Goal: Task Accomplishment & Management: Manage account settings

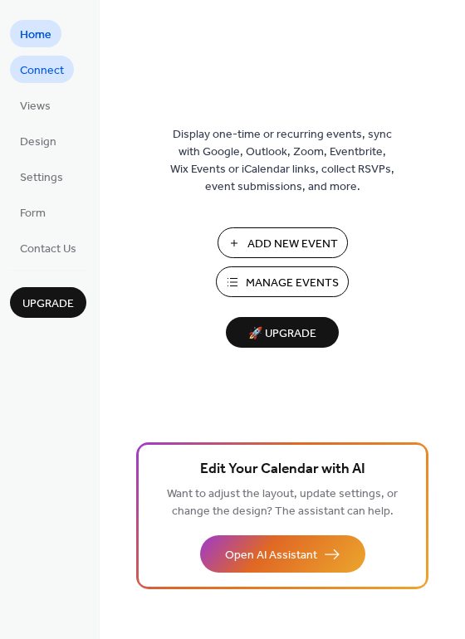
click at [49, 79] on span "Connect" at bounding box center [42, 70] width 44 height 17
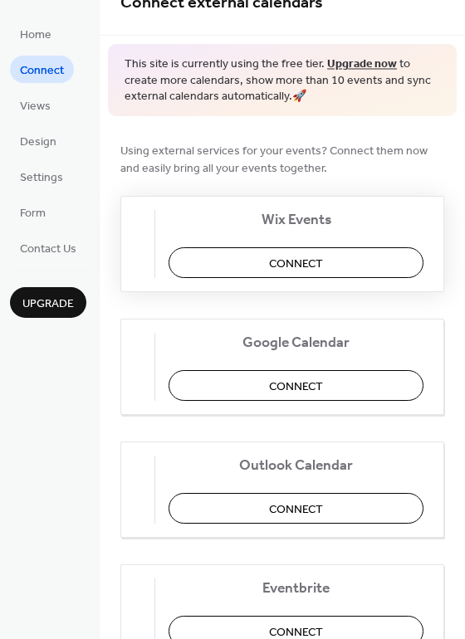
scroll to position [83, 0]
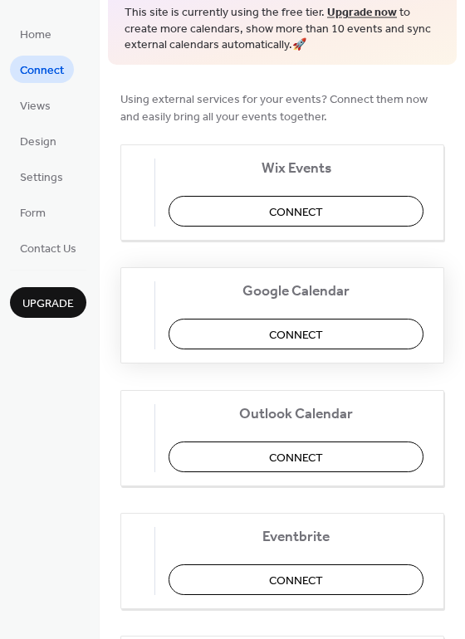
click at [304, 329] on span "Connect" at bounding box center [296, 334] width 54 height 17
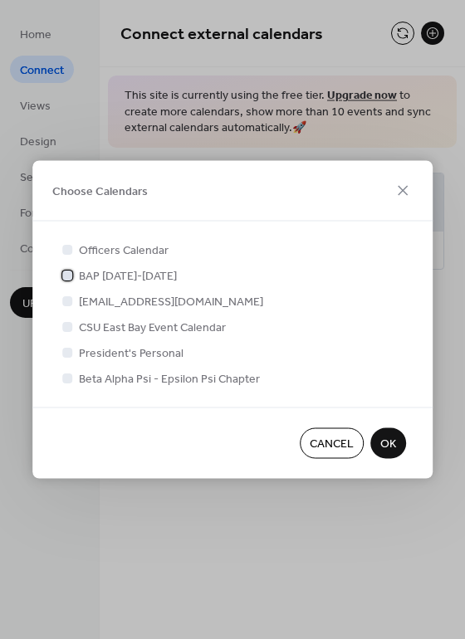
click at [92, 275] on span "BAP 2025-2026" at bounding box center [128, 276] width 98 height 17
click at [394, 436] on span "OK" at bounding box center [388, 444] width 16 height 17
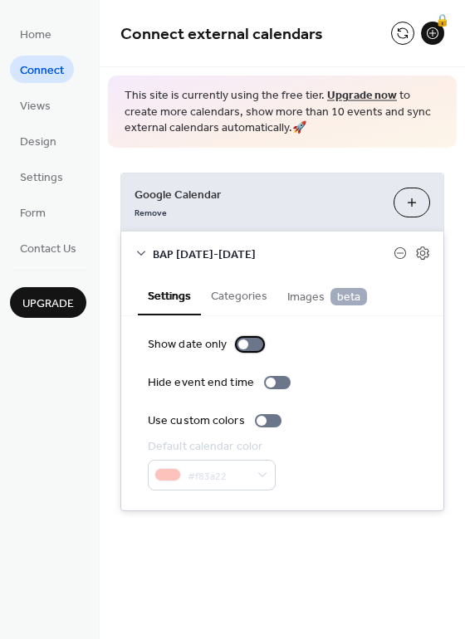
click at [249, 345] on div at bounding box center [249, 344] width 27 height 13
click at [251, 345] on div at bounding box center [256, 344] width 10 height 10
click at [249, 345] on div at bounding box center [249, 344] width 27 height 13
click at [251, 345] on div at bounding box center [256, 344] width 10 height 10
click at [225, 297] on button "Categories" at bounding box center [239, 294] width 76 height 38
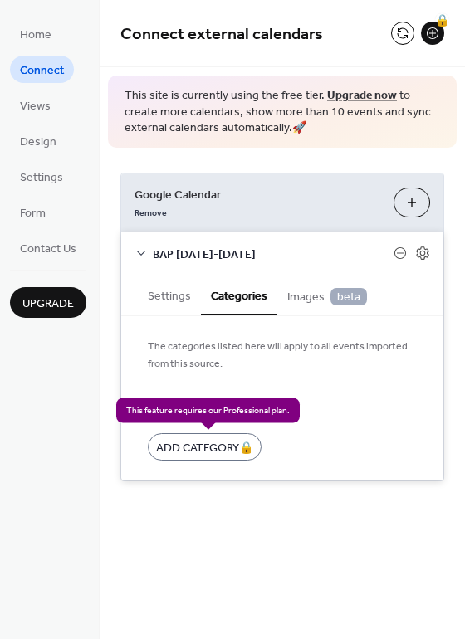
click at [220, 452] on div "Add Category 🔒" at bounding box center [205, 446] width 114 height 27
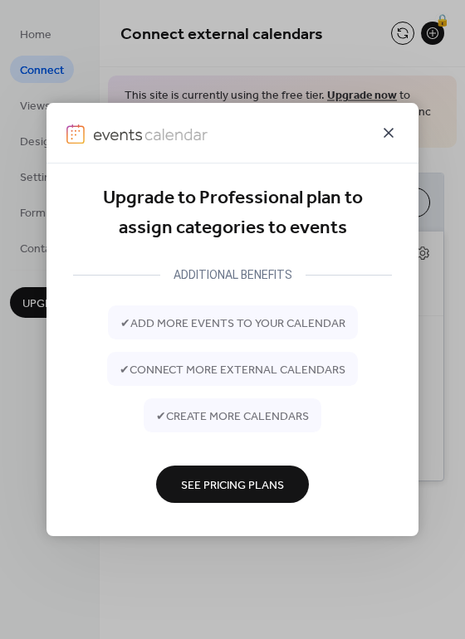
click at [397, 130] on icon at bounding box center [388, 133] width 20 height 20
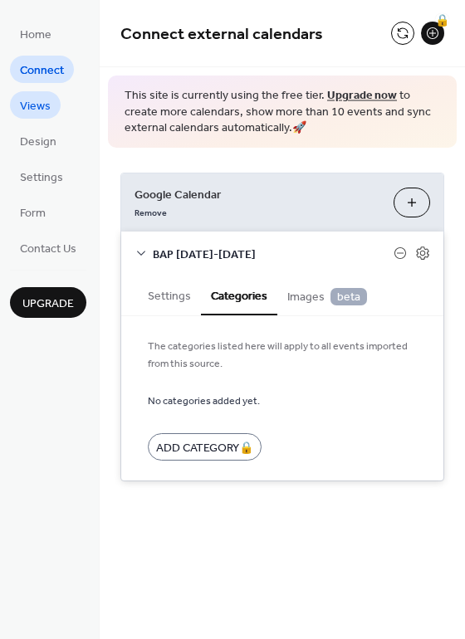
click at [37, 100] on span "Views" at bounding box center [35, 106] width 31 height 17
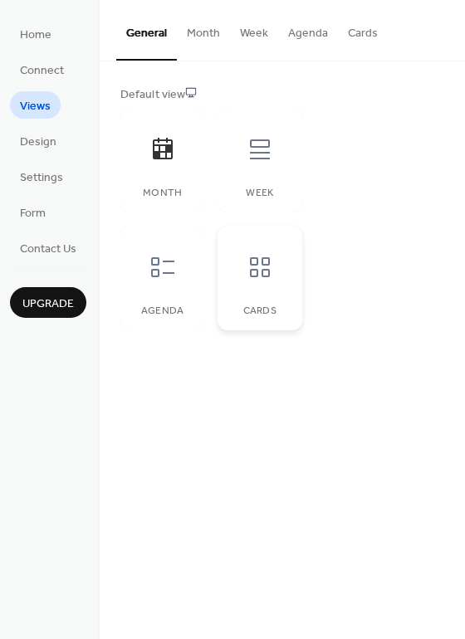
click at [256, 275] on icon at bounding box center [260, 267] width 20 height 20
click at [200, 36] on button "Month" at bounding box center [203, 29] width 53 height 59
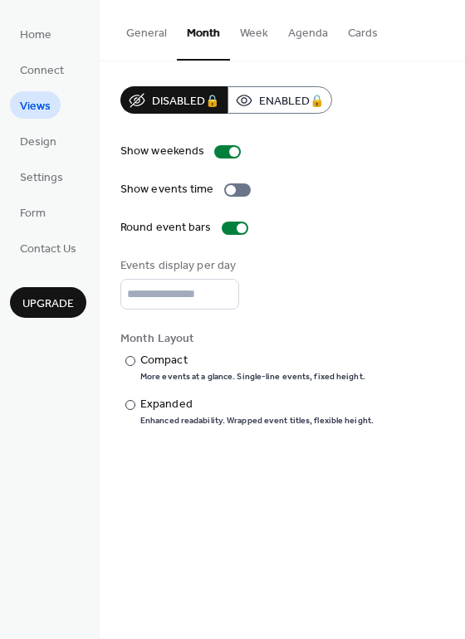
click at [269, 38] on button "Week" at bounding box center [254, 29] width 48 height 59
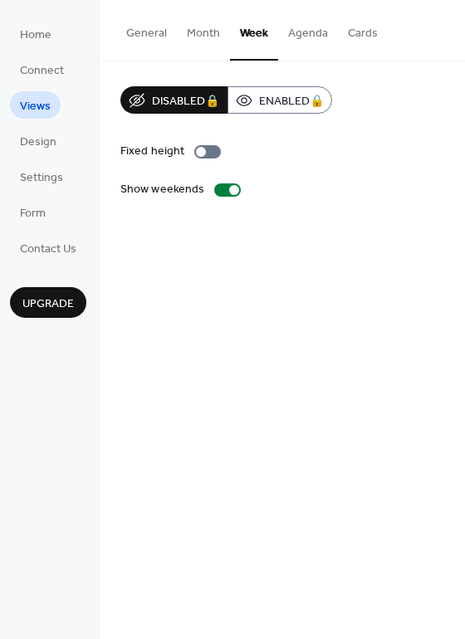
click at [306, 41] on button "Agenda" at bounding box center [308, 29] width 60 height 59
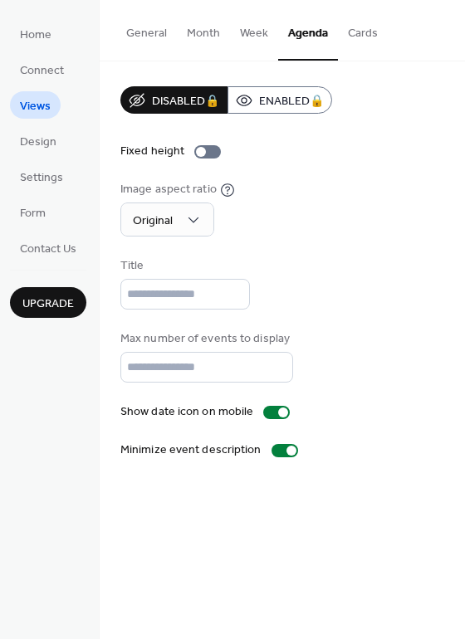
click at [212, 27] on button "Month" at bounding box center [203, 29] width 53 height 59
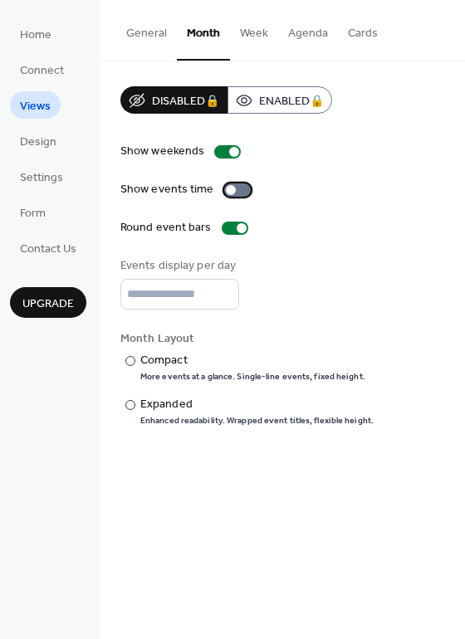
click at [231, 194] on div at bounding box center [237, 189] width 27 height 13
click at [231, 193] on div at bounding box center [237, 189] width 27 height 13
click at [231, 193] on div at bounding box center [231, 190] width 10 height 10
click at [228, 230] on div at bounding box center [235, 228] width 27 height 13
click at [228, 230] on div at bounding box center [228, 228] width 10 height 10
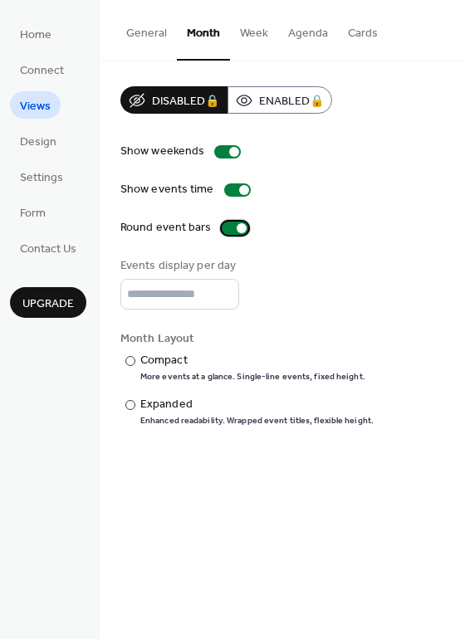
click at [228, 230] on div at bounding box center [235, 228] width 27 height 13
click at [202, 295] on input "*" at bounding box center [179, 294] width 119 height 31
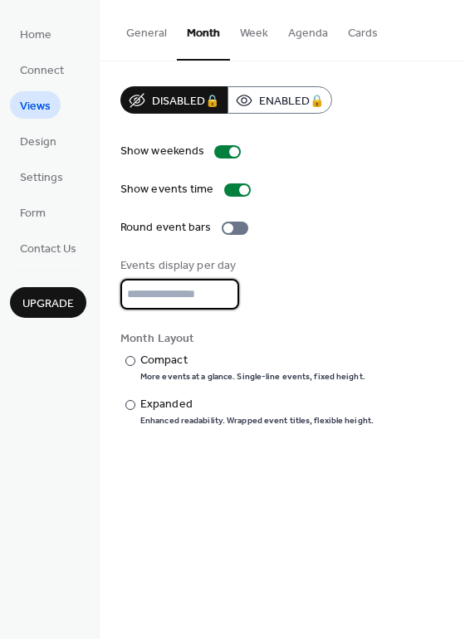
click at [223, 287] on input "*" at bounding box center [179, 294] width 119 height 31
type input "*"
click at [223, 287] on input "*" at bounding box center [179, 294] width 119 height 31
click at [332, 308] on div "Events display per day *" at bounding box center [282, 283] width 324 height 52
click at [133, 366] on div "​" at bounding box center [128, 360] width 17 height 17
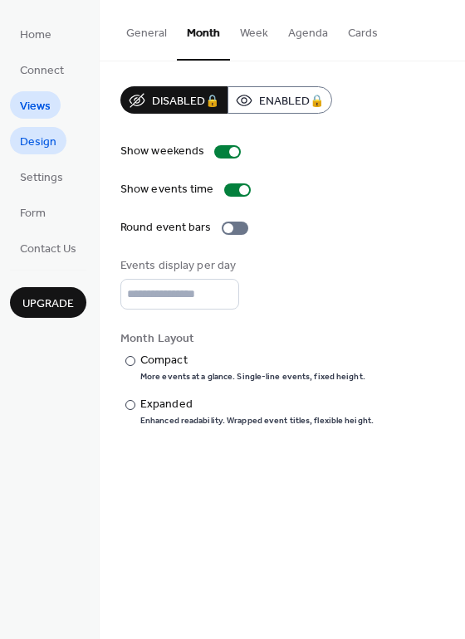
click at [52, 134] on span "Design" at bounding box center [38, 142] width 37 height 17
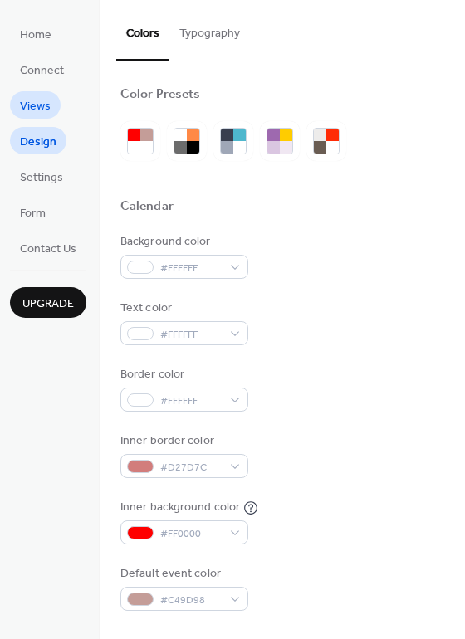
click at [32, 115] on span "Views" at bounding box center [35, 106] width 31 height 17
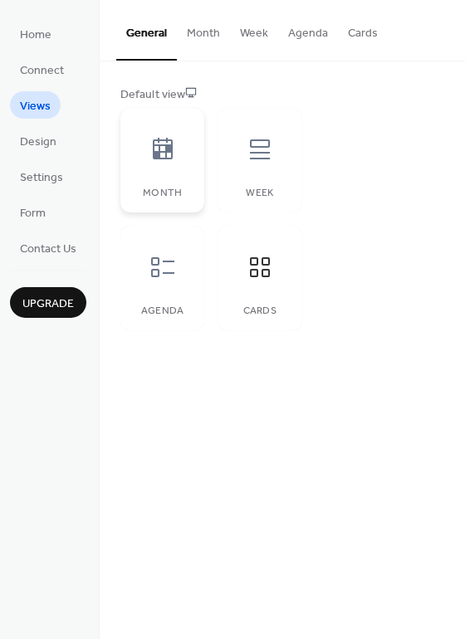
click at [189, 144] on div "Month" at bounding box center [162, 160] width 84 height 105
click at [17, 140] on link "Design" at bounding box center [38, 140] width 56 height 27
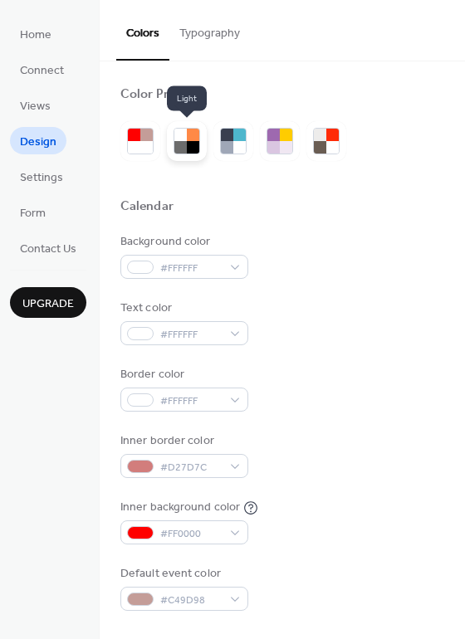
click at [187, 142] on div at bounding box center [193, 147] width 12 height 12
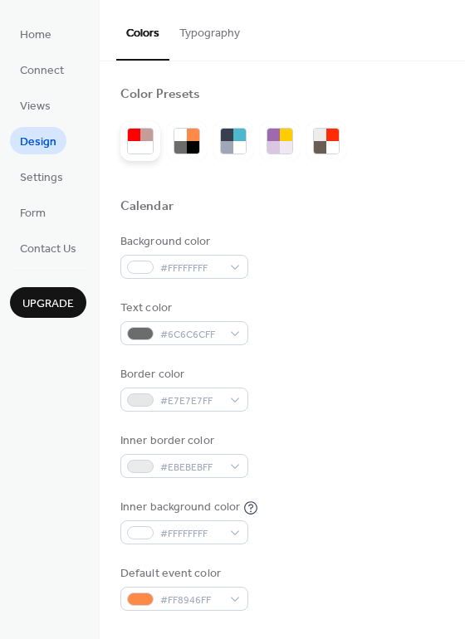
click at [144, 146] on div at bounding box center [146, 147] width 12 height 12
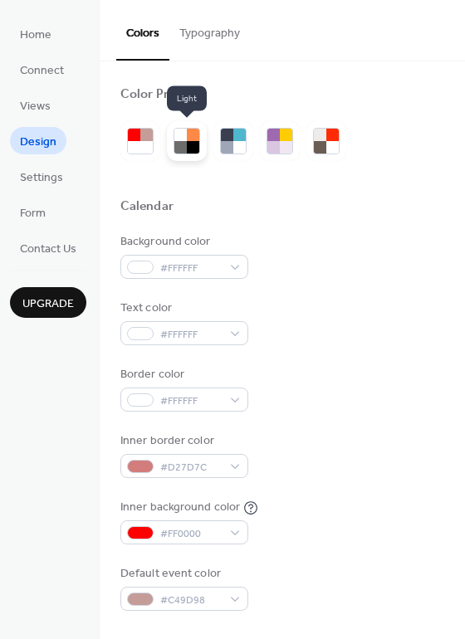
click at [200, 148] on div at bounding box center [186, 141] width 27 height 27
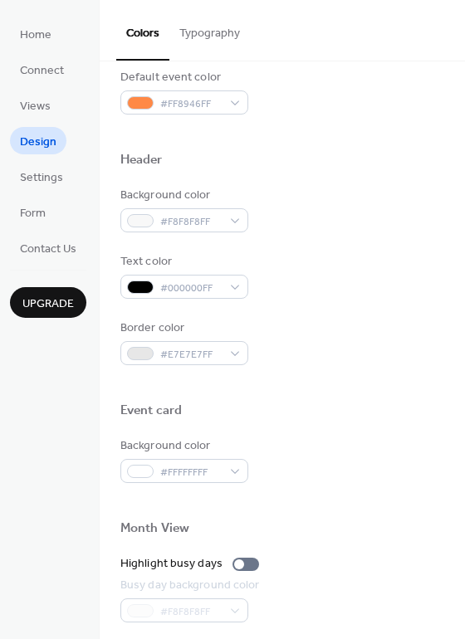
scroll to position [664, 0]
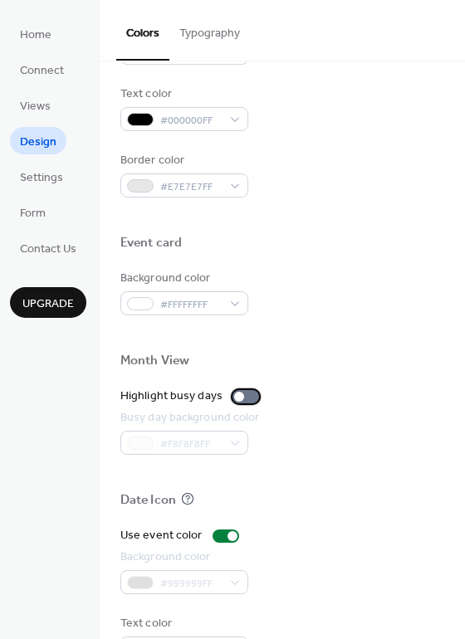
click at [247, 395] on div at bounding box center [245, 396] width 27 height 13
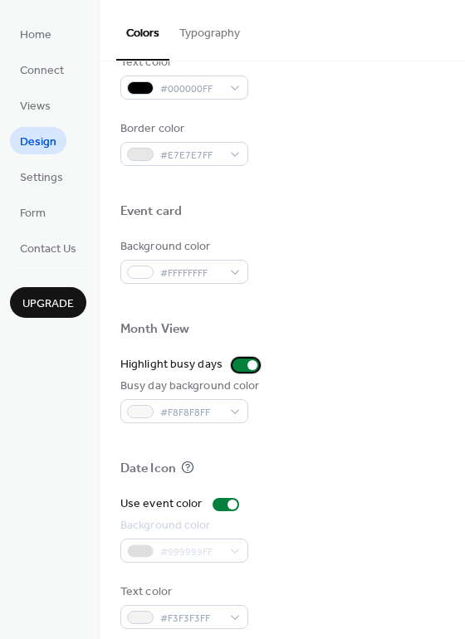
scroll to position [710, 0]
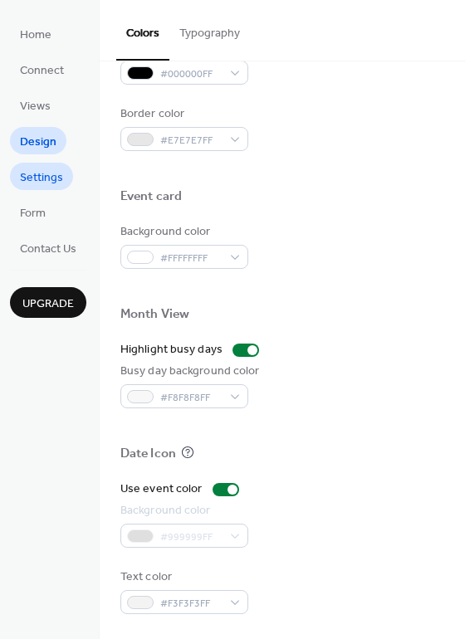
click at [42, 185] on span "Settings" at bounding box center [41, 177] width 43 height 17
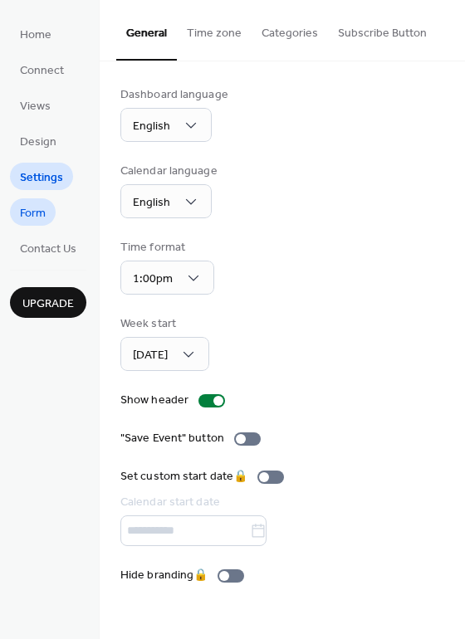
click at [36, 214] on span "Form" at bounding box center [33, 213] width 26 height 17
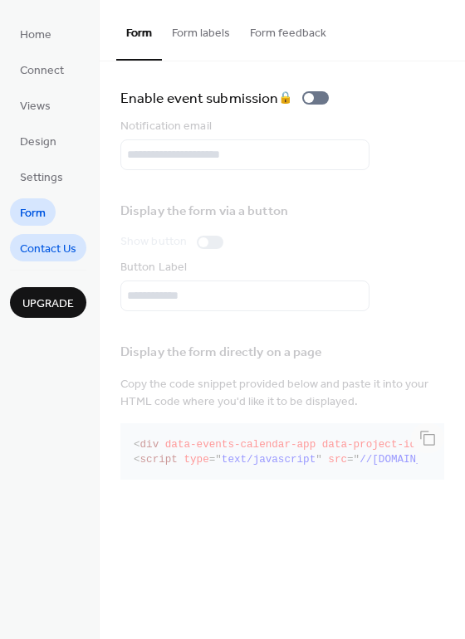
click at [35, 248] on span "Contact Us" at bounding box center [48, 249] width 56 height 17
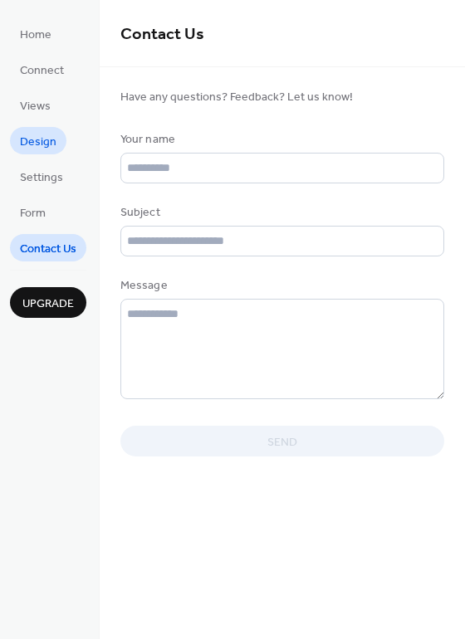
click at [40, 140] on span "Design" at bounding box center [38, 142] width 37 height 17
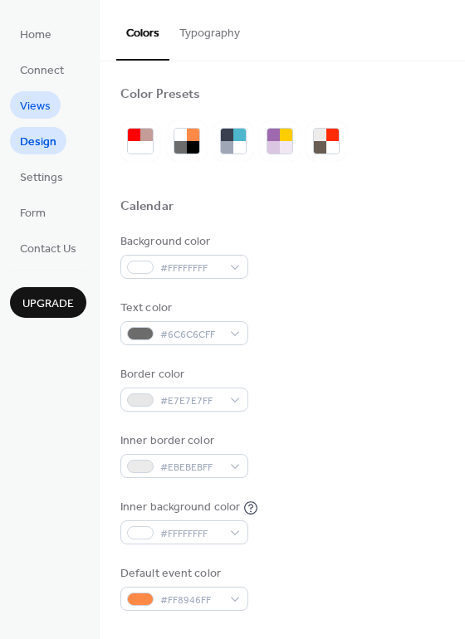
click at [51, 104] on link "Views" at bounding box center [35, 104] width 51 height 27
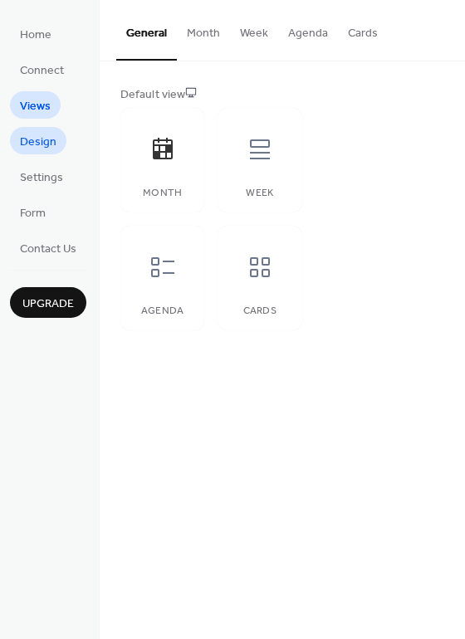
click at [50, 136] on span "Design" at bounding box center [38, 142] width 37 height 17
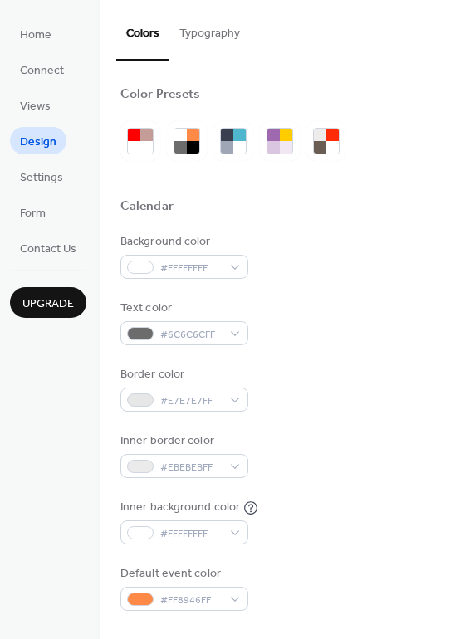
click at [185, 27] on button "Typography" at bounding box center [209, 29] width 80 height 59
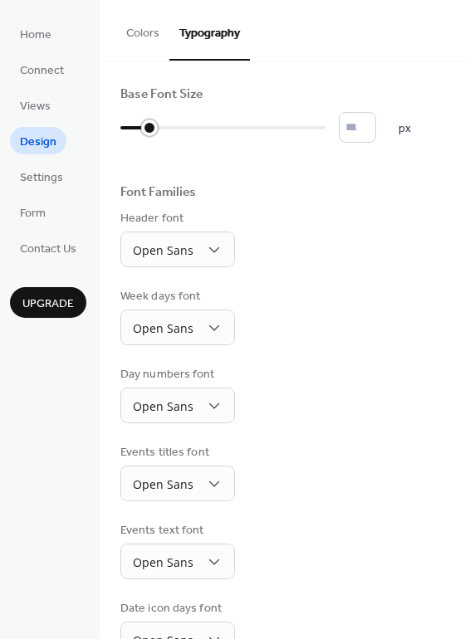
drag, startPoint x: 130, startPoint y: 125, endPoint x: 144, endPoint y: 129, distance: 13.9
click at [144, 129] on div at bounding box center [149, 127] width 17 height 17
type input "**"
click at [176, 129] on div at bounding box center [222, 127] width 205 height 27
click at [42, 185] on span "Settings" at bounding box center [41, 177] width 43 height 17
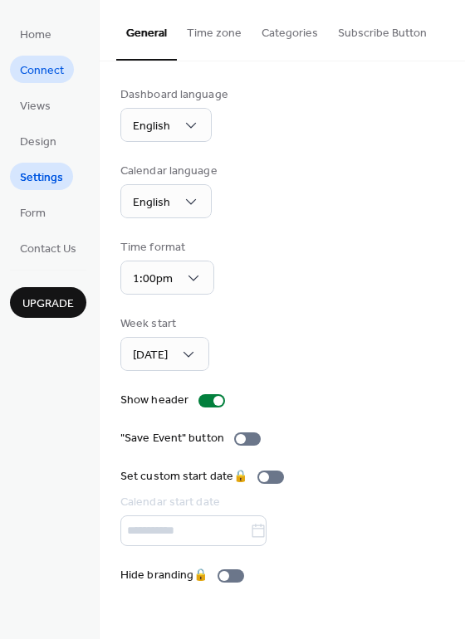
click at [56, 73] on span "Connect" at bounding box center [42, 70] width 44 height 17
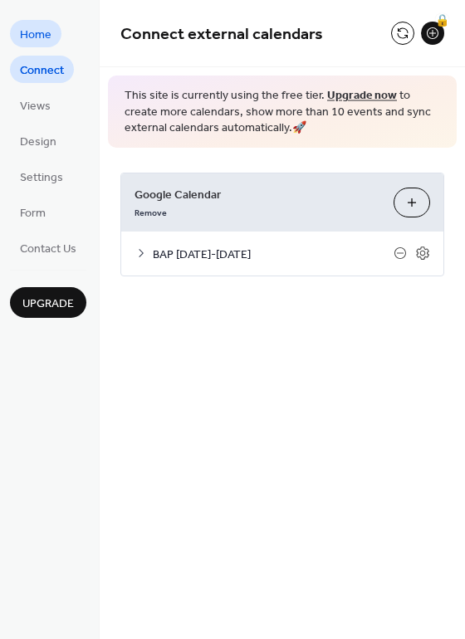
click at [41, 41] on span "Home" at bounding box center [36, 35] width 32 height 17
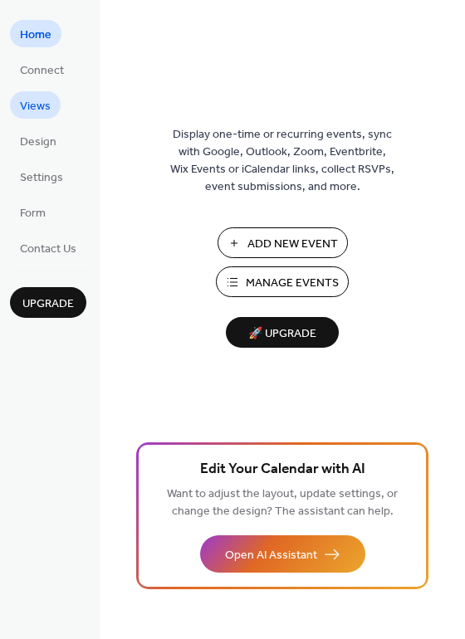
click at [36, 104] on span "Views" at bounding box center [35, 106] width 31 height 17
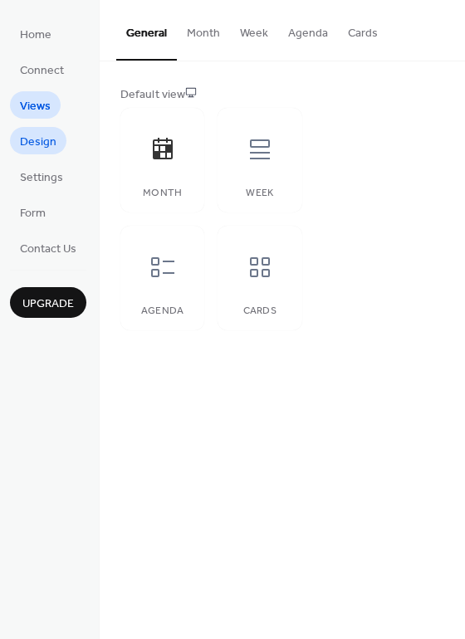
click at [35, 137] on span "Design" at bounding box center [38, 142] width 37 height 17
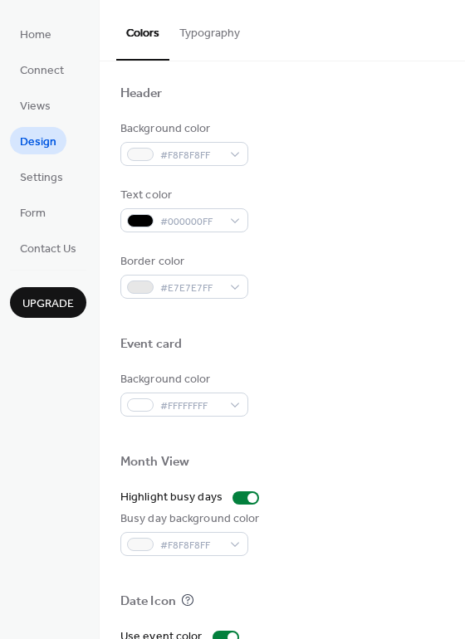
scroll to position [664, 0]
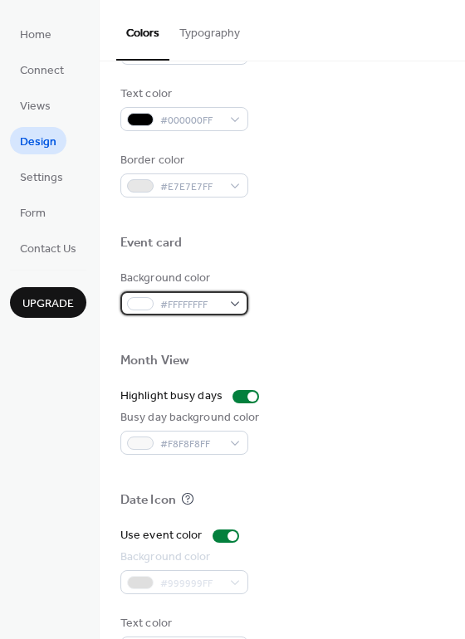
click at [222, 309] on div "#FFFFFFFF" at bounding box center [184, 303] width 128 height 24
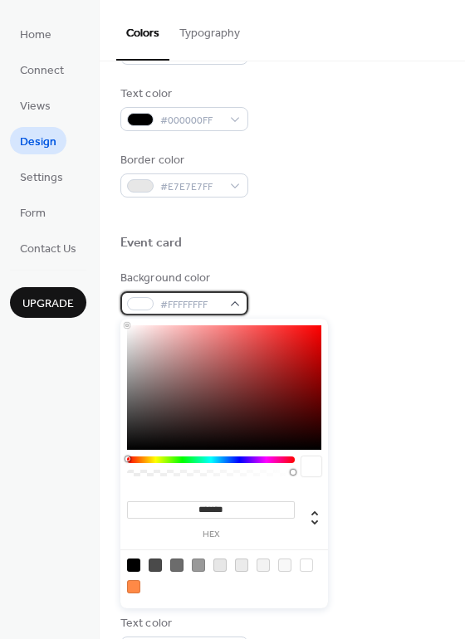
click at [222, 309] on div "#FFFFFFFF" at bounding box center [184, 303] width 128 height 24
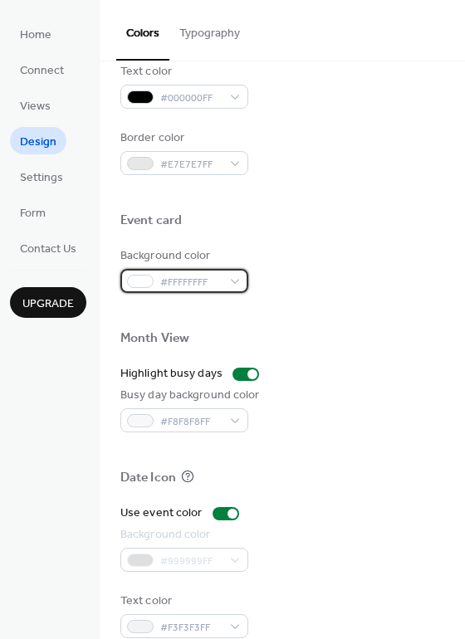
scroll to position [710, 0]
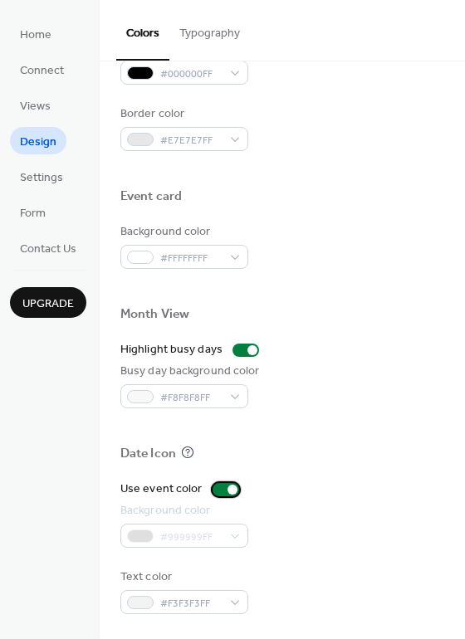
click at [229, 489] on div at bounding box center [232, 490] width 10 height 10
click at [230, 489] on div at bounding box center [225, 489] width 27 height 13
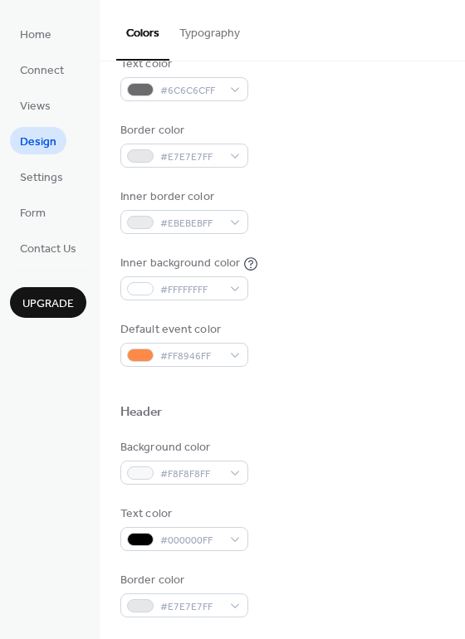
scroll to position [0, 0]
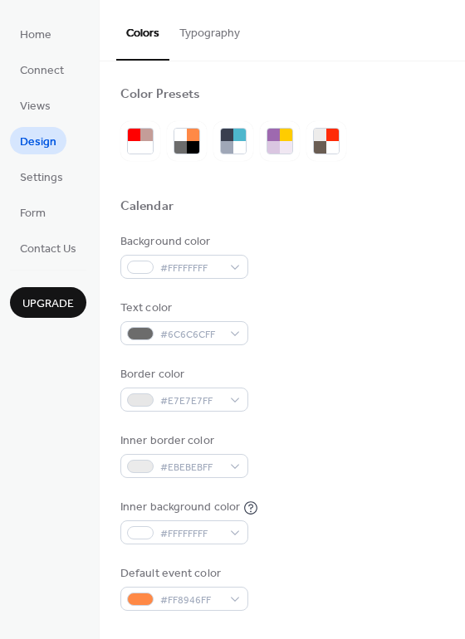
click at [202, 24] on button "Typography" at bounding box center [209, 29] width 80 height 59
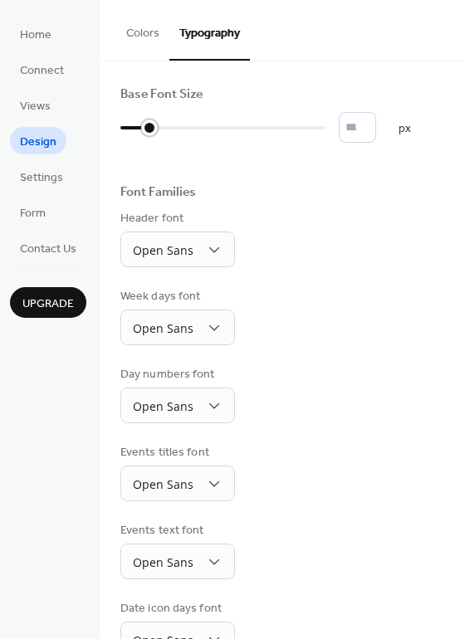
click at [149, 129] on div at bounding box center [134, 127] width 29 height 27
click at [132, 132] on div at bounding box center [134, 127] width 29 height 27
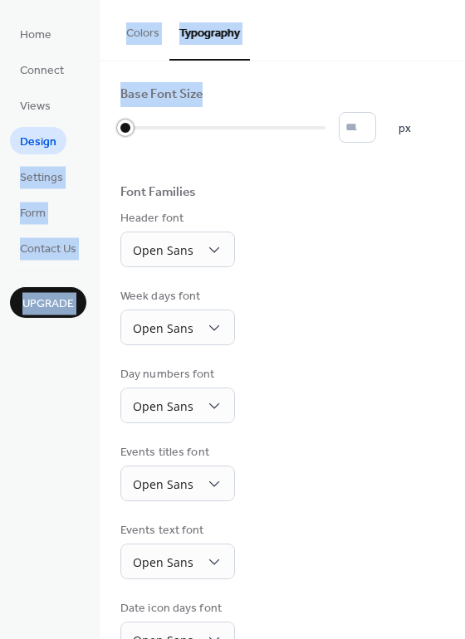
drag, startPoint x: 127, startPoint y: 130, endPoint x: 91, endPoint y: 124, distance: 36.3
click at [91, 124] on div "Home Connect Views Design Settings Form Contact Us Upgrade Design Upgrade Color…" at bounding box center [232, 319] width 465 height 639
click at [187, 153] on div "Base Font Size * px Font Families Header font Open Sans Week days font Open San…" at bounding box center [282, 410] width 324 height 649
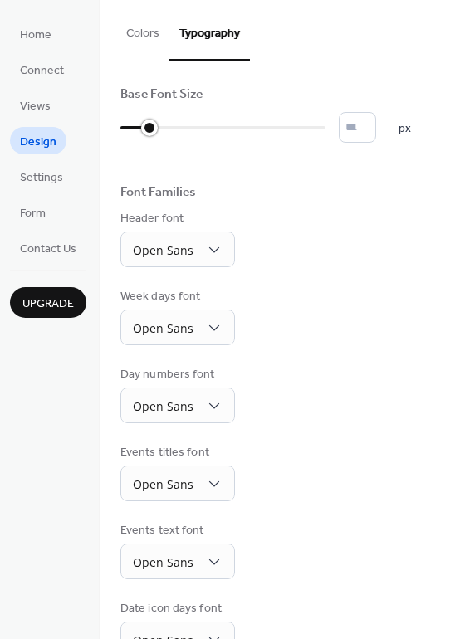
type input "*"
drag, startPoint x: 129, startPoint y: 129, endPoint x: 107, endPoint y: 113, distance: 26.7
click at [107, 113] on div "Base Font Size * px Font Families Header font Open Sans Week days font Open San…" at bounding box center [282, 410] width 365 height 699
click at [326, 181] on div "Base Font Size * px Font Families Header font Open Sans Week days font Open San…" at bounding box center [282, 410] width 324 height 649
click at [49, 80] on span "Connect" at bounding box center [42, 70] width 44 height 17
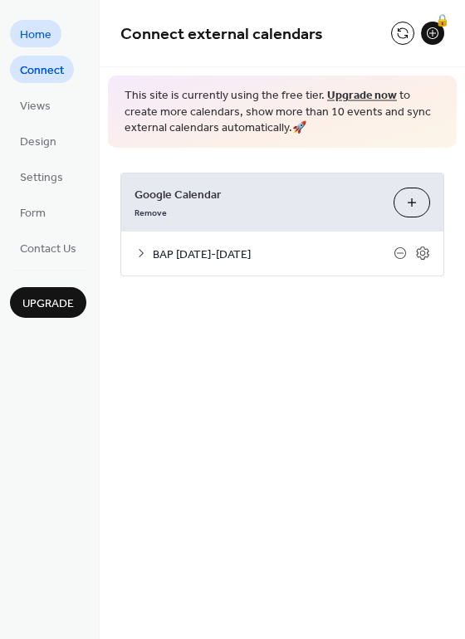
click at [32, 27] on span "Home" at bounding box center [36, 35] width 32 height 17
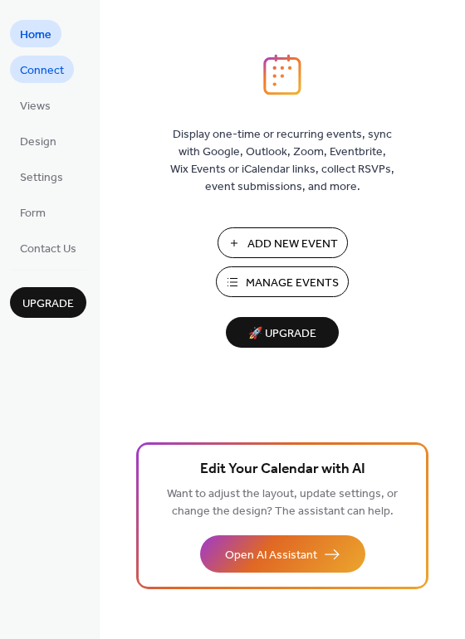
click at [34, 78] on span "Connect" at bounding box center [42, 70] width 44 height 17
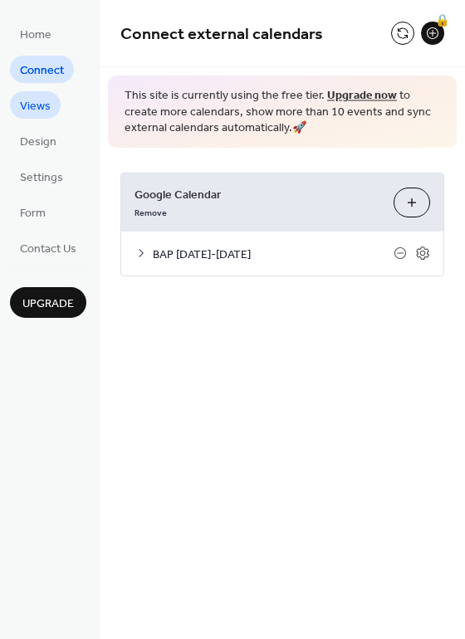
click at [39, 113] on span "Views" at bounding box center [35, 106] width 31 height 17
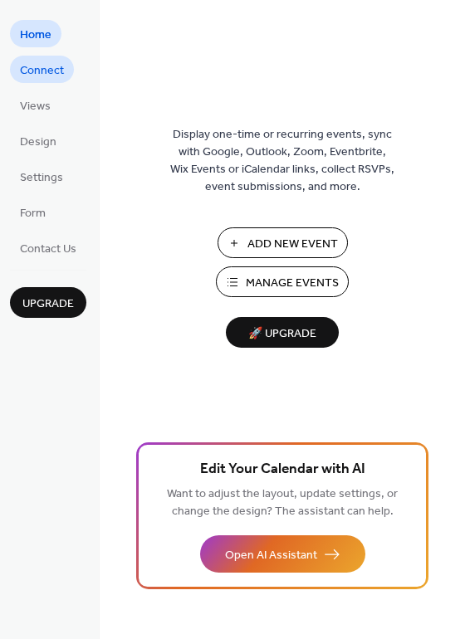
click at [46, 69] on span "Connect" at bounding box center [42, 70] width 44 height 17
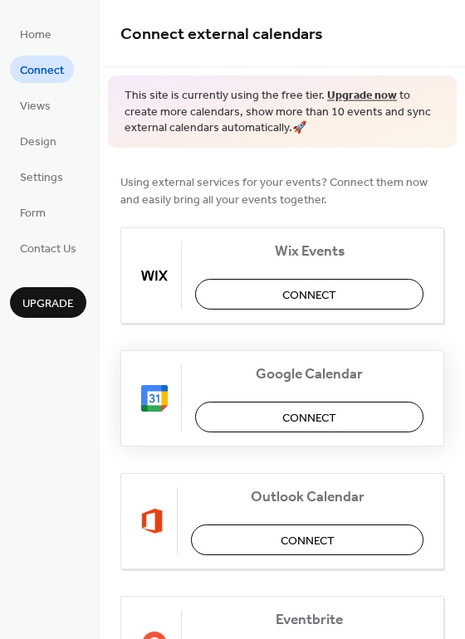
click at [340, 413] on button "Connect" at bounding box center [309, 417] width 228 height 31
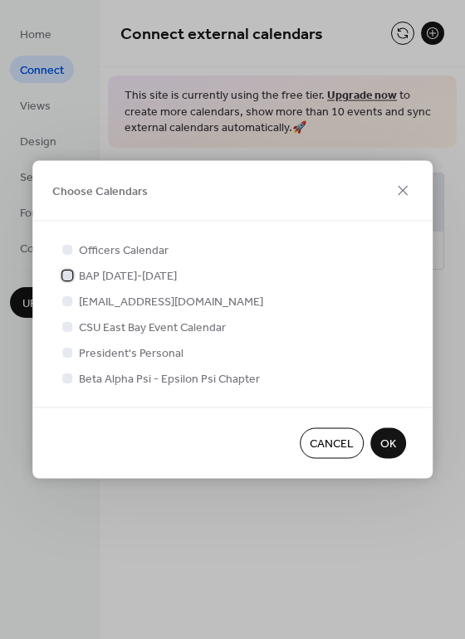
click at [129, 276] on span "BAP [DATE]-[DATE]" at bounding box center [128, 276] width 98 height 17
click at [386, 443] on span "OK" at bounding box center [388, 444] width 16 height 17
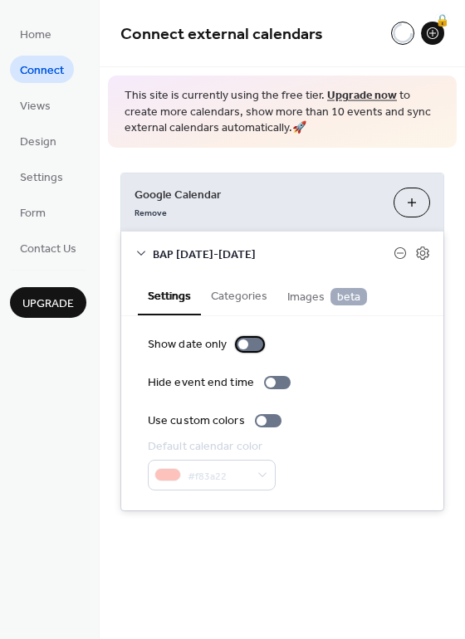
click at [253, 344] on div at bounding box center [249, 344] width 27 height 13
click at [253, 343] on div at bounding box center [256, 344] width 10 height 10
click at [223, 292] on button "Categories" at bounding box center [239, 294] width 76 height 38
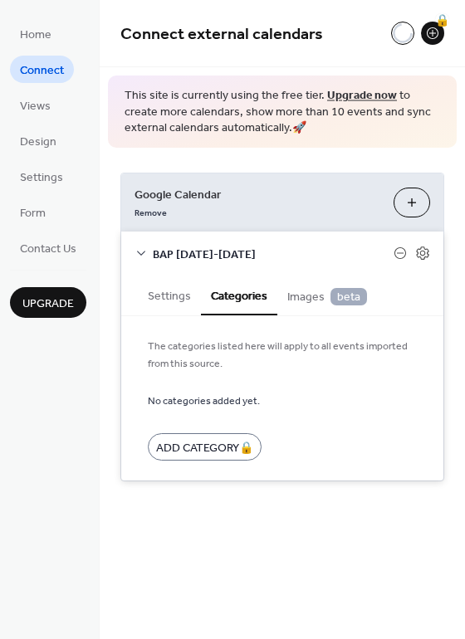
click at [158, 300] on button "Settings" at bounding box center [169, 294] width 63 height 38
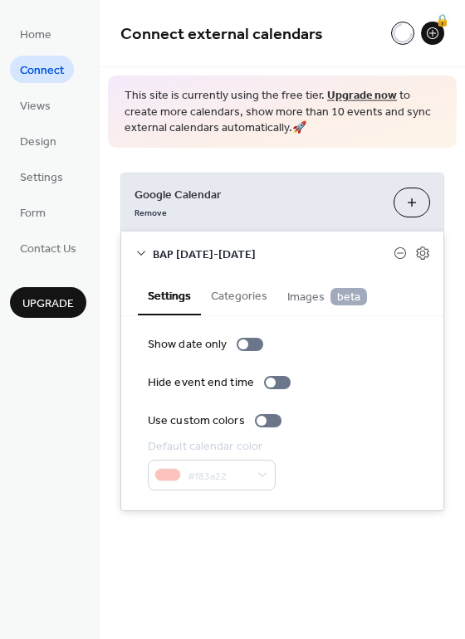
click at [299, 297] on span "Images beta" at bounding box center [327, 297] width 80 height 18
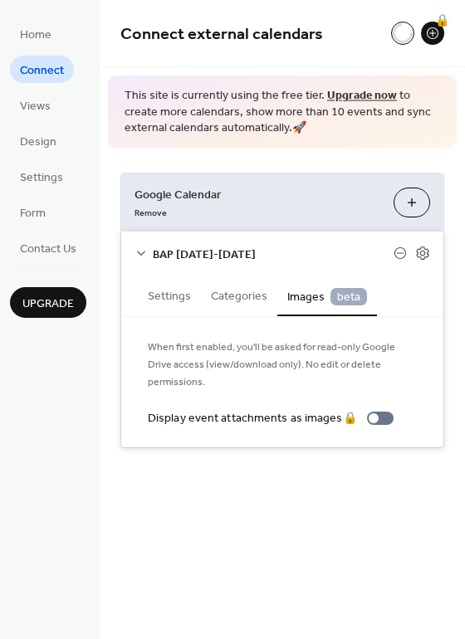
click at [156, 303] on button "Settings" at bounding box center [169, 294] width 63 height 38
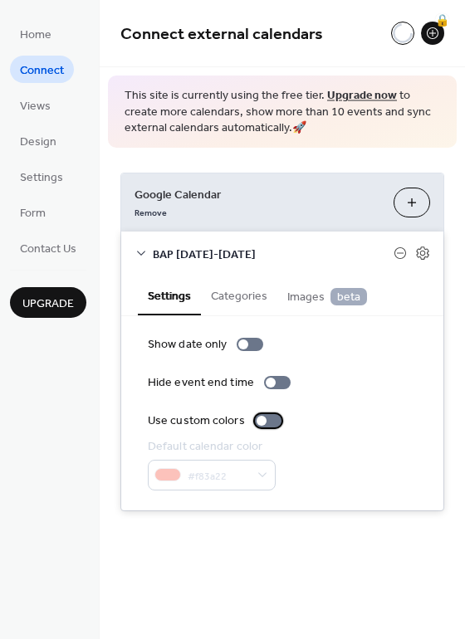
click at [261, 422] on div at bounding box center [261, 421] width 10 height 10
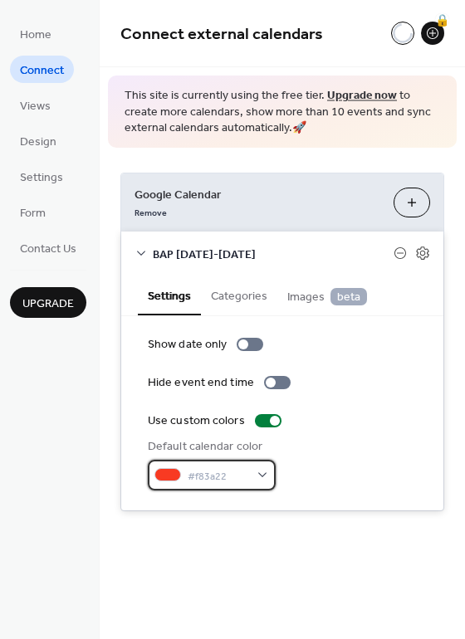
click at [256, 475] on div "#f83a22" at bounding box center [212, 475] width 128 height 31
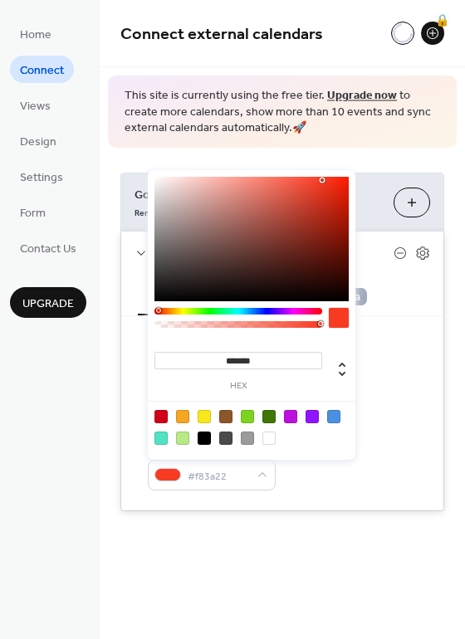
click at [199, 438] on div at bounding box center [203, 437] width 13 height 13
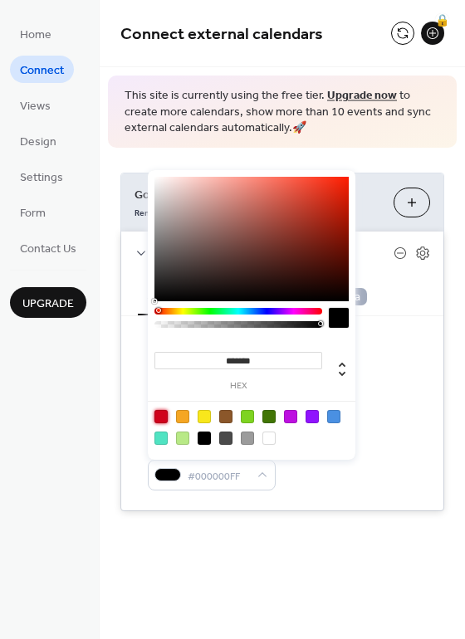
click at [165, 412] on div at bounding box center [160, 416] width 13 height 13
type input "*******"
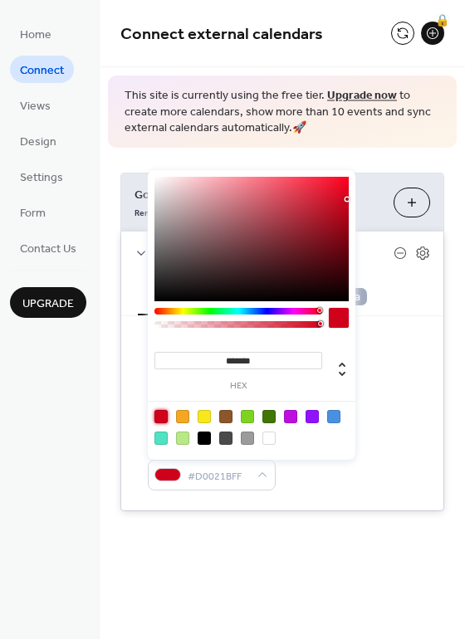
click at [357, 460] on div "Default calendar color #D0021BFF" at bounding box center [282, 464] width 269 height 52
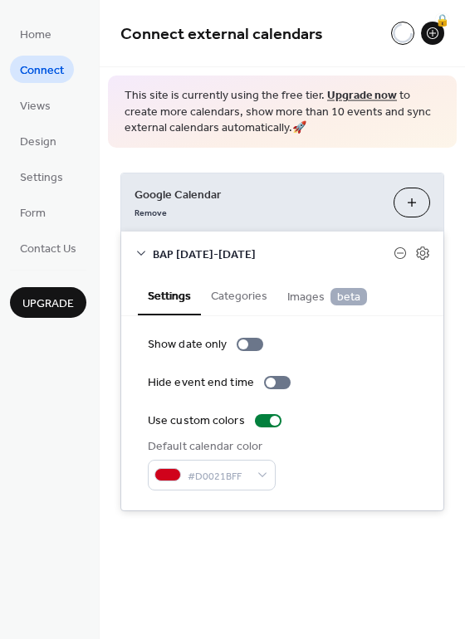
click at [139, 250] on icon at bounding box center [140, 252] width 13 height 13
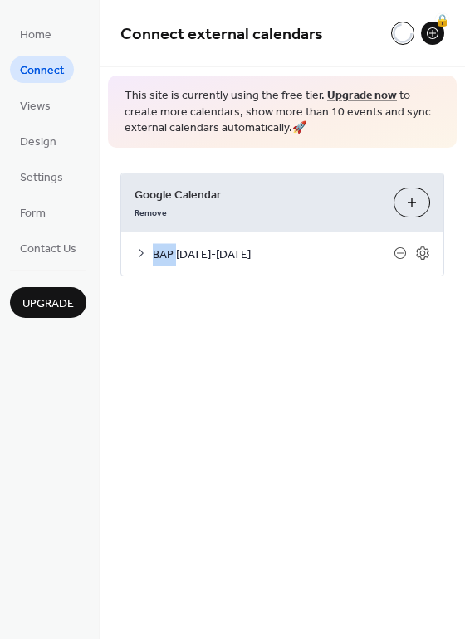
click at [139, 250] on icon at bounding box center [140, 252] width 13 height 13
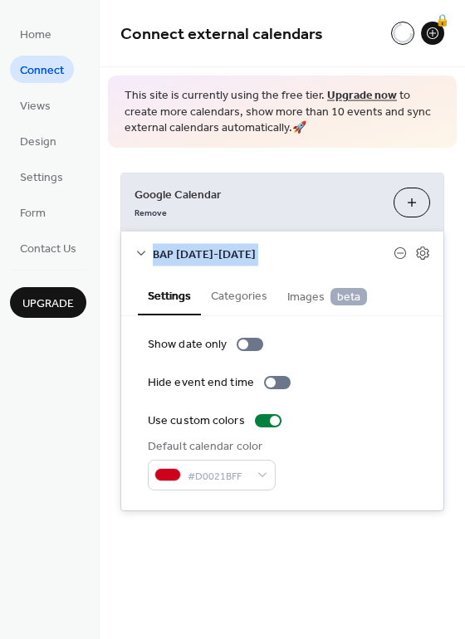
click at [139, 250] on icon at bounding box center [140, 252] width 13 height 13
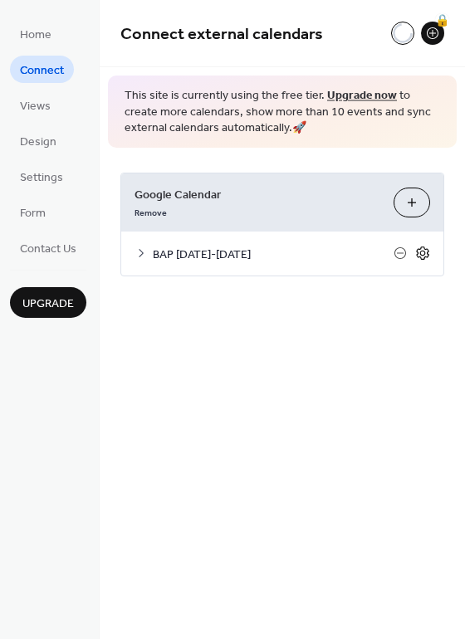
click at [429, 256] on icon at bounding box center [422, 253] width 15 height 15
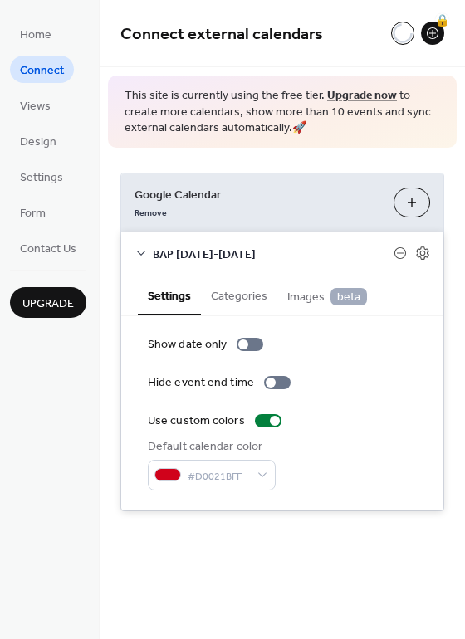
click at [416, 193] on button "Choose Calendars" at bounding box center [411, 202] width 37 height 30
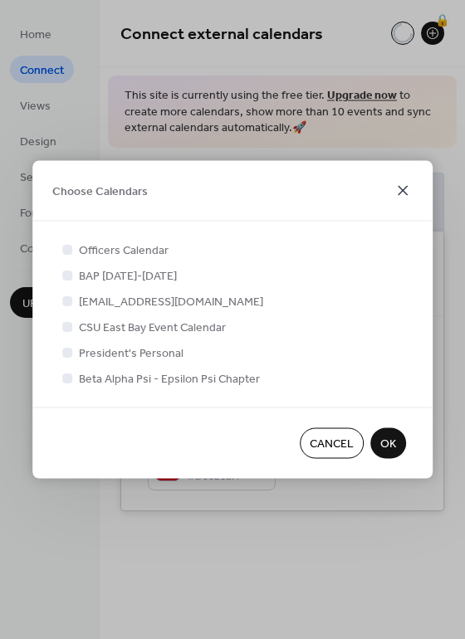
click at [404, 195] on icon at bounding box center [402, 191] width 20 height 20
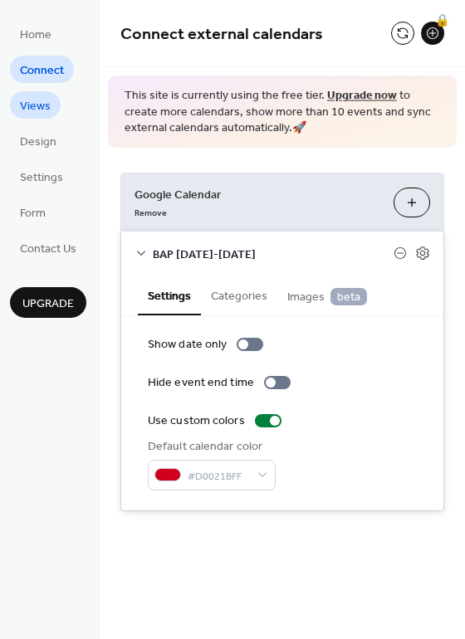
click at [30, 98] on span "Views" at bounding box center [35, 106] width 31 height 17
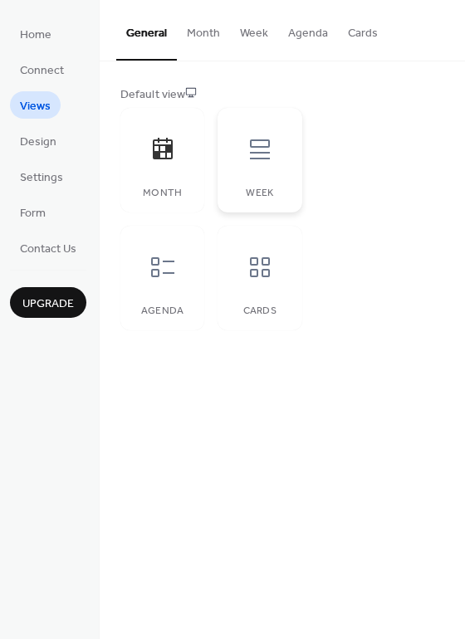
click at [288, 154] on div "Week" at bounding box center [259, 160] width 84 height 105
click at [150, 299] on div "Agenda" at bounding box center [162, 278] width 84 height 105
click at [248, 163] on div at bounding box center [260, 149] width 50 height 50
click at [37, 139] on span "Design" at bounding box center [38, 142] width 37 height 17
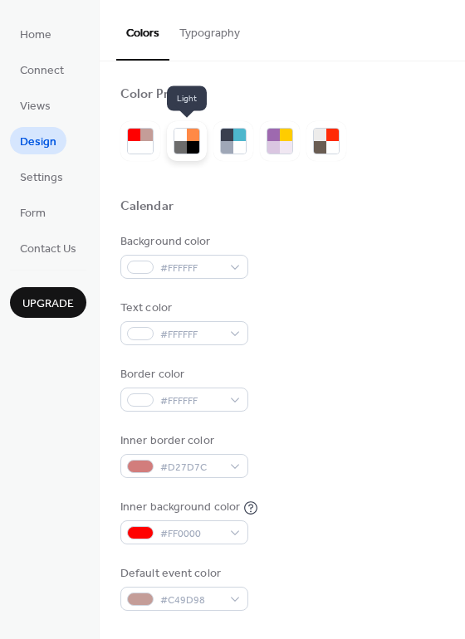
click at [190, 145] on div at bounding box center [193, 147] width 12 height 12
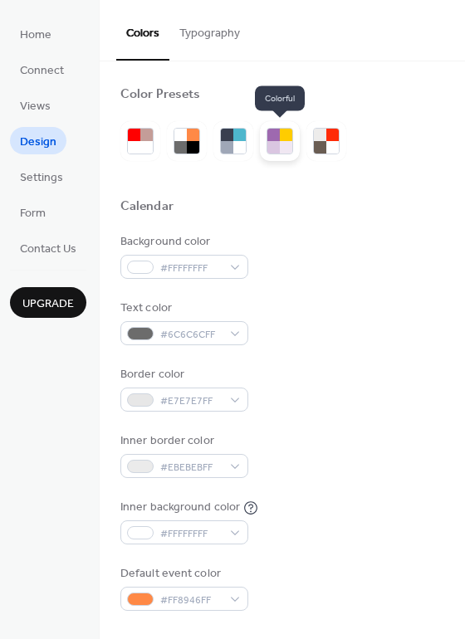
click at [280, 148] on div at bounding box center [286, 147] width 12 height 12
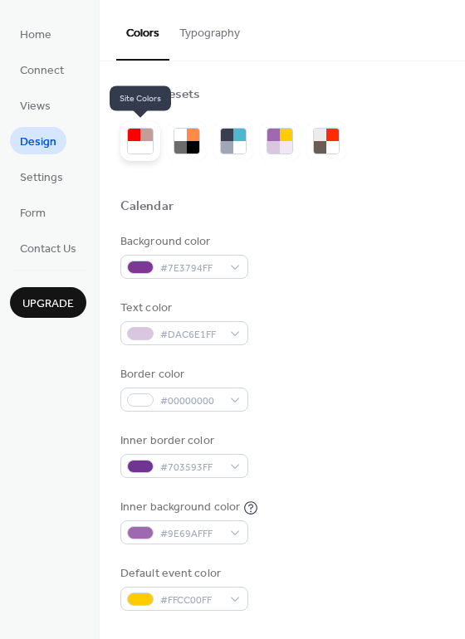
click at [133, 141] on div at bounding box center [134, 147] width 12 height 12
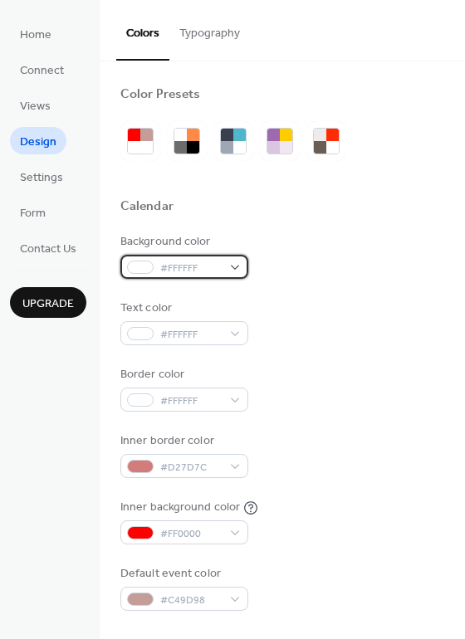
click at [239, 268] on div "#FFFFFF" at bounding box center [184, 267] width 128 height 24
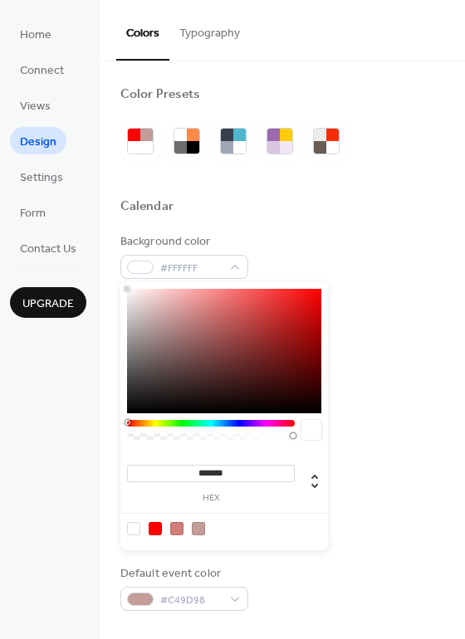
click at [305, 206] on div "Calendar" at bounding box center [282, 209] width 324 height 22
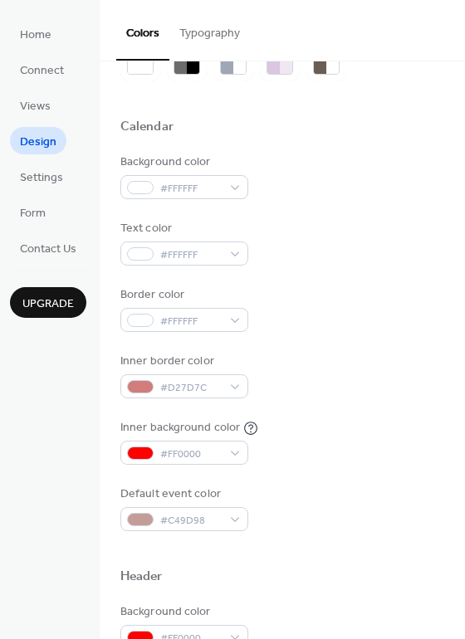
scroll to position [83, 0]
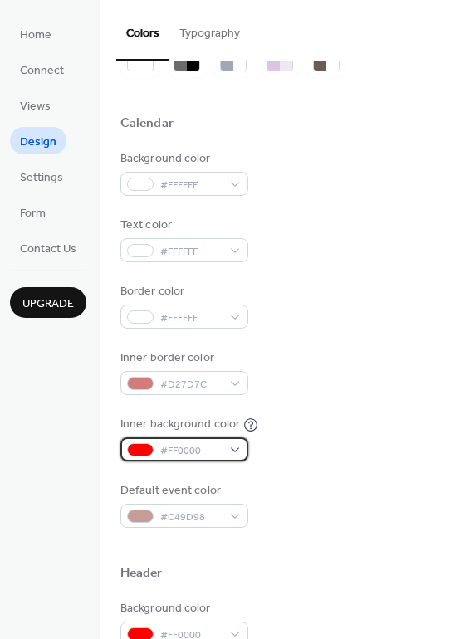
click at [226, 447] on div "#FF0000" at bounding box center [184, 449] width 128 height 24
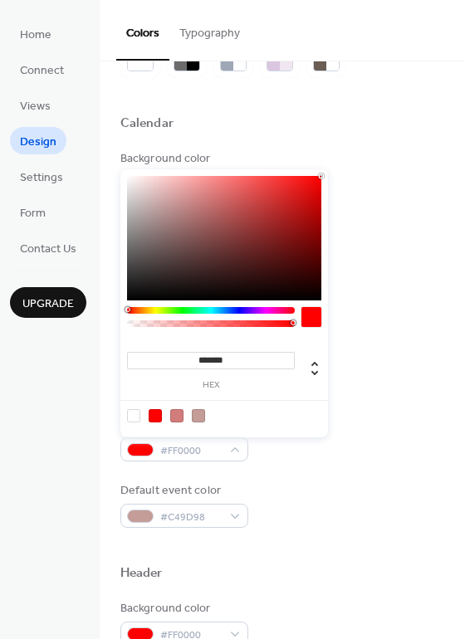
type input "***"
type input "*"
drag, startPoint x: 131, startPoint y: 320, endPoint x: 348, endPoint y: 315, distance: 217.4
click at [348, 315] on body "Home Connect Views Design Settings Form Contact Us Upgrade Design Upgrade Color…" at bounding box center [232, 319] width 465 height 639
type input "***"
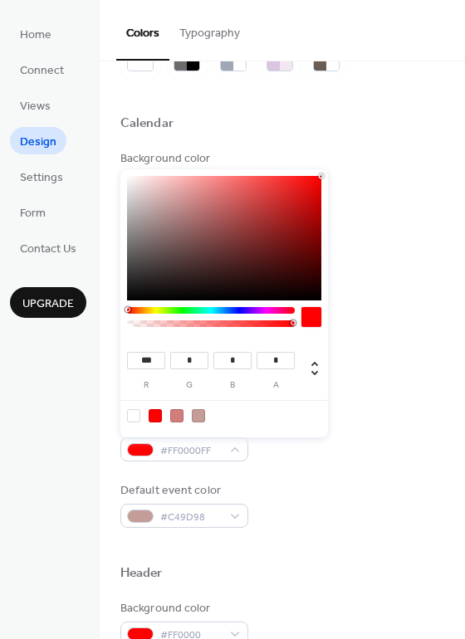
type input "***"
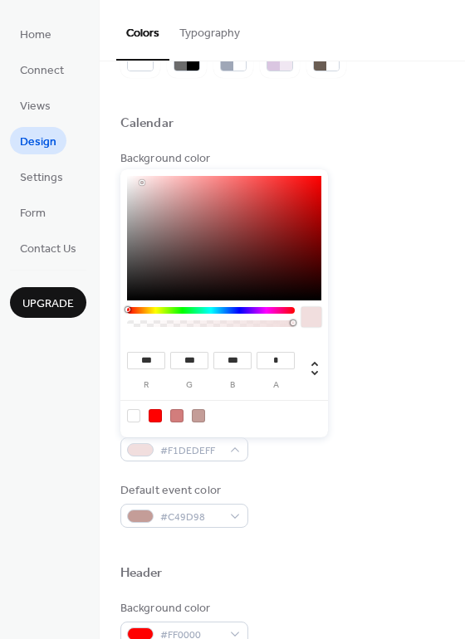
type input "***"
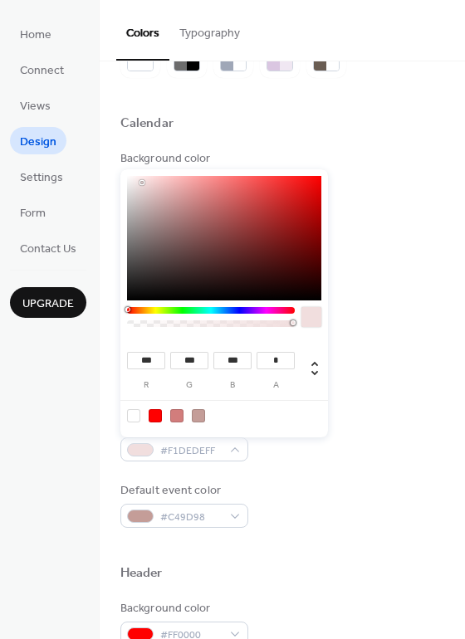
type input "***"
drag, startPoint x: 144, startPoint y: 184, endPoint x: 105, endPoint y: 157, distance: 47.0
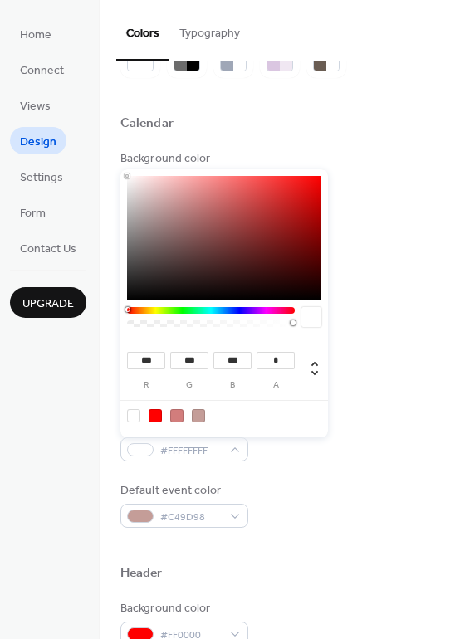
click at [105, 157] on body "Home Connect Views Design Settings Form Contact Us Upgrade Design Upgrade Color…" at bounding box center [232, 319] width 465 height 639
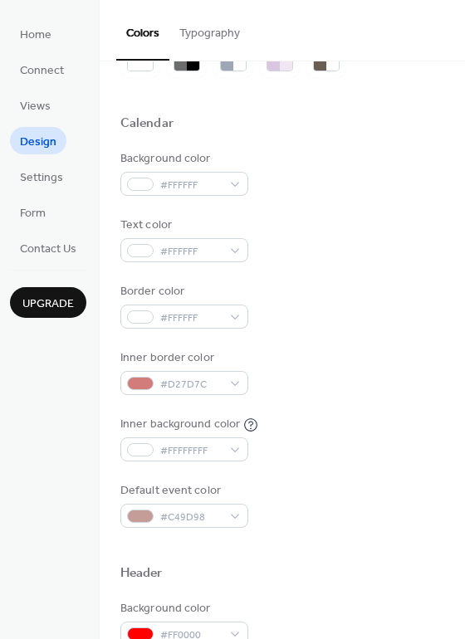
click at [414, 229] on div "Text color #FFFFFF" at bounding box center [282, 240] width 324 height 46
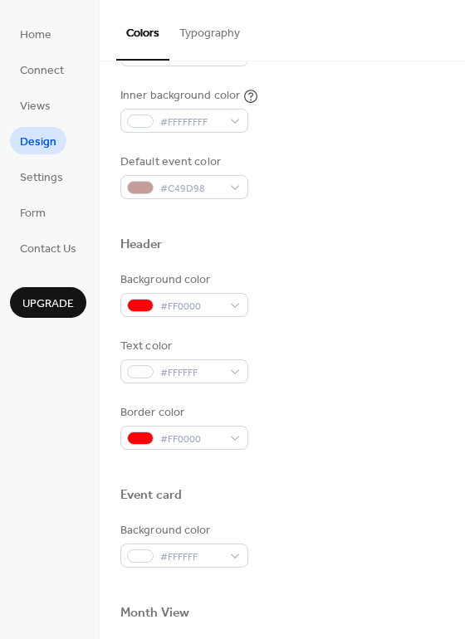
scroll to position [415, 0]
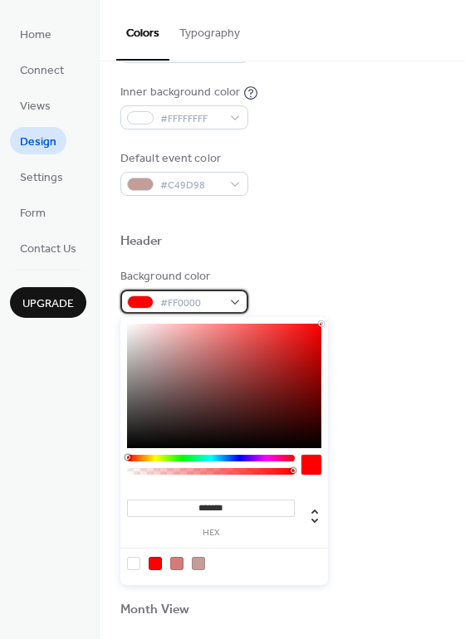
click at [196, 304] on span "#FF0000" at bounding box center [190, 303] width 61 height 17
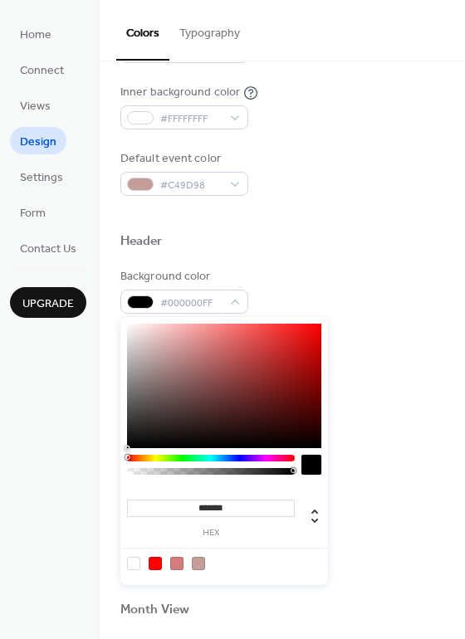
drag, startPoint x: 141, startPoint y: 402, endPoint x: 97, endPoint y: 477, distance: 87.4
click at [97, 477] on body "Home Connect Views Design Settings Form Contact Us Upgrade Design Upgrade Color…" at bounding box center [232, 319] width 465 height 639
click at [162, 565] on div at bounding box center [155, 563] width 13 height 13
click at [134, 568] on div at bounding box center [133, 563] width 13 height 13
type input "*******"
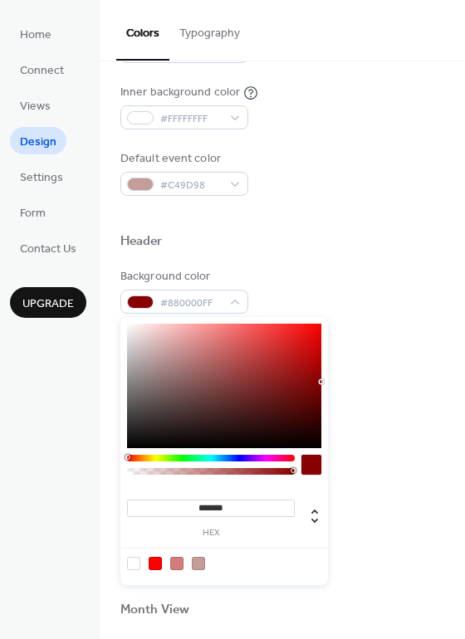
drag, startPoint x: 286, startPoint y: 401, endPoint x: 352, endPoint y: 382, distance: 68.3
click at [352, 382] on body "Home Connect Views Design Settings Form Contact Us Upgrade Design Upgrade Color…" at bounding box center [232, 319] width 465 height 639
click at [425, 366] on div "Text color #FFFFFF" at bounding box center [282, 357] width 324 height 46
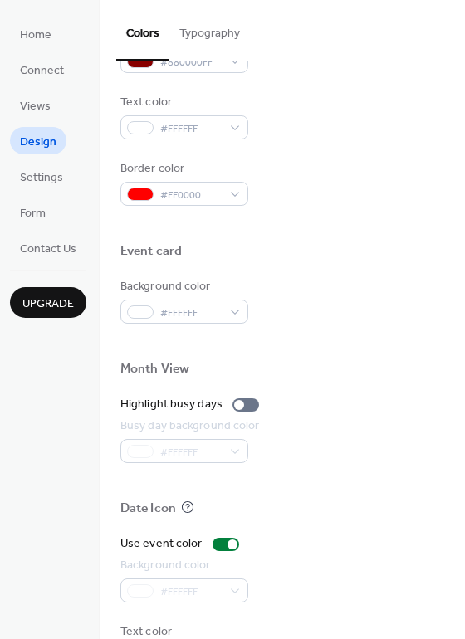
scroll to position [664, 0]
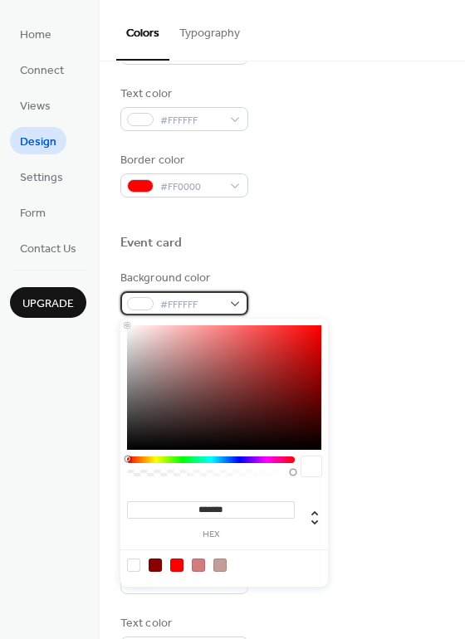
click at [238, 300] on div "#FFFFFF" at bounding box center [184, 303] width 128 height 24
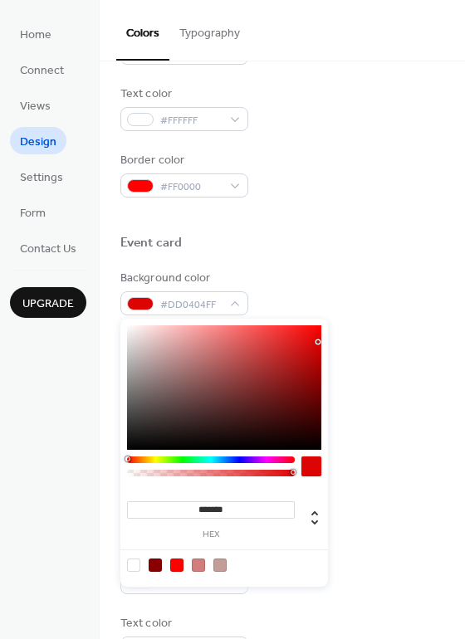
drag, startPoint x: 244, startPoint y: 348, endPoint x: 342, endPoint y: 334, distance: 98.9
click at [342, 334] on body "Home Connect Views Design Settings Form Contact Us Upgrade Design Upgrade Color…" at bounding box center [232, 319] width 465 height 639
type input "*******"
drag, startPoint x: 316, startPoint y: 336, endPoint x: 37, endPoint y: 303, distance: 281.5
click at [37, 303] on body "Home Connect Views Design Settings Form Contact Us Upgrade Design Upgrade Color…" at bounding box center [232, 319] width 465 height 639
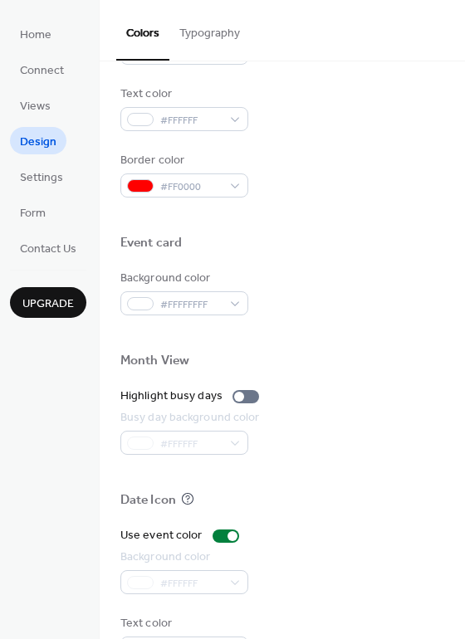
click at [385, 216] on div at bounding box center [282, 215] width 324 height 37
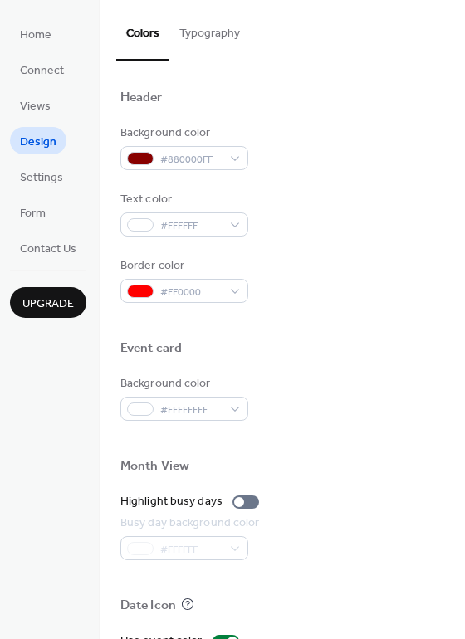
scroll to position [544, 0]
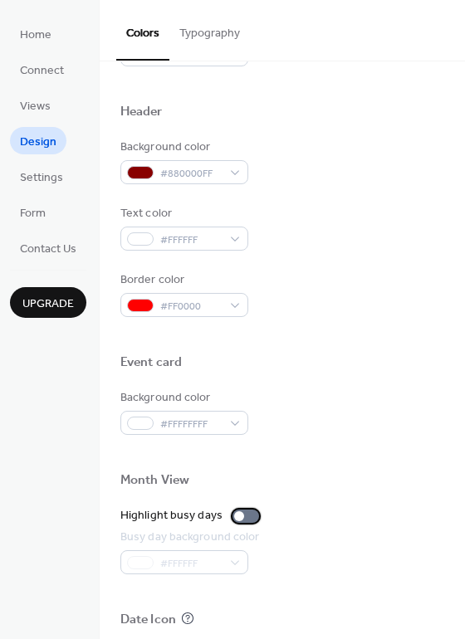
click at [242, 514] on div at bounding box center [245, 515] width 27 height 13
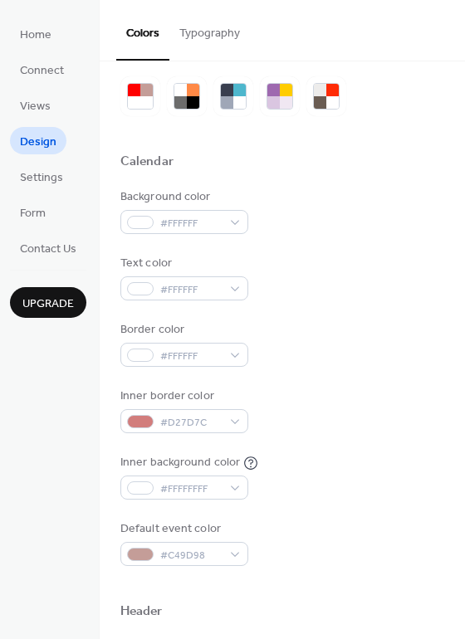
scroll to position [0, 0]
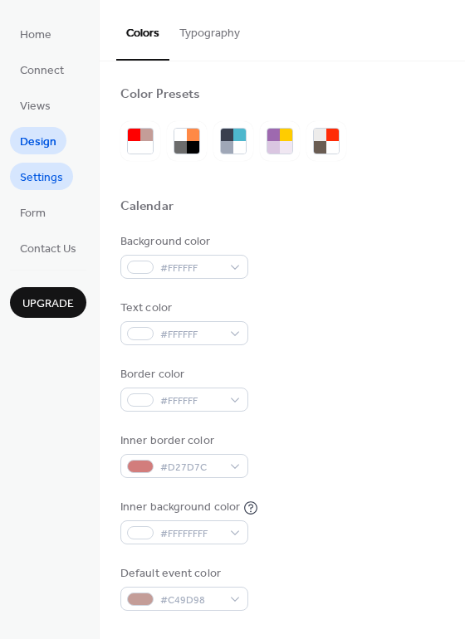
click at [46, 175] on span "Settings" at bounding box center [41, 177] width 43 height 17
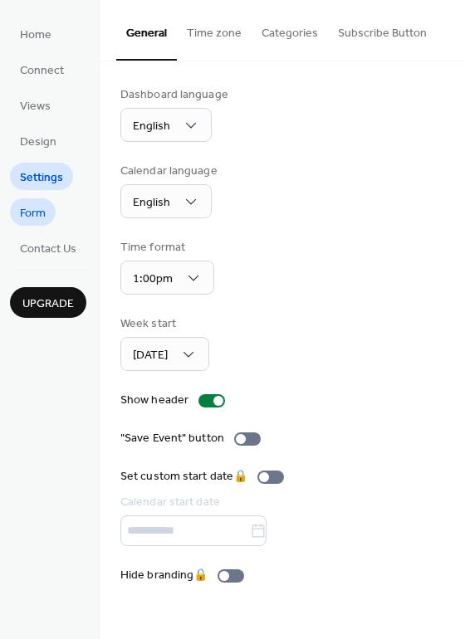
click at [51, 208] on link "Form" at bounding box center [33, 211] width 46 height 27
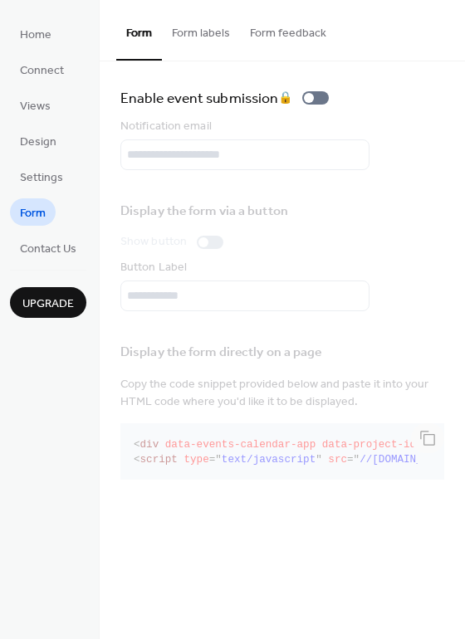
click at [24, 262] on div "Home Connect Views Design Settings Form Contact Us Upgrade" at bounding box center [50, 319] width 100 height 639
click at [46, 169] on span "Settings" at bounding box center [41, 177] width 43 height 17
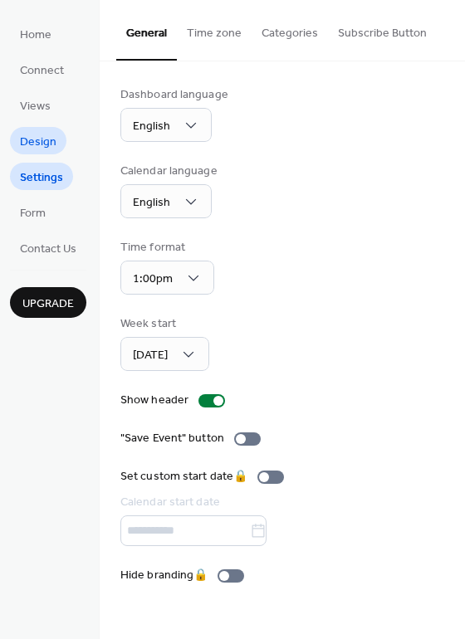
click at [54, 134] on span "Design" at bounding box center [38, 142] width 37 height 17
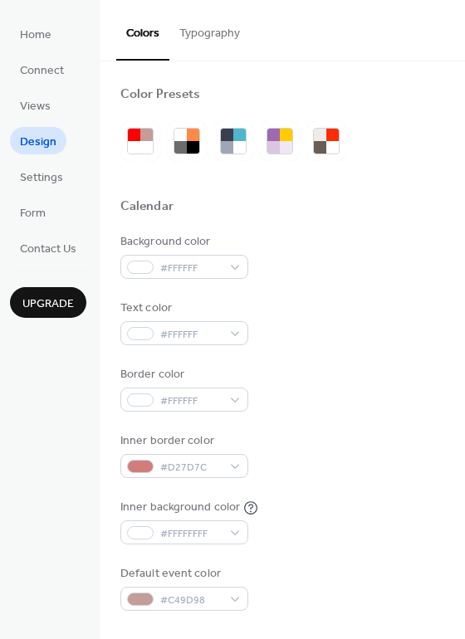
click at [221, 33] on button "Typography" at bounding box center [209, 29] width 80 height 59
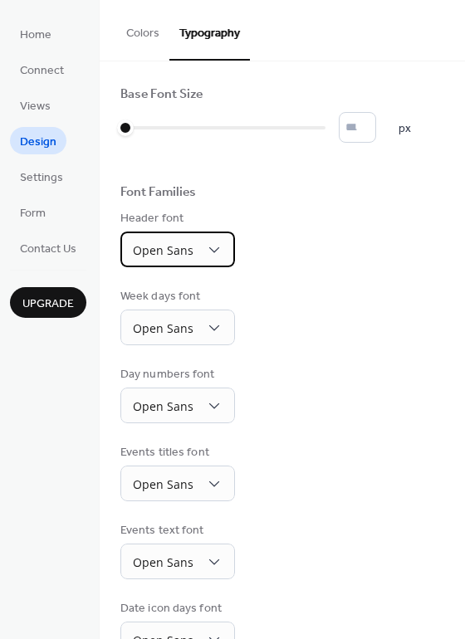
click at [162, 261] on span "Open Sans" at bounding box center [163, 252] width 61 height 22
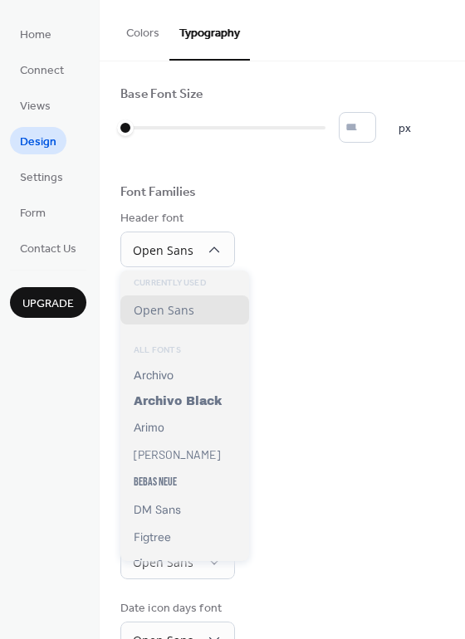
click at [328, 250] on div "Header font Open Sans" at bounding box center [282, 238] width 324 height 57
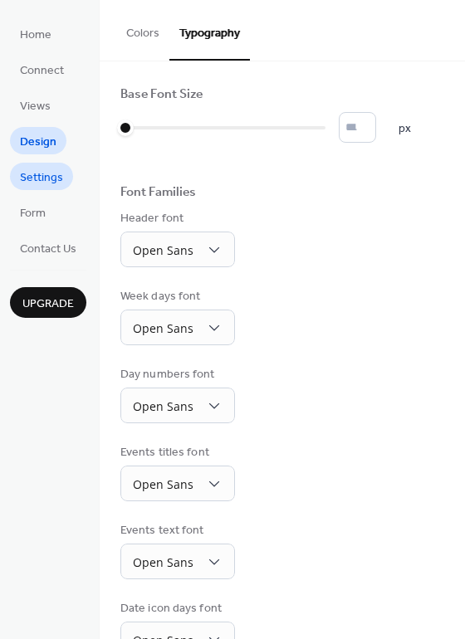
click at [47, 181] on span "Settings" at bounding box center [41, 177] width 43 height 17
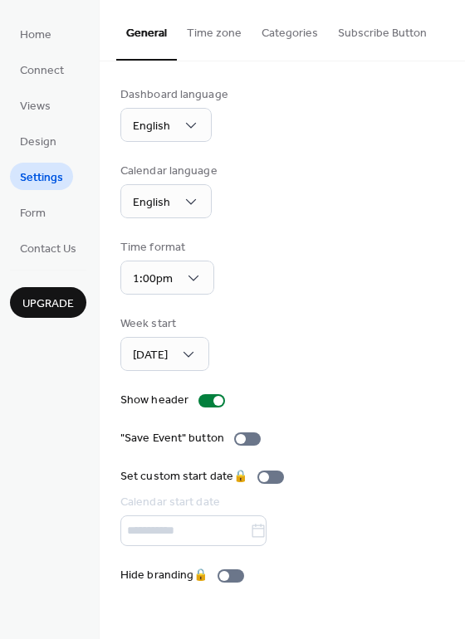
click at [51, 89] on ul "Home Connect Views Design Settings Form Contact Us" at bounding box center [48, 140] width 76 height 241
click at [35, 100] on span "Views" at bounding box center [35, 106] width 31 height 17
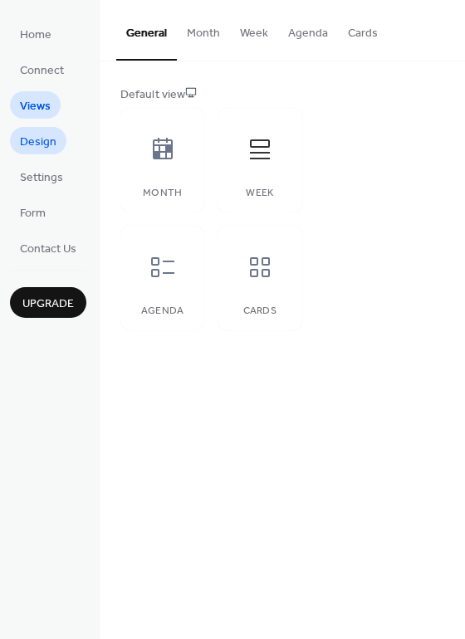
click at [34, 129] on link "Design" at bounding box center [38, 140] width 56 height 27
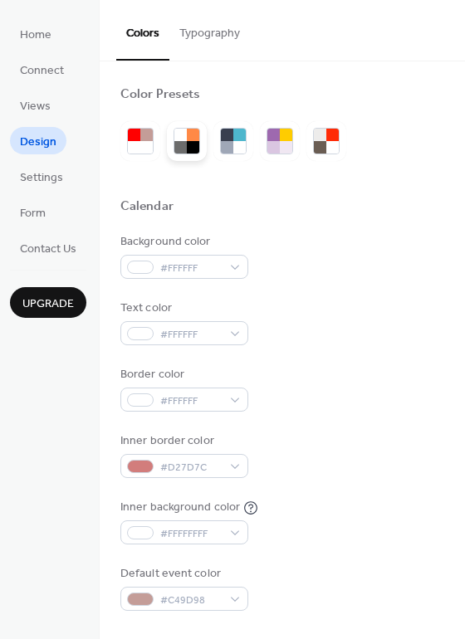
drag, startPoint x: 212, startPoint y: 141, endPoint x: 199, endPoint y: 148, distance: 14.8
click at [212, 143] on div at bounding box center [233, 141] width 226 height 40
click at [192, 148] on div at bounding box center [193, 147] width 12 height 12
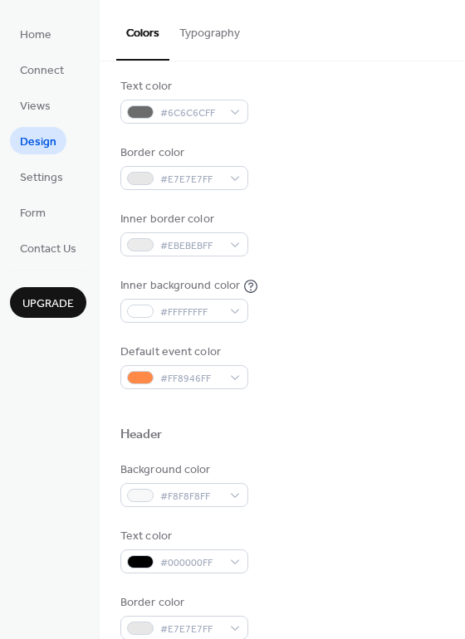
scroll to position [249, 0]
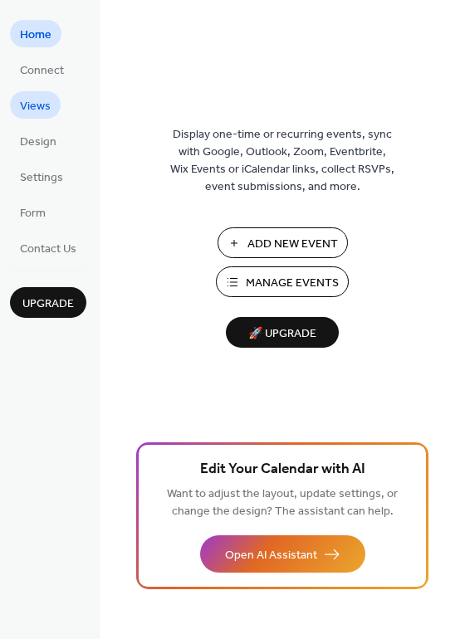
click at [42, 102] on span "Views" at bounding box center [35, 106] width 31 height 17
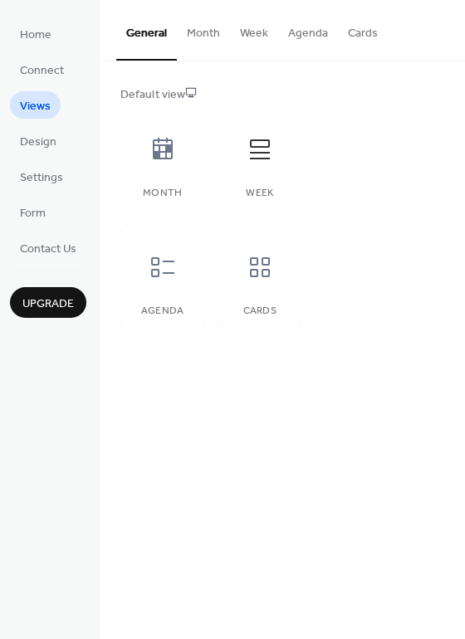
click at [306, 32] on button "Agenda" at bounding box center [308, 29] width 60 height 59
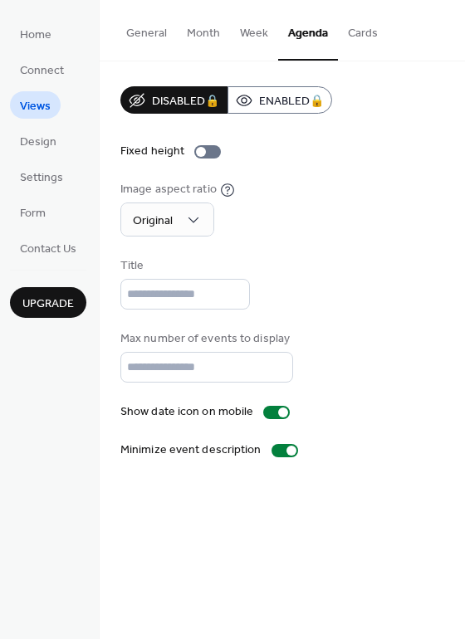
click at [364, 37] on button "Cards" at bounding box center [363, 29] width 50 height 59
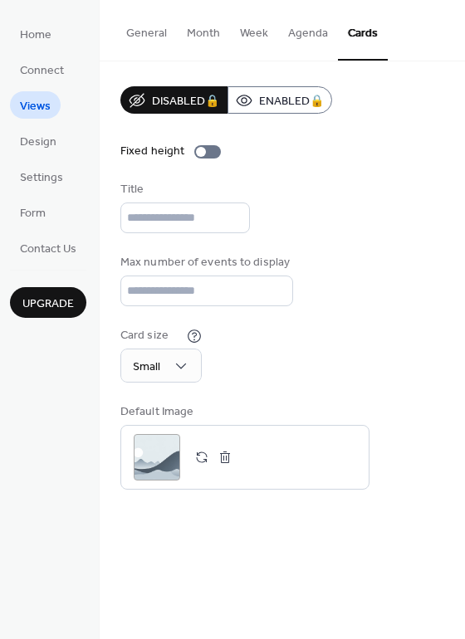
click at [266, 39] on button "Week" at bounding box center [254, 29] width 48 height 59
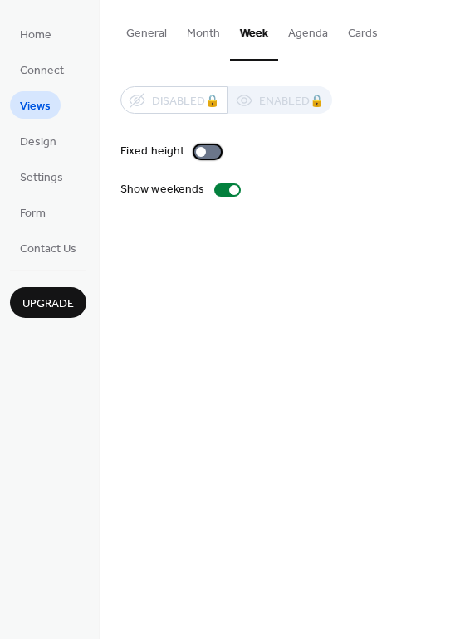
click at [210, 152] on div at bounding box center [207, 151] width 27 height 13
click at [225, 192] on div at bounding box center [227, 189] width 27 height 13
click at [27, 134] on span "Design" at bounding box center [38, 142] width 37 height 17
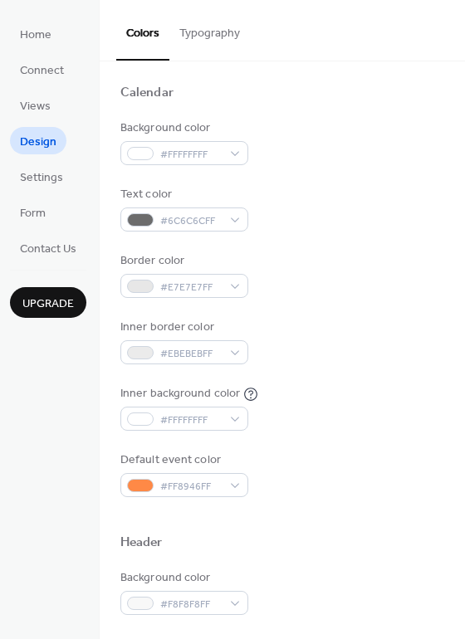
scroll to position [83, 0]
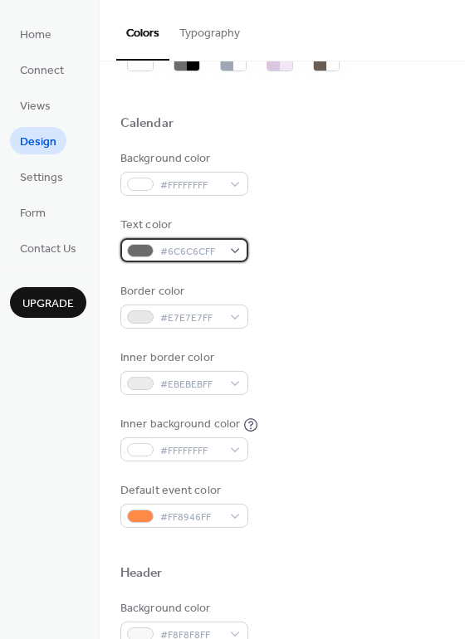
click at [219, 250] on span "#6C6C6CFF" at bounding box center [190, 251] width 61 height 17
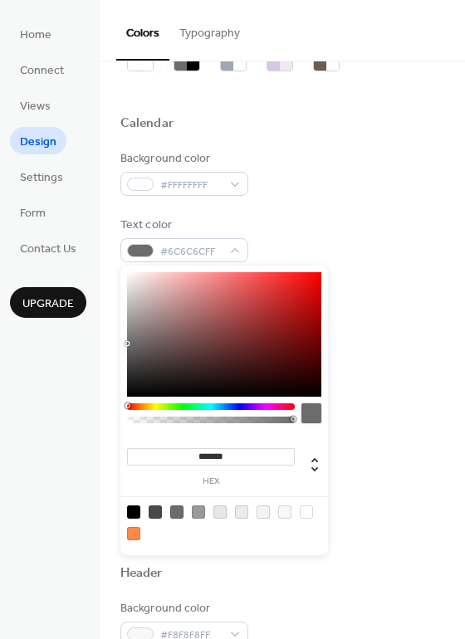
type input "*******"
drag, startPoint x: 149, startPoint y: 389, endPoint x: 58, endPoint y: 412, distance: 94.2
click at [58, 412] on body "Home Connect Views Design Settings Form Contact Us Upgrade Design Upgrade Color…" at bounding box center [232, 319] width 465 height 639
click at [397, 249] on div "Text color #000000FF" at bounding box center [282, 240] width 324 height 46
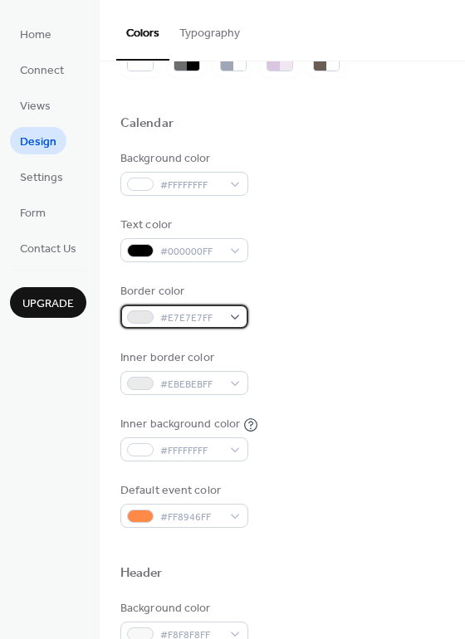
click at [189, 321] on span "#E7E7E7FF" at bounding box center [190, 317] width 61 height 17
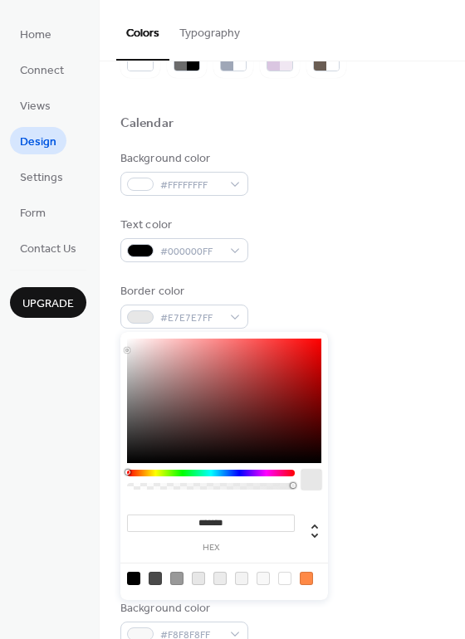
click at [215, 527] on input "*******" at bounding box center [211, 522] width 168 height 17
paste input
type input "*******"
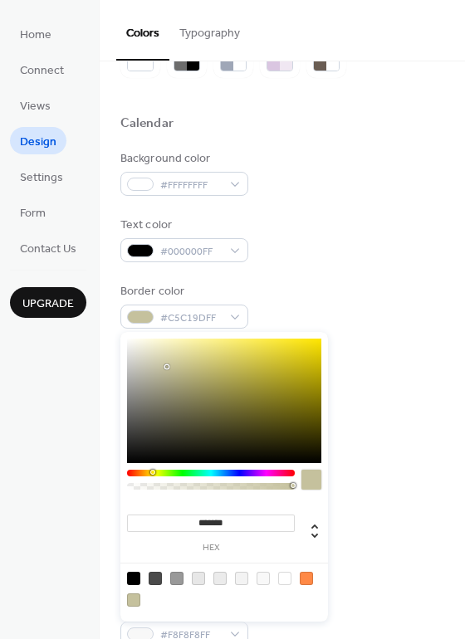
click at [399, 486] on div "Default event color #FF8946FF" at bounding box center [282, 505] width 324 height 46
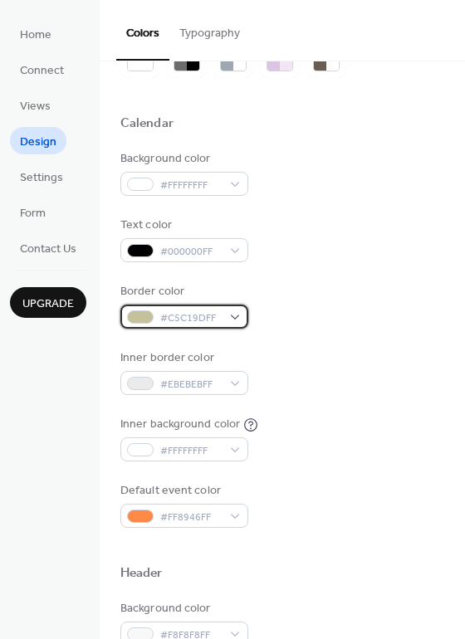
click at [195, 312] on span "#C5C19DFF" at bounding box center [190, 317] width 61 height 17
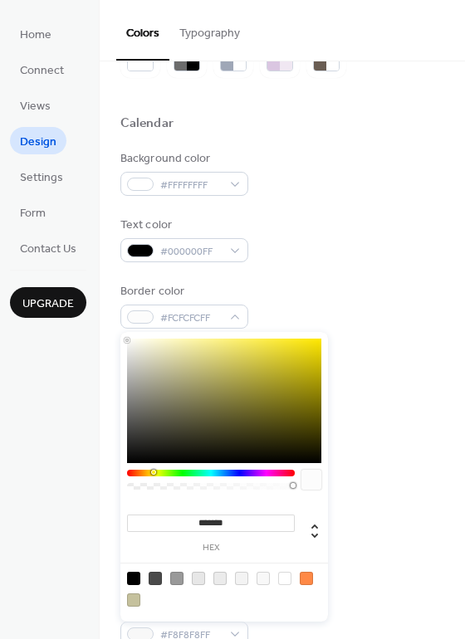
type input "*******"
drag, startPoint x: 161, startPoint y: 363, endPoint x: 41, endPoint y: 302, distance: 134.7
click at [41, 302] on body "Home Connect Views Design Settings Form Contact Us Upgrade Design Upgrade Color…" at bounding box center [232, 319] width 465 height 639
click at [339, 255] on div "Text color #000000FF" at bounding box center [282, 240] width 324 height 46
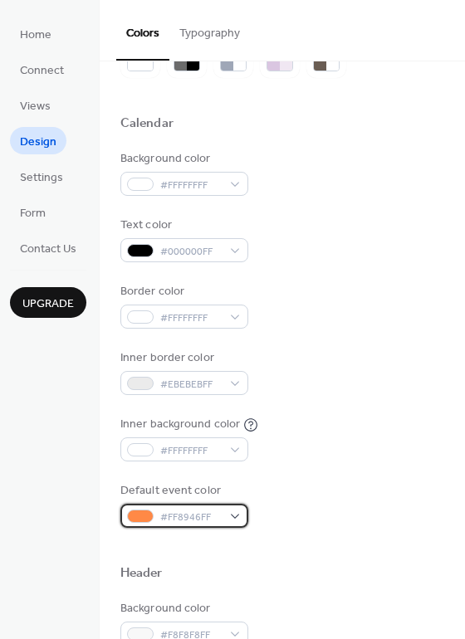
click at [213, 507] on div "#FF8946FF" at bounding box center [184, 516] width 128 height 24
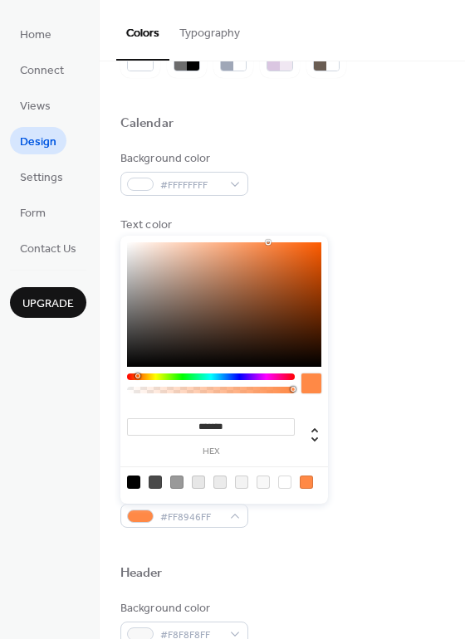
click at [356, 404] on div "Background color #FFFFFFFF Text color #000000FF Border color #FFFFFFFF Inner bo…" at bounding box center [282, 338] width 324 height 377
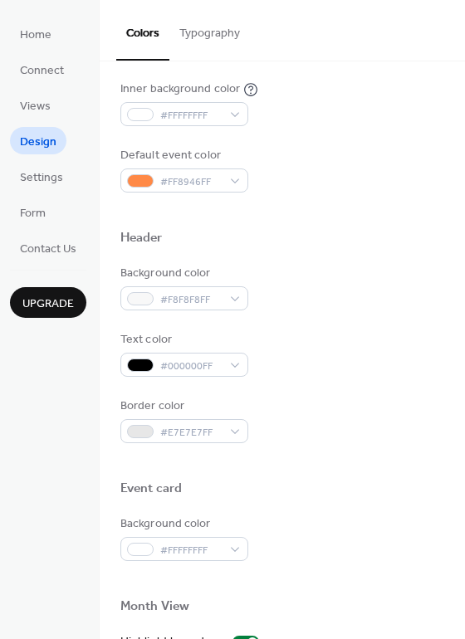
scroll to position [415, 0]
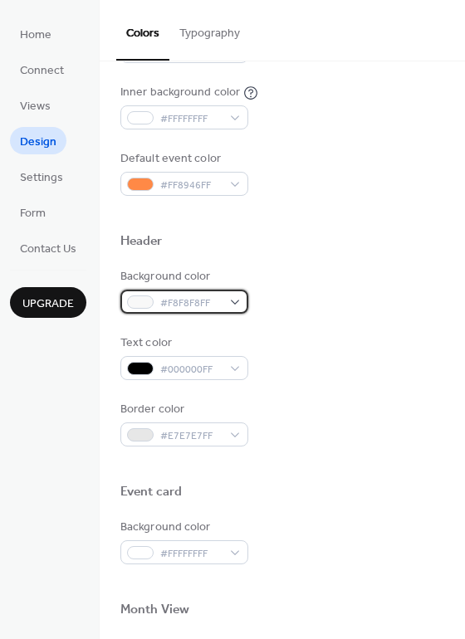
click at [228, 301] on div "#F8F8F8FF" at bounding box center [184, 302] width 128 height 24
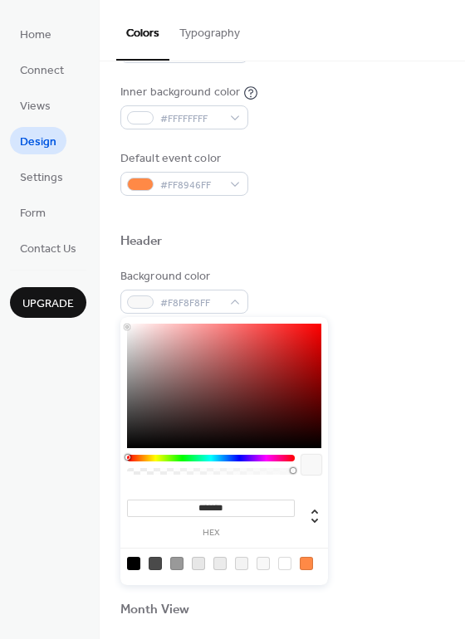
click at [238, 500] on input "*******" at bounding box center [211, 507] width 168 height 17
click at [237, 500] on input "*******" at bounding box center [211, 507] width 168 height 17
paste input
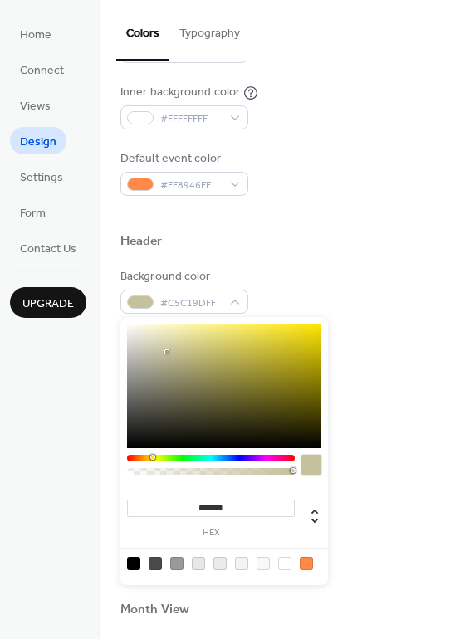
type input "***"
drag, startPoint x: 283, startPoint y: 468, endPoint x: 217, endPoint y: 480, distance: 67.5
click at [217, 480] on div at bounding box center [211, 469] width 168 height 28
drag, startPoint x: 215, startPoint y: 475, endPoint x: 190, endPoint y: 477, distance: 25.0
click at [190, 477] on div at bounding box center [211, 469] width 168 height 28
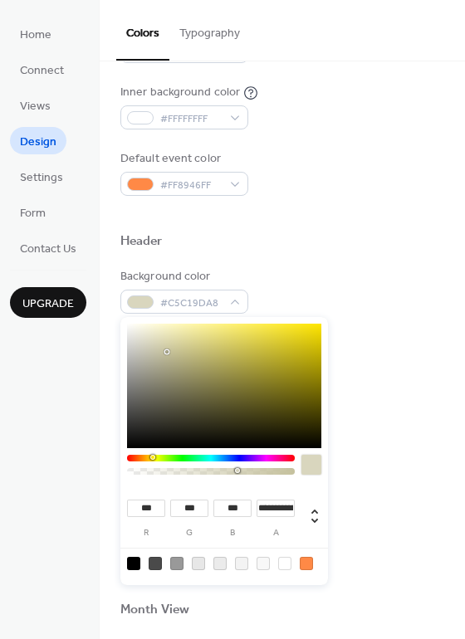
drag, startPoint x: 203, startPoint y: 473, endPoint x: 236, endPoint y: 472, distance: 33.2
click at [236, 472] on div at bounding box center [210, 471] width 163 height 7
click at [267, 509] on input "**********" at bounding box center [275, 507] width 38 height 17
drag, startPoint x: 272, startPoint y: 507, endPoint x: 309, endPoint y: 509, distance: 37.4
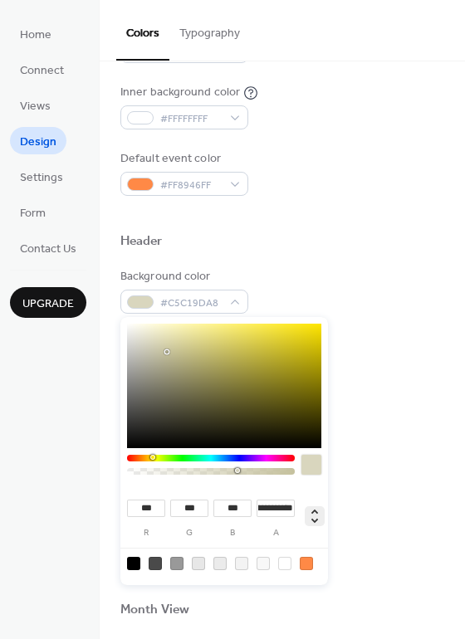
click at [309, 509] on div "**********" at bounding box center [224, 510] width 194 height 55
type input "****"
click at [376, 460] on div at bounding box center [282, 464] width 324 height 37
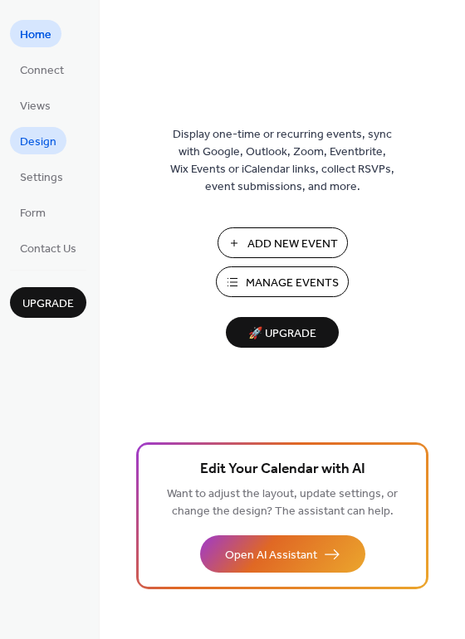
click at [58, 141] on link "Design" at bounding box center [38, 140] width 56 height 27
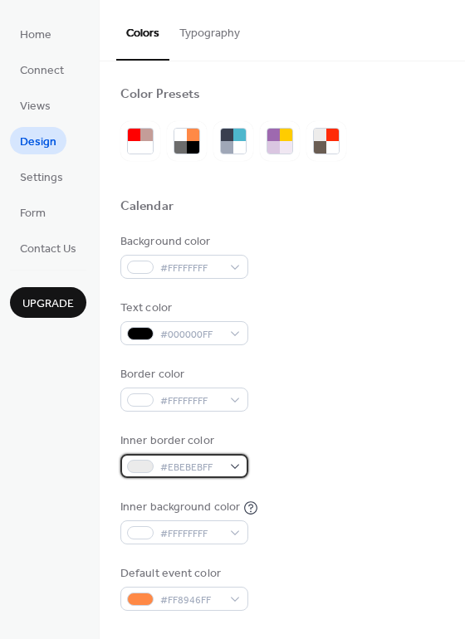
click at [217, 466] on span "#EBEBEBFF" at bounding box center [190, 467] width 61 height 17
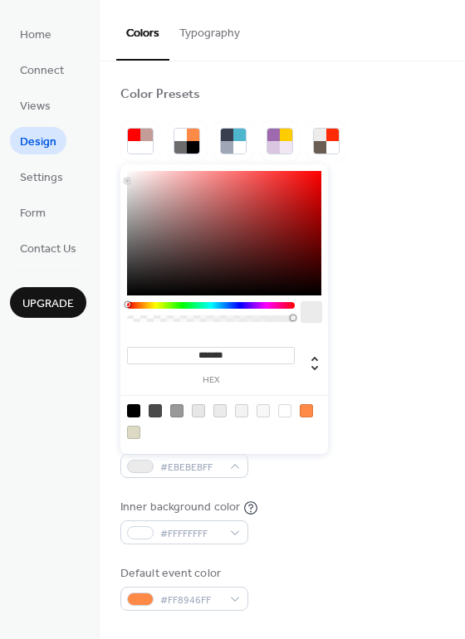
click at [220, 354] on input "*******" at bounding box center [211, 355] width 168 height 17
click at [220, 353] on input "*******" at bounding box center [211, 355] width 168 height 17
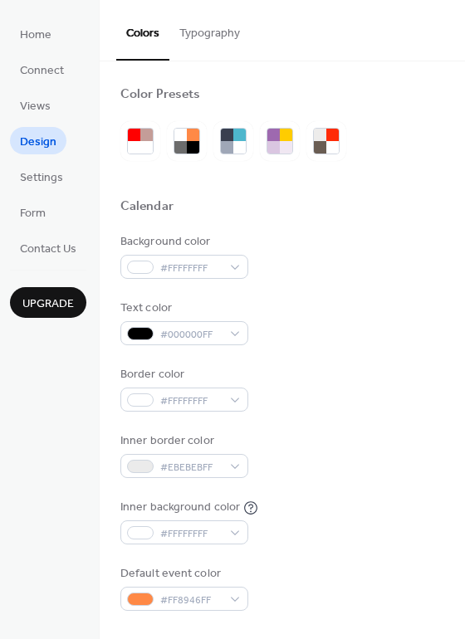
click at [416, 368] on div "Border color #FFFFFFFF" at bounding box center [282, 389] width 324 height 46
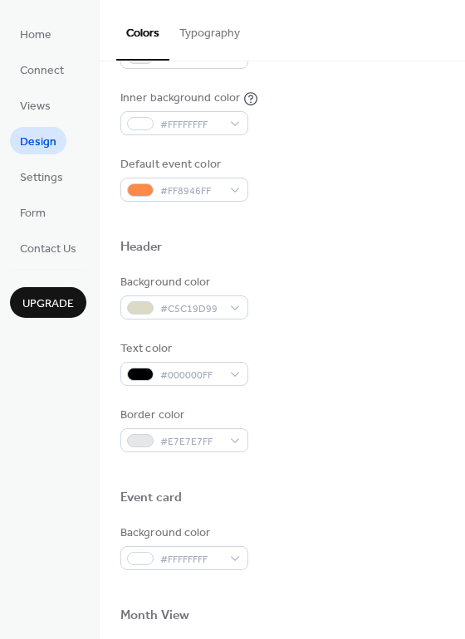
scroll to position [415, 0]
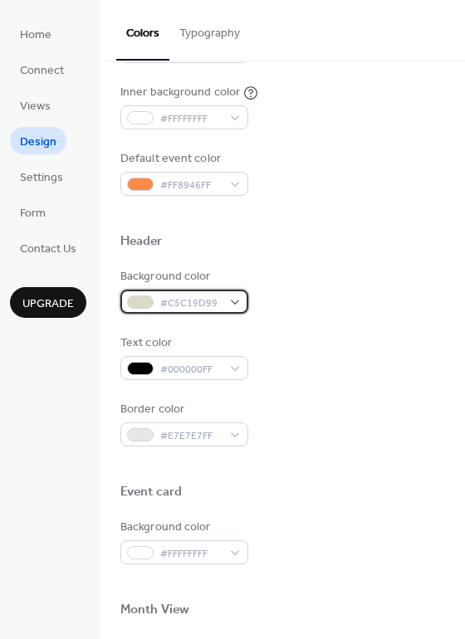
click at [166, 309] on span "#C5C19D99" at bounding box center [190, 303] width 61 height 17
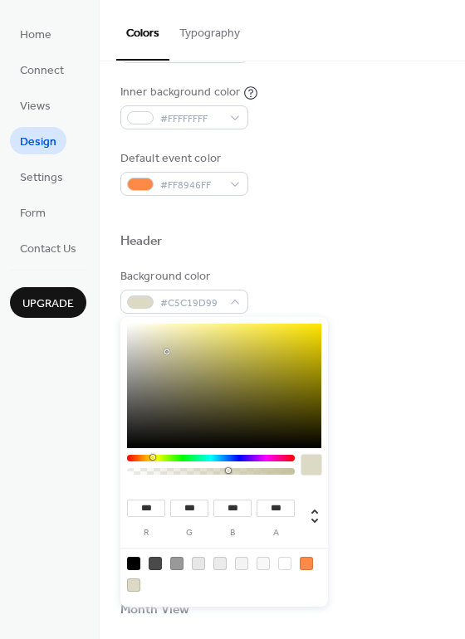
type input "**"
click at [210, 402] on div at bounding box center [224, 386] width 194 height 124
type input "***"
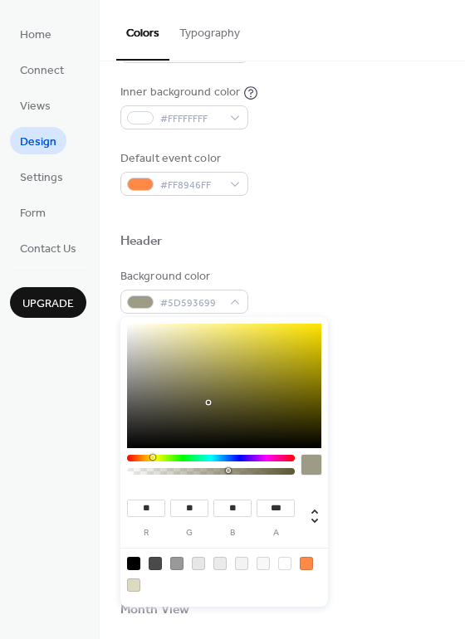
type input "***"
type input "**"
type input "***"
type input "**"
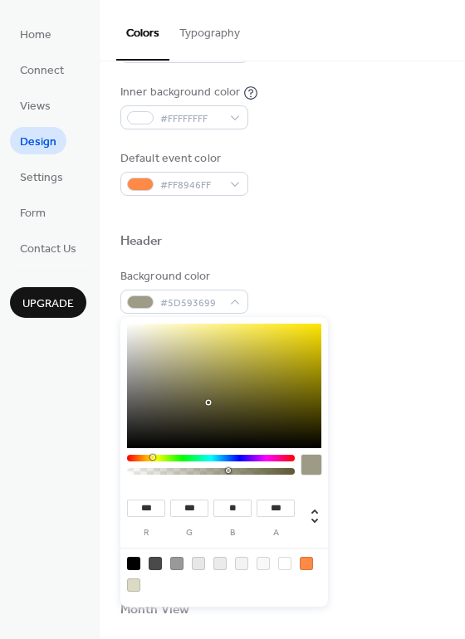
type input "***"
type input "**"
type input "***"
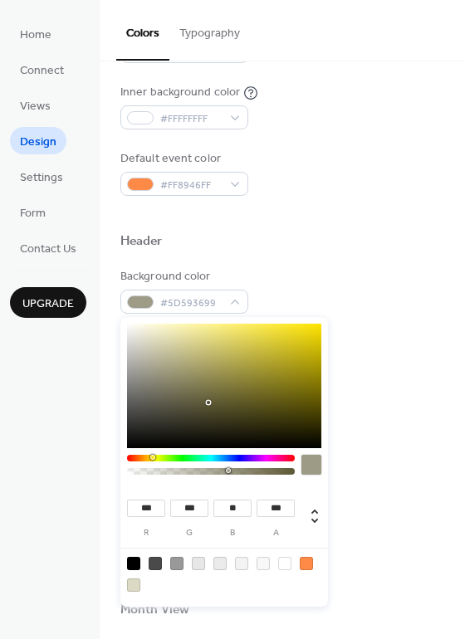
type input "***"
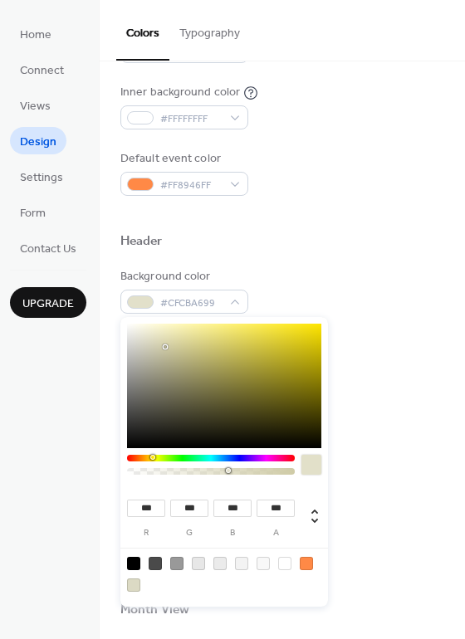
type input "***"
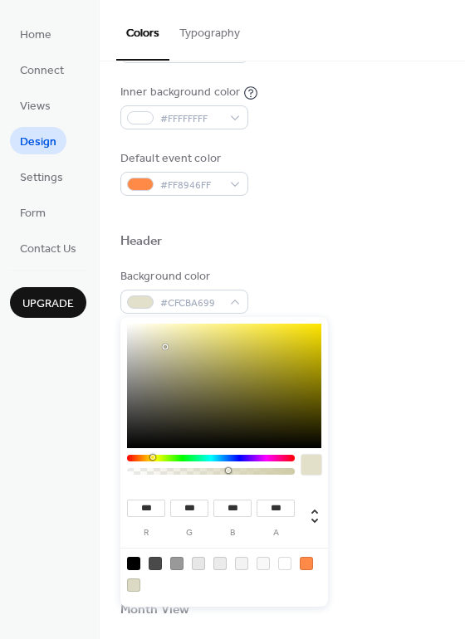
type input "***"
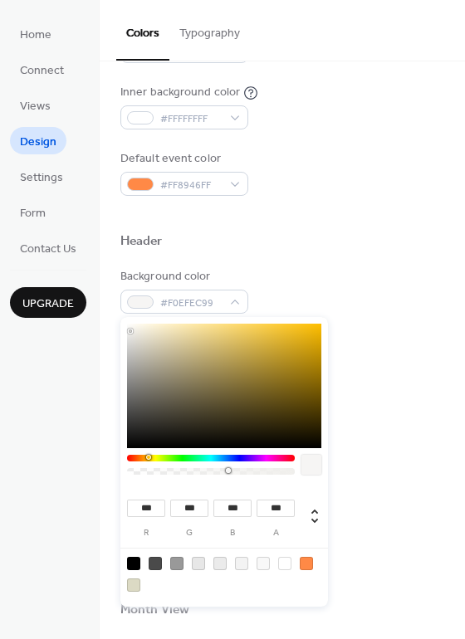
type input "***"
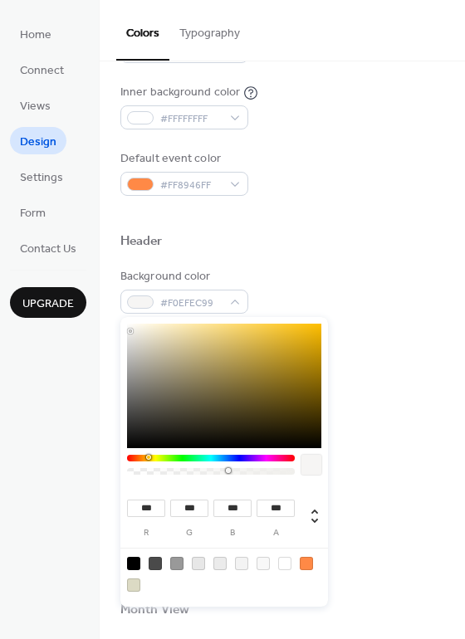
type input "***"
drag, startPoint x: 242, startPoint y: 388, endPoint x: 121, endPoint y: 318, distance: 140.2
click at [121, 318] on div "*** r *** g *** b *** a" at bounding box center [223, 460] width 207 height 293
click at [352, 363] on div "Text color #000000FF" at bounding box center [282, 357] width 324 height 46
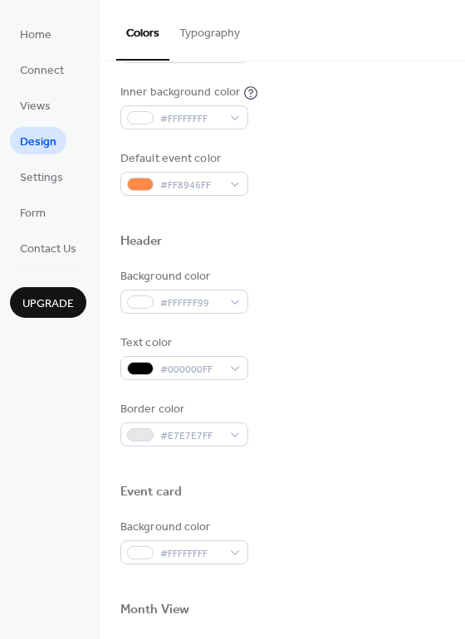
click at [352, 363] on div "Text color #000000FF" at bounding box center [282, 357] width 324 height 46
click at [194, 309] on span "#FFFFFF99" at bounding box center [190, 303] width 61 height 17
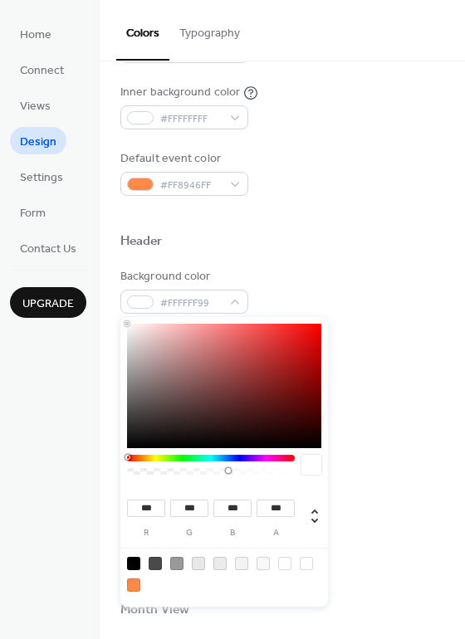
click at [312, 470] on div at bounding box center [311, 465] width 20 height 20
drag, startPoint x: 312, startPoint y: 470, endPoint x: 310, endPoint y: 501, distance: 31.6
click at [312, 473] on div at bounding box center [311, 465] width 20 height 20
click at [311, 517] on icon at bounding box center [314, 516] width 20 height 20
type input "*"
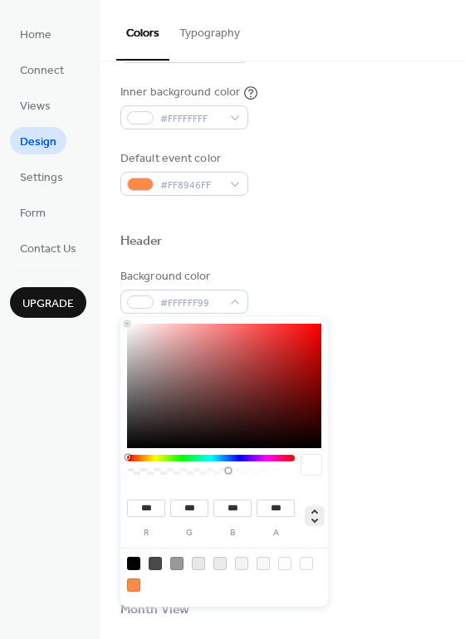
type input "**"
type input "****"
click at [311, 517] on icon at bounding box center [314, 516] width 20 height 20
type input "***"
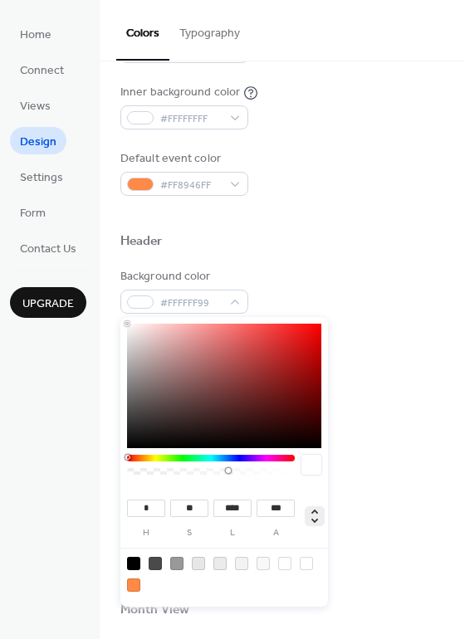
type input "***"
click at [311, 517] on icon at bounding box center [314, 516] width 20 height 20
type input "*"
type input "**"
type input "****"
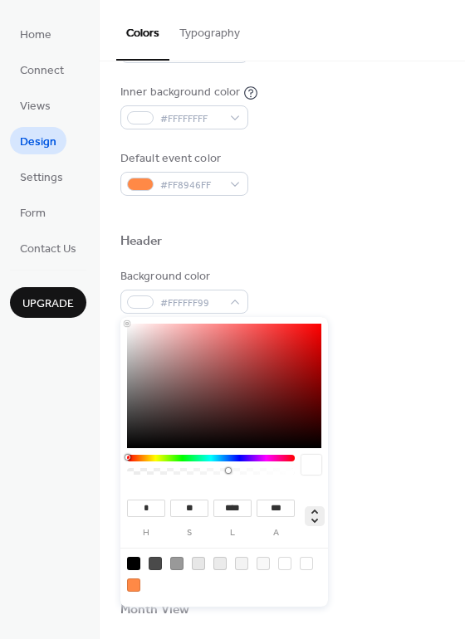
click at [311, 517] on icon at bounding box center [314, 516] width 20 height 20
type input "***"
click at [201, 562] on div at bounding box center [198, 563] width 13 height 13
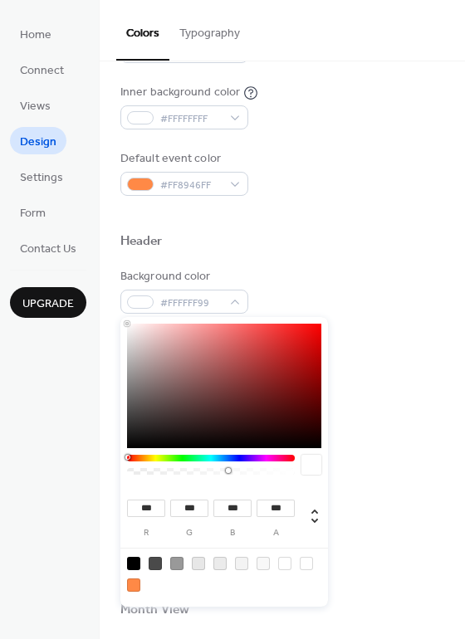
type input "***"
type input "*"
click at [215, 558] on div at bounding box center [219, 563] width 13 height 13
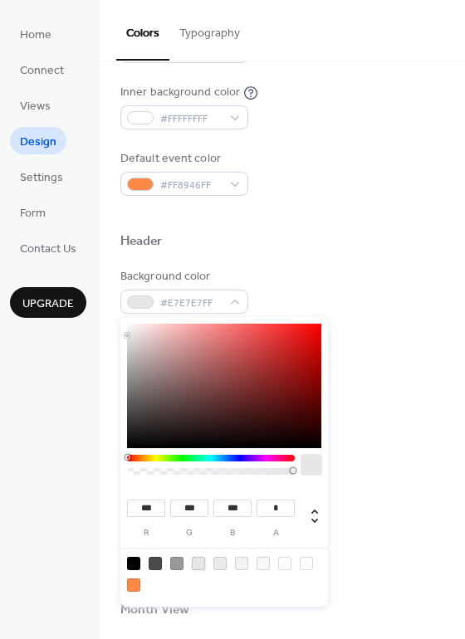
type input "***"
click at [241, 565] on div at bounding box center [241, 563] width 13 height 13
type input "***"
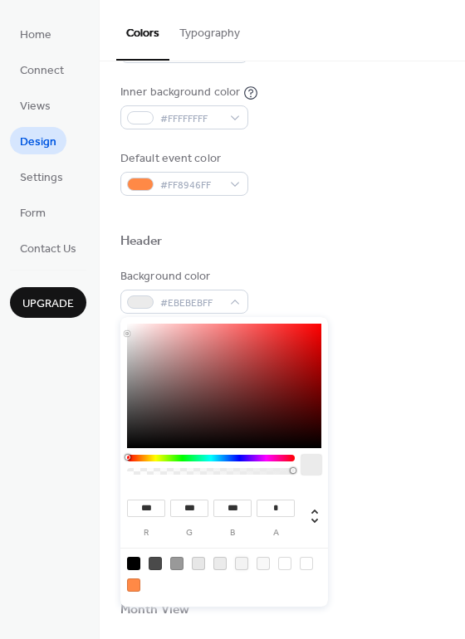
type input "***"
click at [204, 564] on div at bounding box center [198, 563] width 13 height 13
type input "***"
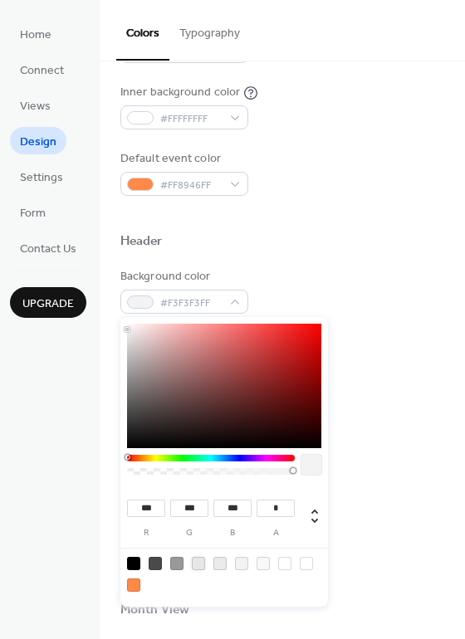
type input "***"
click at [355, 522] on div "Background color #FFFFFFFF" at bounding box center [282, 542] width 324 height 46
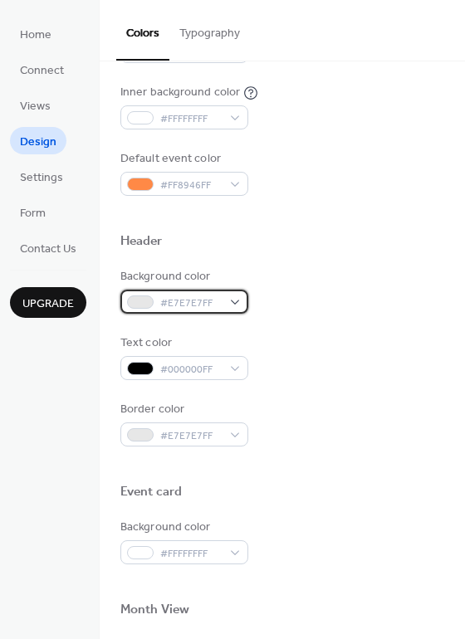
click at [173, 309] on span "#E7E7E7FF" at bounding box center [190, 303] width 61 height 17
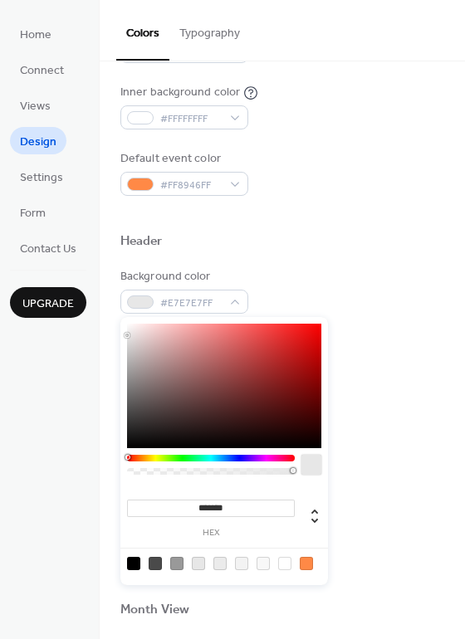
type input "***"
drag, startPoint x: 276, startPoint y: 470, endPoint x: 231, endPoint y: 474, distance: 45.0
click at [231, 474] on div at bounding box center [210, 471] width 163 height 7
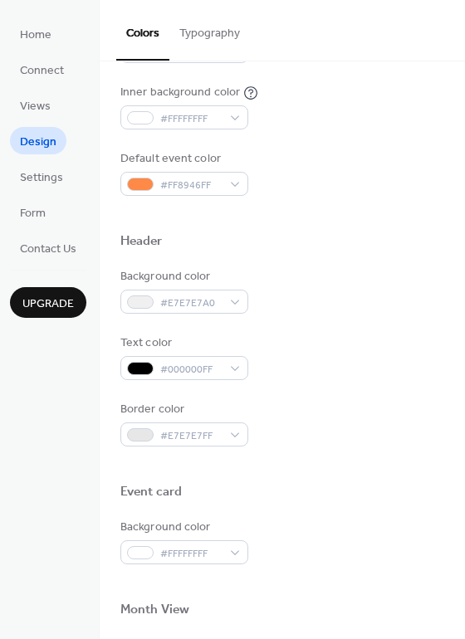
click at [387, 393] on div "Background color #E7E7E7A0 Text color #000000FF Border color #E7E7E7FF" at bounding box center [282, 357] width 324 height 178
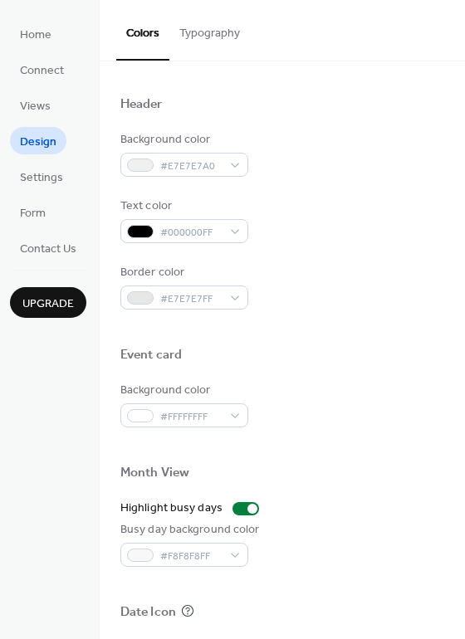
scroll to position [581, 0]
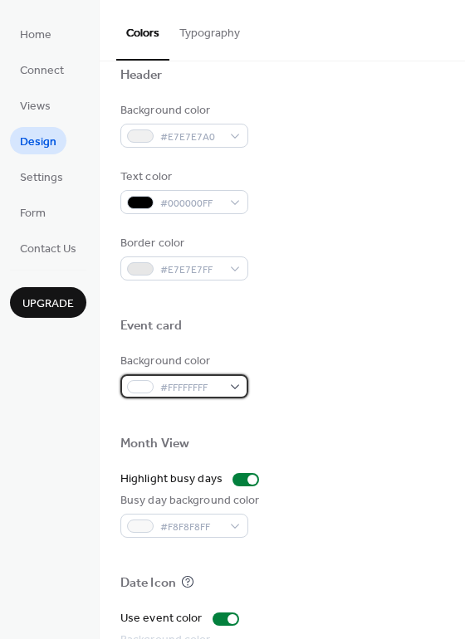
click at [204, 387] on span "#FFFFFFFF" at bounding box center [190, 387] width 61 height 17
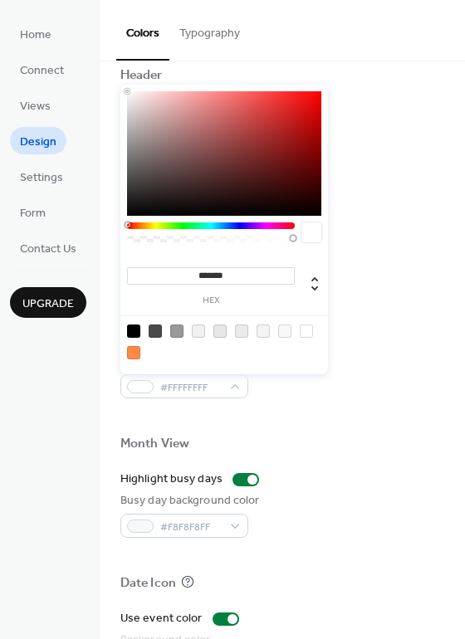
click at [217, 335] on div at bounding box center [219, 330] width 13 height 13
drag, startPoint x: 123, startPoint y: 107, endPoint x: 121, endPoint y: 56, distance: 51.5
click at [121, 56] on body "Home Connect Views Design Settings Form Contact Us Upgrade Design Upgrade Color…" at bounding box center [232, 319] width 465 height 639
type input "*******"
drag, startPoint x: 129, startPoint y: 102, endPoint x: 118, endPoint y: 44, distance: 59.2
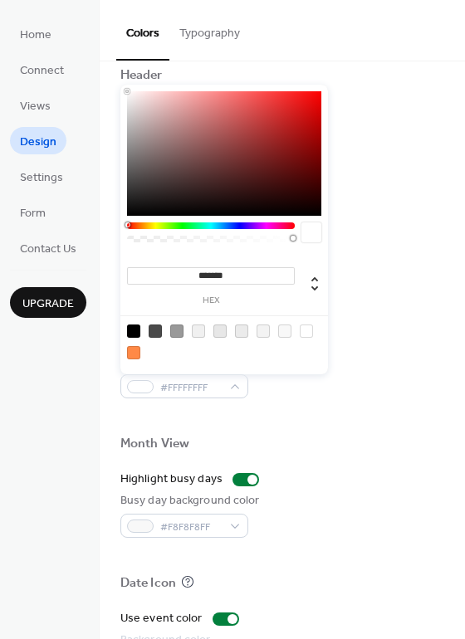
click at [114, 43] on body "Home Connect Views Design Settings Form Contact Us Upgrade Design Upgrade Color…" at bounding box center [232, 319] width 465 height 639
click at [411, 123] on div "Background color #E7E7E7A0" at bounding box center [282, 125] width 324 height 46
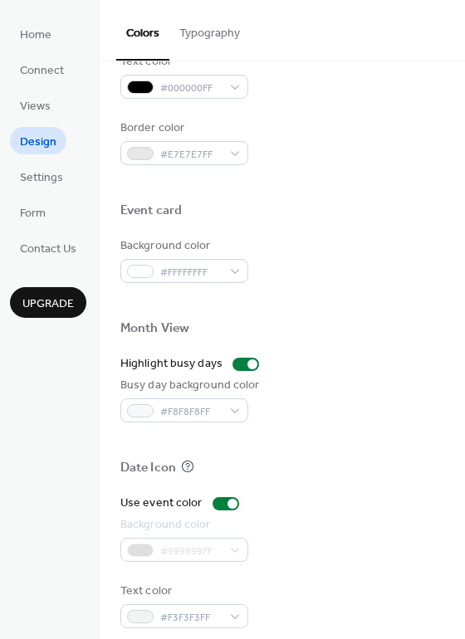
scroll to position [710, 0]
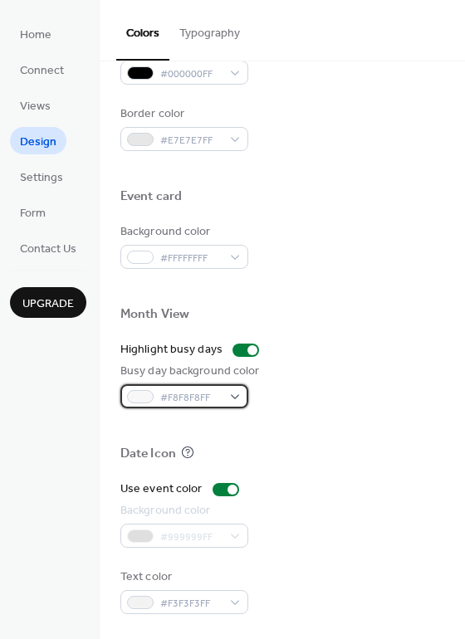
click at [194, 395] on span "#F8F8F8FF" at bounding box center [190, 397] width 61 height 17
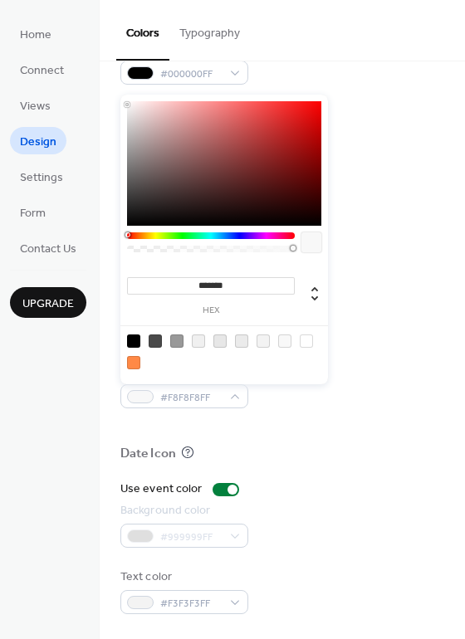
click at [219, 344] on div at bounding box center [219, 340] width 13 height 13
click at [179, 345] on div at bounding box center [176, 340] width 13 height 13
click at [302, 342] on div at bounding box center [305, 340] width 13 height 13
type input "*******"
click at [358, 373] on div "Busy day background color #FFFFFFFF" at bounding box center [282, 386] width 324 height 46
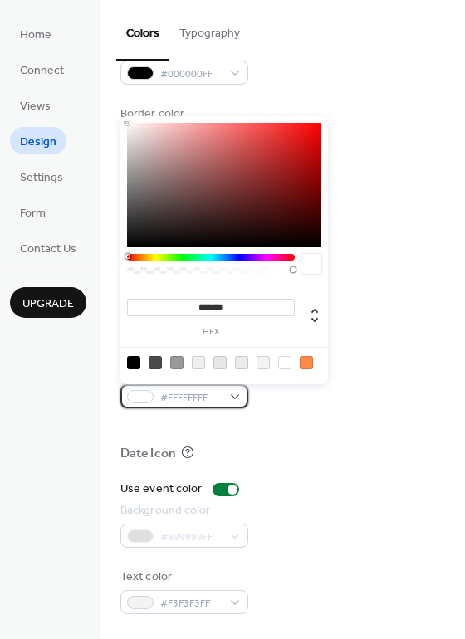
click at [219, 399] on span "#FFFFFFFF" at bounding box center [190, 397] width 61 height 17
click at [175, 361] on div at bounding box center [176, 362] width 13 height 13
type input "*******"
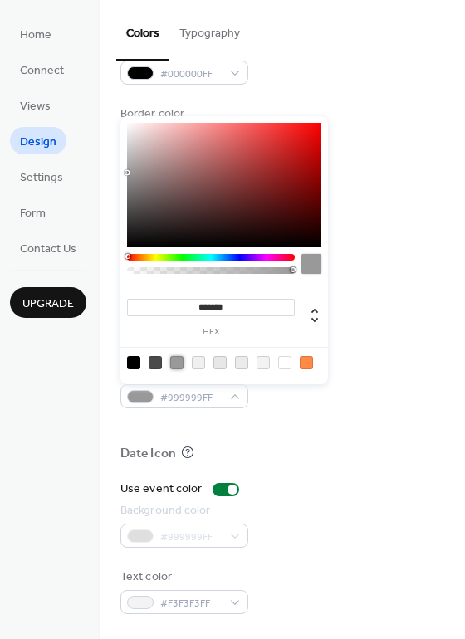
click at [358, 406] on div "Busy day background color #999999FF" at bounding box center [282, 386] width 324 height 46
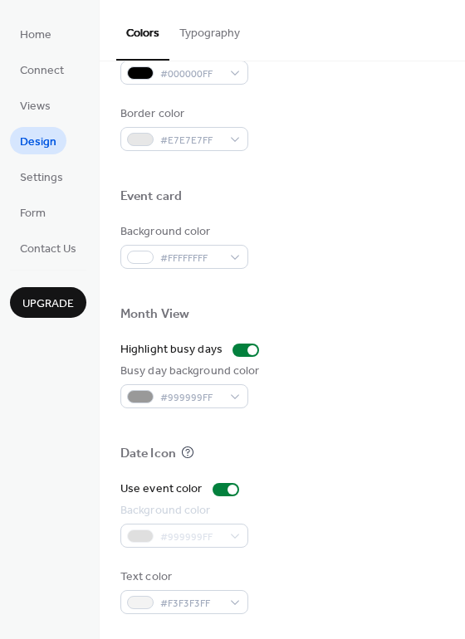
click at [218, 38] on button "Typography" at bounding box center [209, 29] width 80 height 59
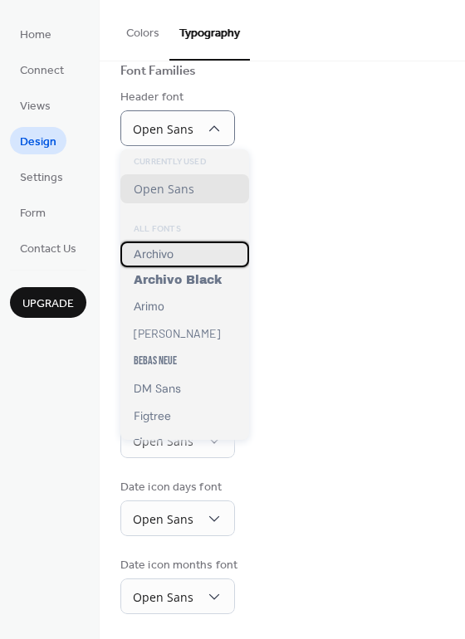
click at [172, 263] on div "Archivo" at bounding box center [184, 254] width 129 height 26
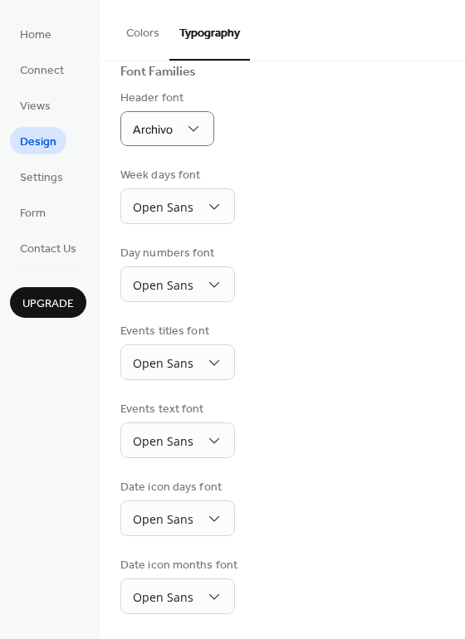
scroll to position [120, 0]
click at [166, 133] on span "Archivo" at bounding box center [153, 130] width 40 height 12
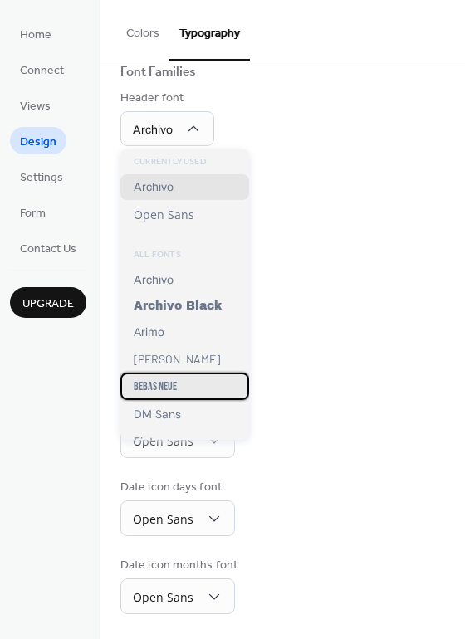
click at [164, 386] on span "Bebas Neue" at bounding box center [155, 386] width 43 height 14
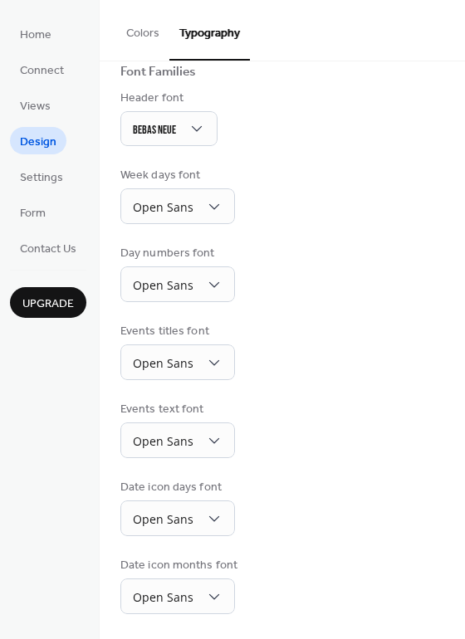
scroll to position [119, 0]
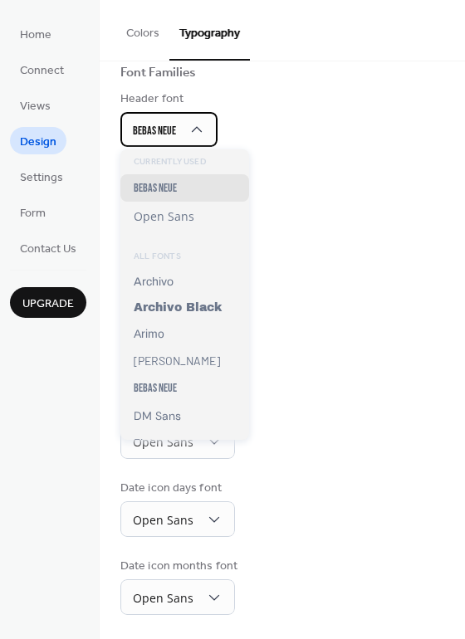
click at [161, 130] on span "Bebas Neue" at bounding box center [154, 131] width 43 height 14
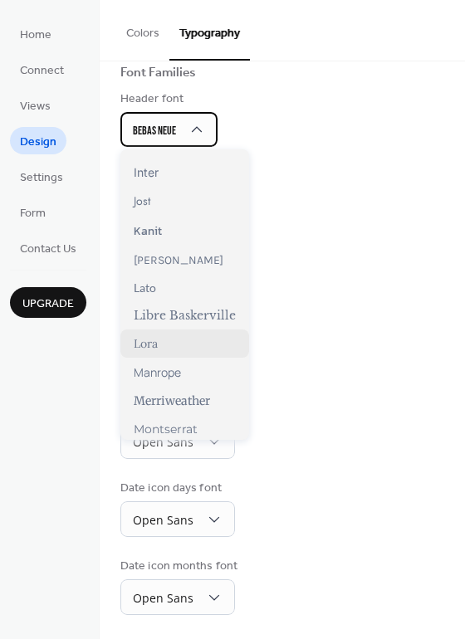
scroll to position [498, 0]
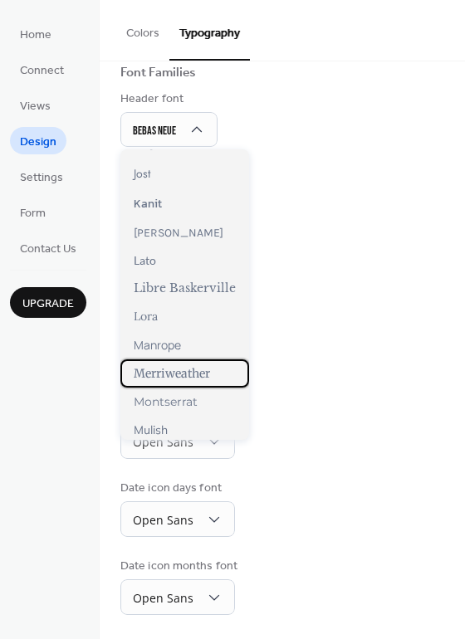
click at [205, 378] on span "Merriweather" at bounding box center [172, 373] width 76 height 15
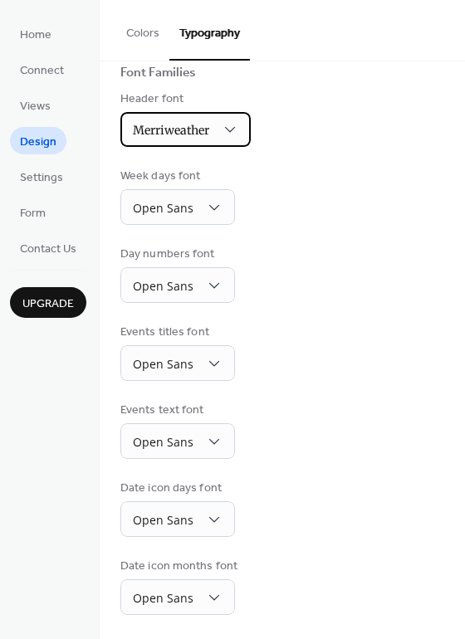
click at [181, 143] on div "Merriweather" at bounding box center [185, 129] width 130 height 35
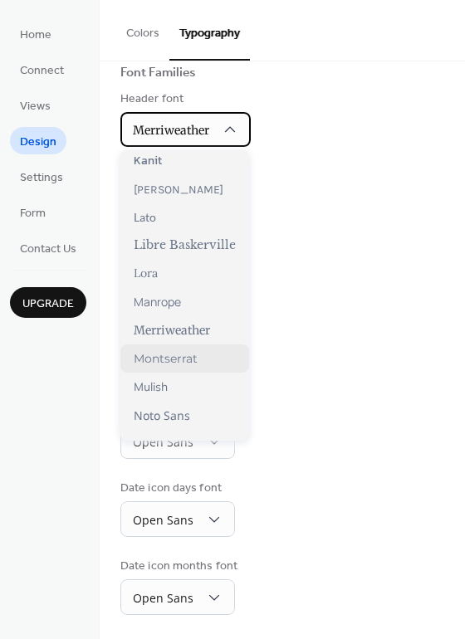
scroll to position [581, 0]
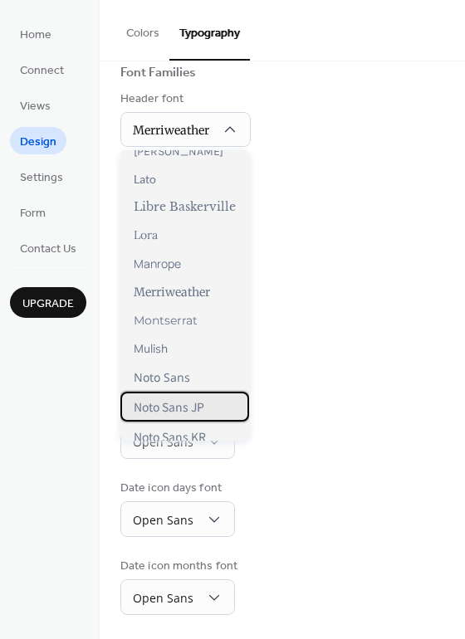
click at [188, 405] on span "Noto Sans JP" at bounding box center [169, 406] width 71 height 17
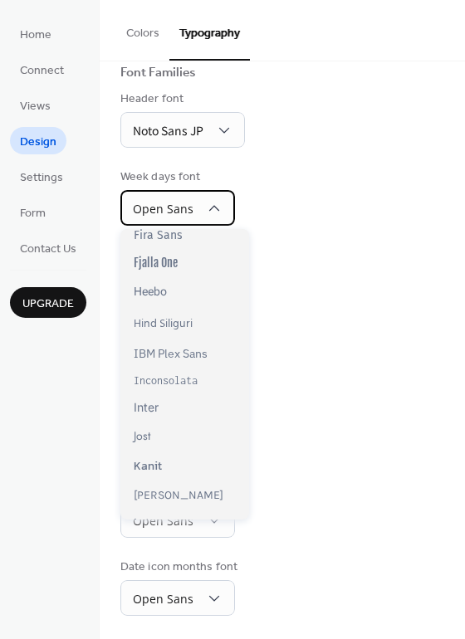
scroll to position [498, 0]
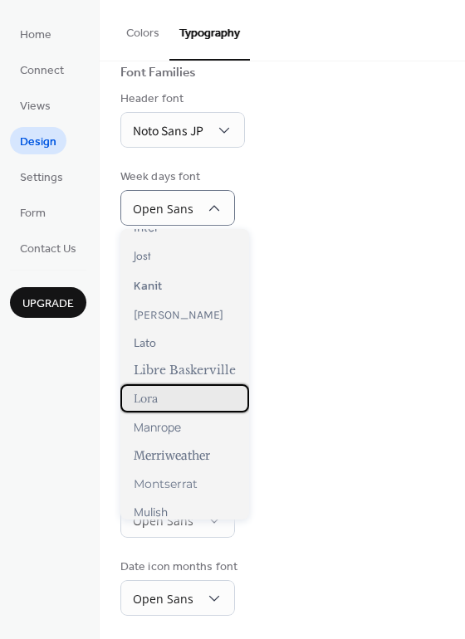
click at [169, 397] on div "Lora" at bounding box center [184, 398] width 129 height 28
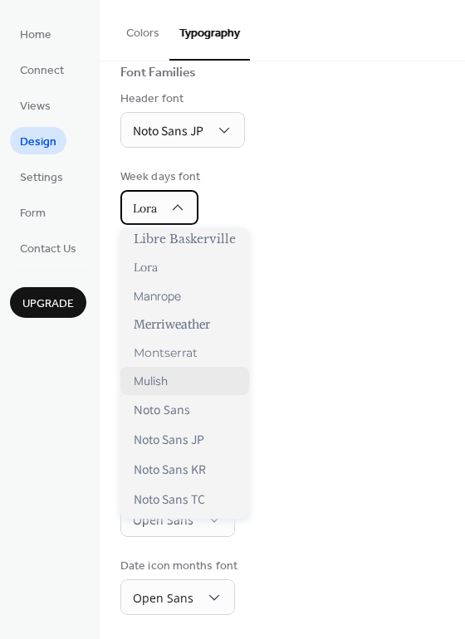
scroll to position [664, 0]
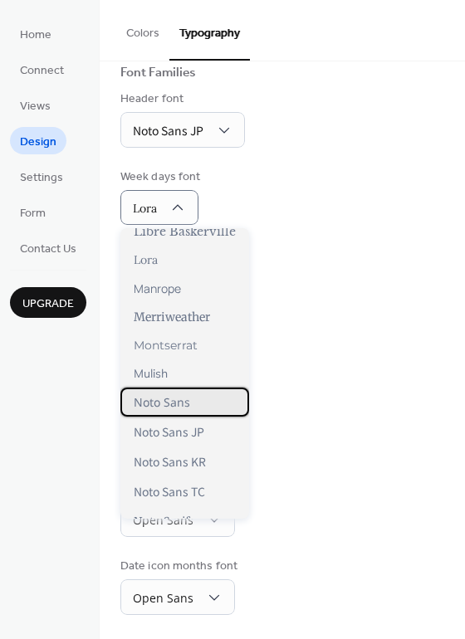
click at [208, 404] on div "Noto Sans" at bounding box center [184, 401] width 129 height 29
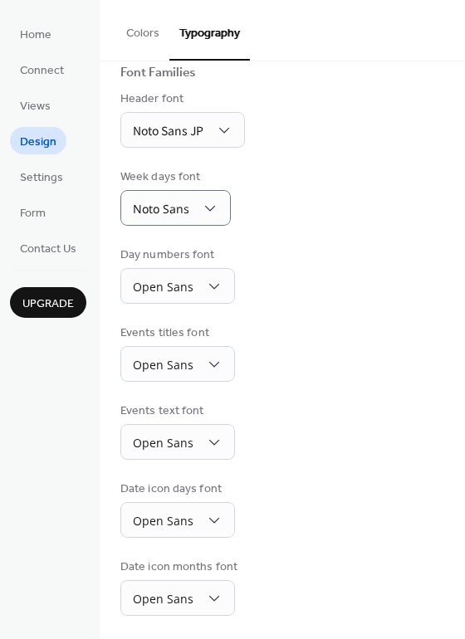
click at [315, 338] on div "Events titles font Open Sans" at bounding box center [282, 352] width 324 height 57
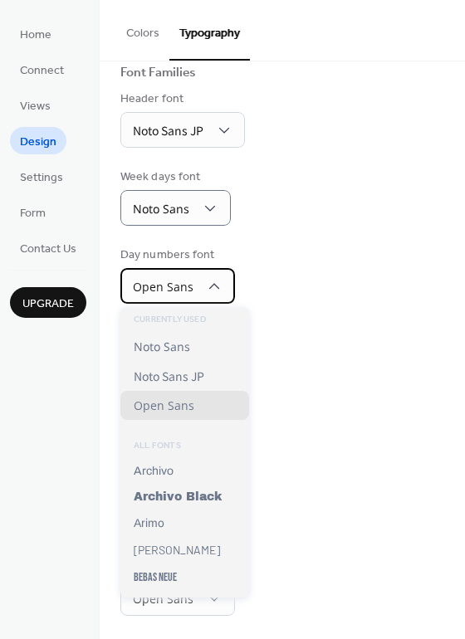
click at [206, 295] on div "Open Sans" at bounding box center [177, 286] width 114 height 36
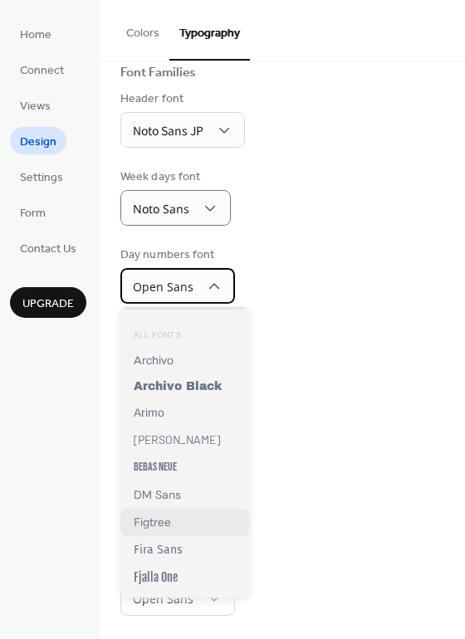
scroll to position [83, 0]
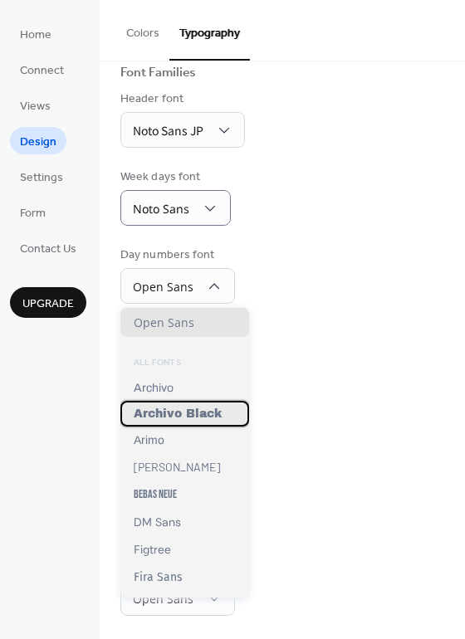
click at [187, 417] on span "Archivo Black" at bounding box center [178, 413] width 88 height 12
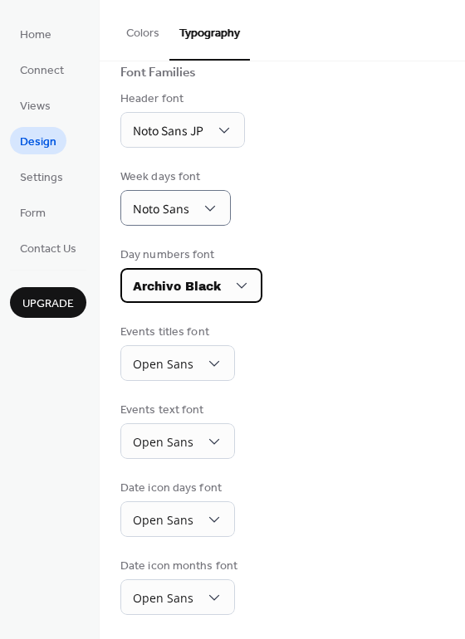
click at [207, 289] on span "Archivo Black" at bounding box center [177, 286] width 88 height 12
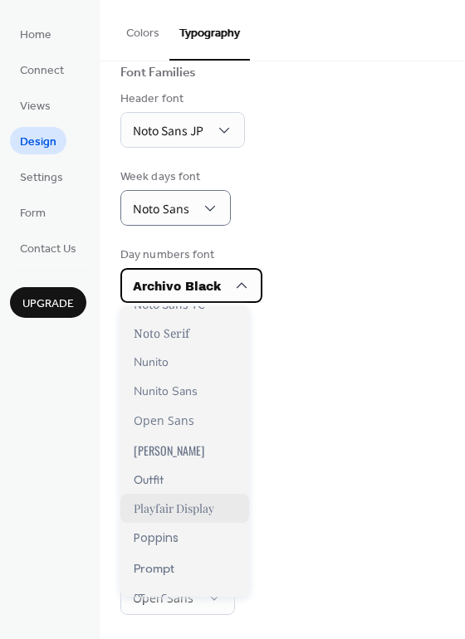
scroll to position [985, 0]
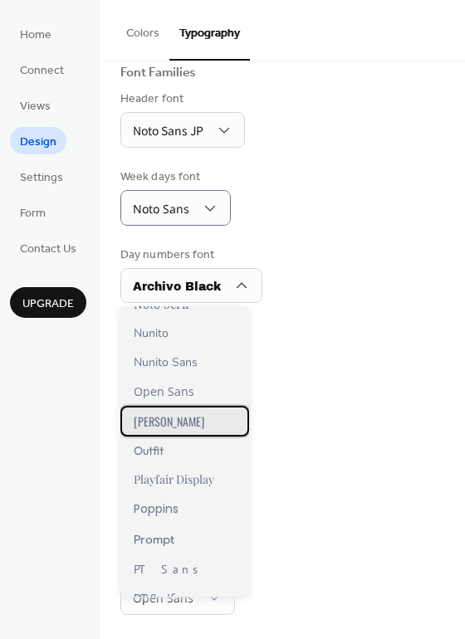
click at [177, 422] on div "[PERSON_NAME]" at bounding box center [184, 421] width 129 height 31
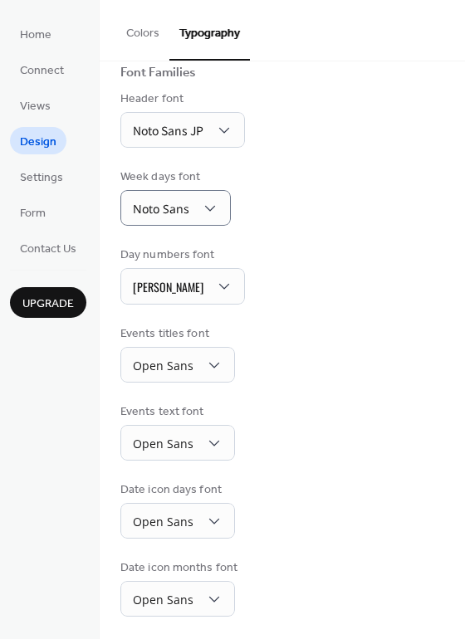
drag, startPoint x: 294, startPoint y: 425, endPoint x: 291, endPoint y: 411, distance: 13.5
click at [294, 424] on div "Events text font Open Sans" at bounding box center [282, 431] width 324 height 57
click at [168, 219] on span "Noto Sans" at bounding box center [161, 210] width 56 height 22
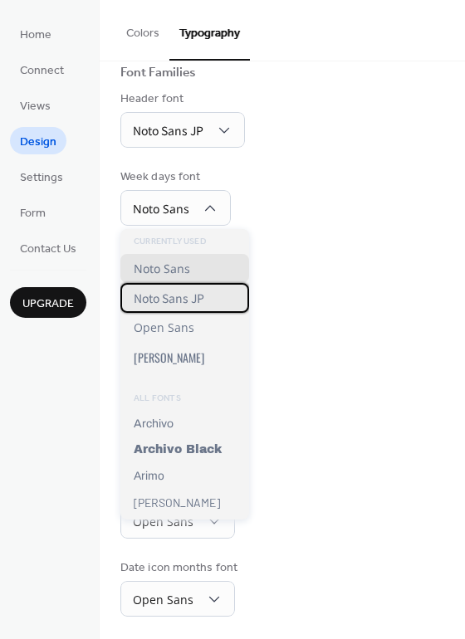
click at [182, 295] on span "Noto Sans JP" at bounding box center [169, 298] width 71 height 17
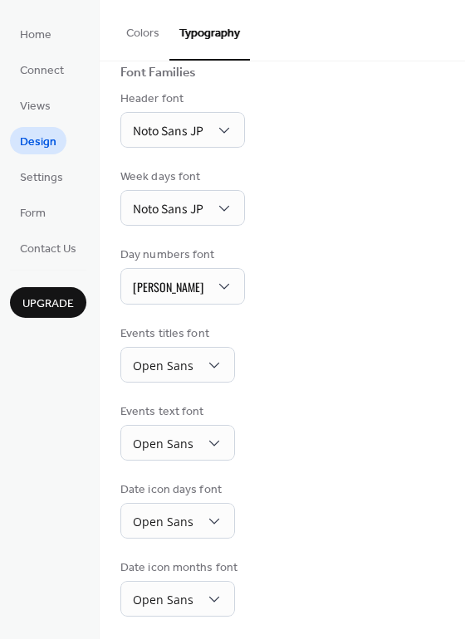
click at [300, 214] on div "Week days font Noto Sans JP" at bounding box center [282, 196] width 324 height 57
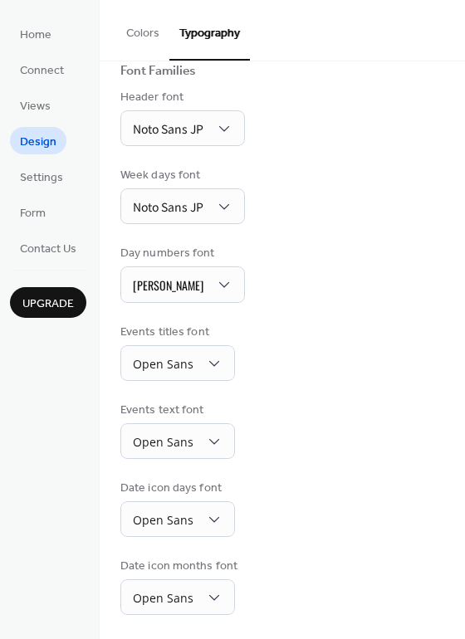
scroll to position [122, 0]
click at [50, 181] on span "Settings" at bounding box center [41, 177] width 43 height 17
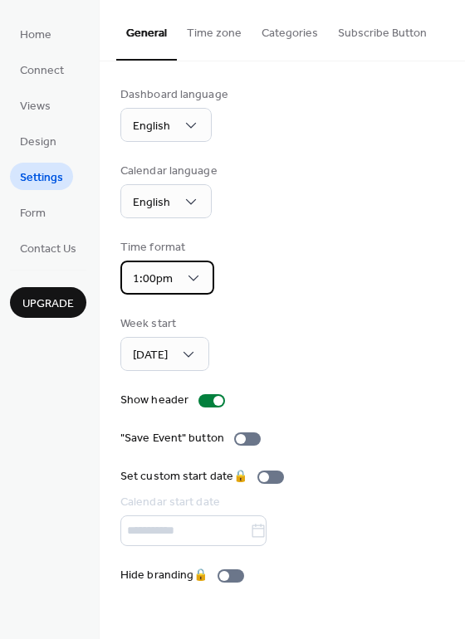
click at [175, 288] on div "1:00pm" at bounding box center [167, 278] width 94 height 34
click at [208, 276] on div "1:00pm" at bounding box center [167, 278] width 94 height 34
click at [286, 55] on button "Categories" at bounding box center [289, 29] width 76 height 59
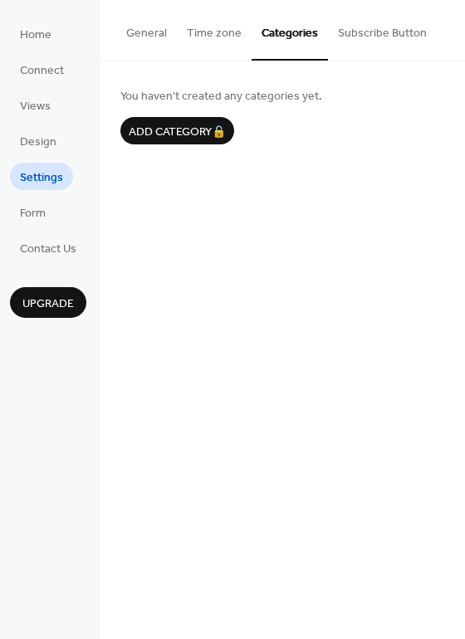
click at [235, 39] on button "Time zone" at bounding box center [214, 29] width 75 height 59
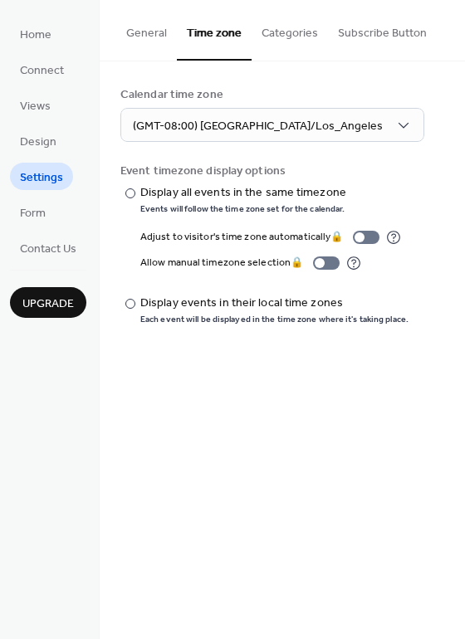
click at [385, 30] on button "Subscribe Button" at bounding box center [382, 29] width 109 height 59
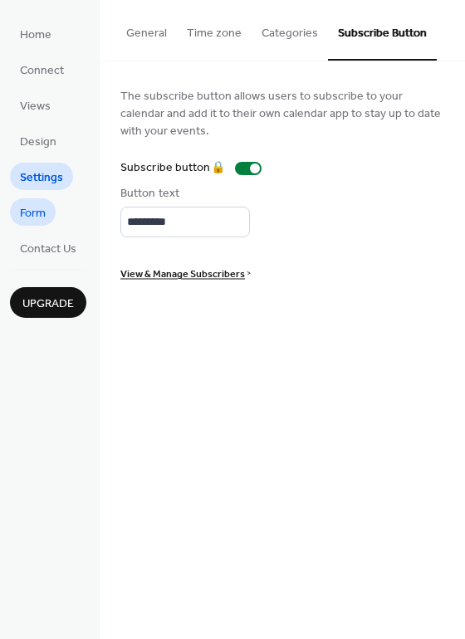
click at [34, 211] on span "Form" at bounding box center [33, 213] width 26 height 17
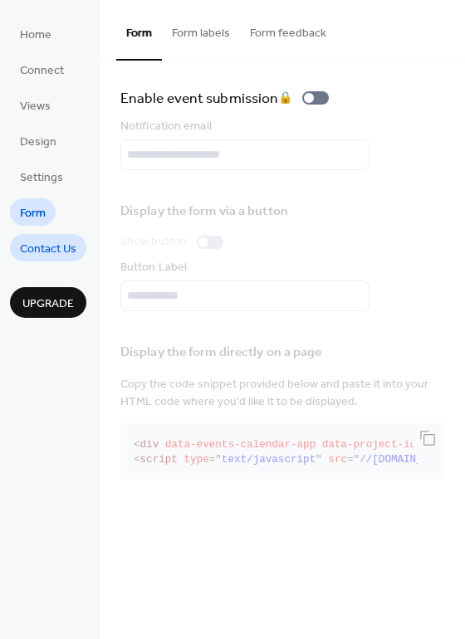
click at [34, 247] on span "Contact Us" at bounding box center [48, 249] width 56 height 17
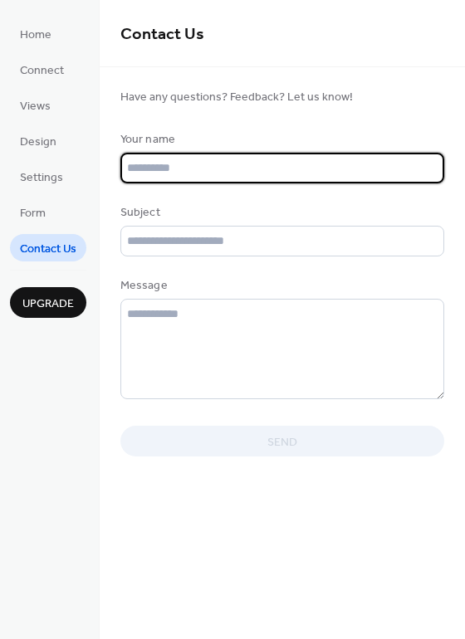
click at [236, 166] on input "text" at bounding box center [282, 168] width 324 height 31
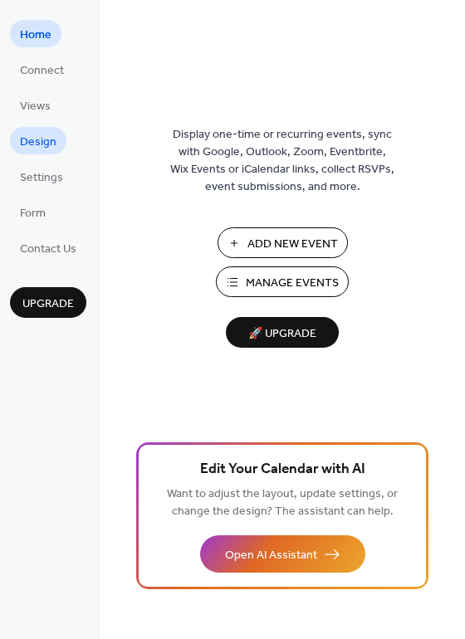
click at [42, 142] on span "Design" at bounding box center [38, 142] width 37 height 17
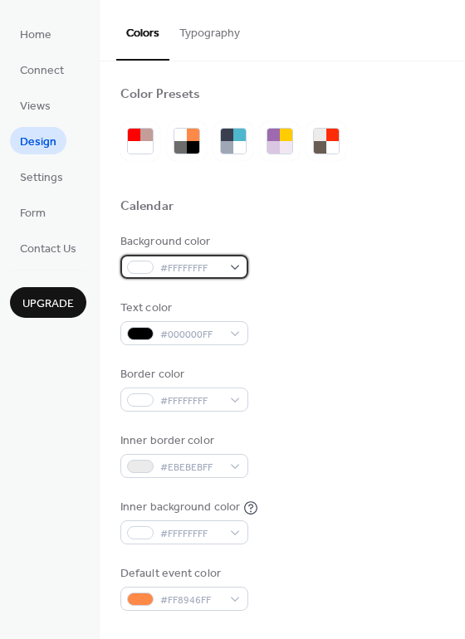
click at [200, 264] on span "#FFFFFFFF" at bounding box center [190, 268] width 61 height 17
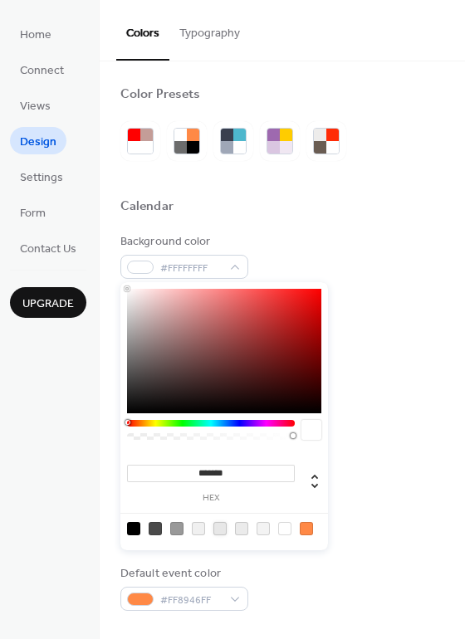
click at [217, 529] on div at bounding box center [219, 528] width 13 height 13
click at [246, 532] on div at bounding box center [241, 528] width 13 height 13
type input "*******"
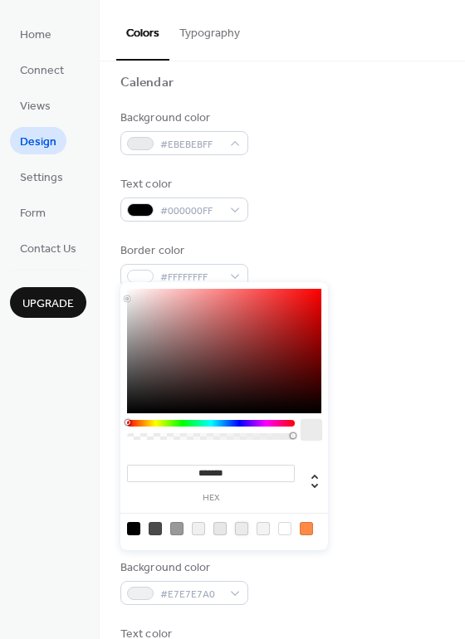
scroll to position [166, 0]
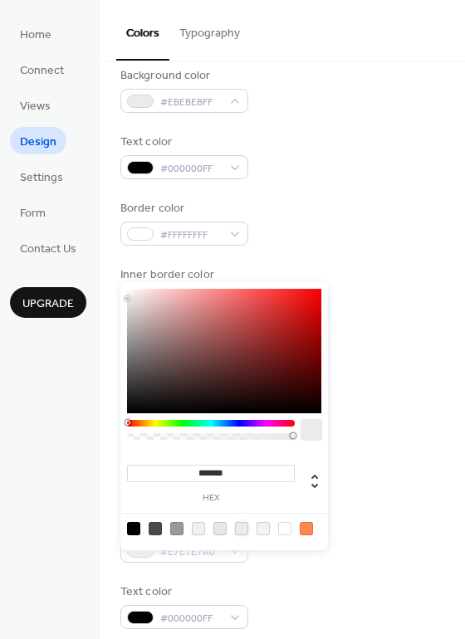
click at [399, 256] on div "Background color #EBEBEBFF Text color #000000FF Border color #FFFFFFFF Inner bo…" at bounding box center [282, 255] width 324 height 377
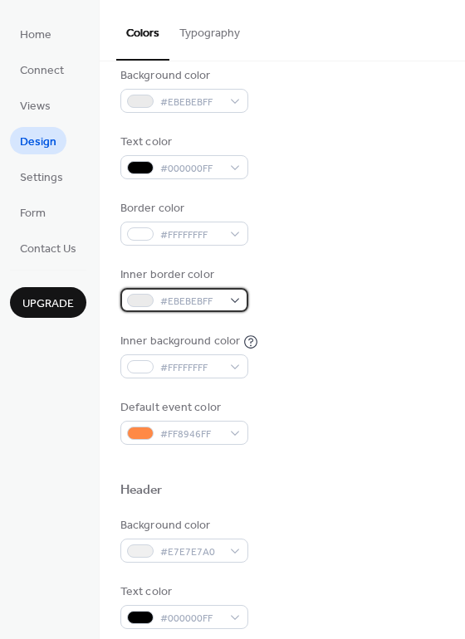
click at [228, 304] on div "#EBEBEBFF" at bounding box center [184, 300] width 128 height 24
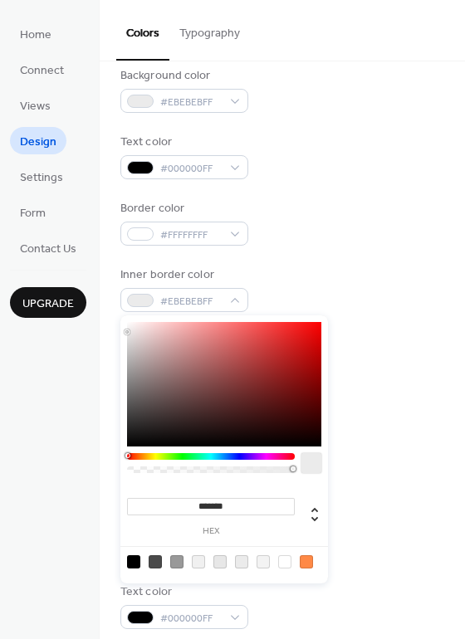
click at [231, 506] on input "*******" at bounding box center [211, 506] width 168 height 17
drag, startPoint x: 284, startPoint y: 219, endPoint x: 241, endPoint y: 146, distance: 84.4
click at [283, 219] on div "Border color #FFFFFFFF" at bounding box center [282, 223] width 324 height 46
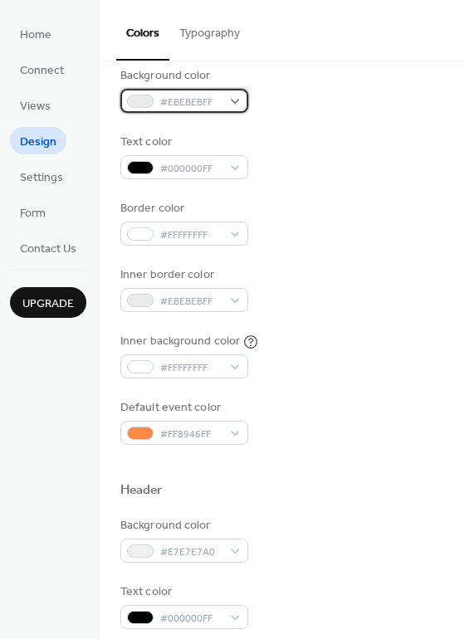
click at [203, 95] on span "#EBEBEBFF" at bounding box center [190, 102] width 61 height 17
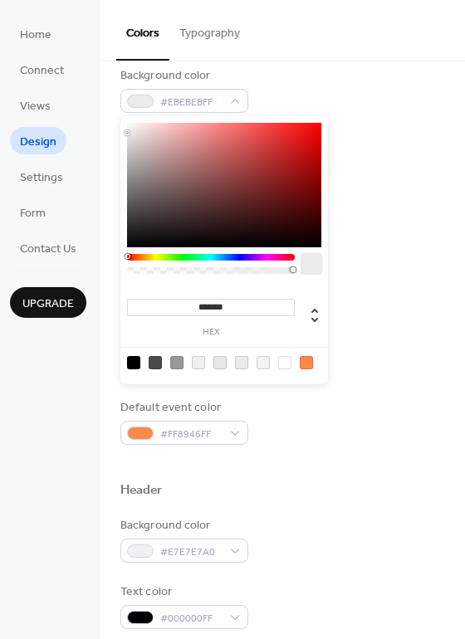
click at [213, 299] on input "*******" at bounding box center [211, 307] width 168 height 17
paste input
click at [192, 305] on input "******" at bounding box center [211, 307] width 168 height 17
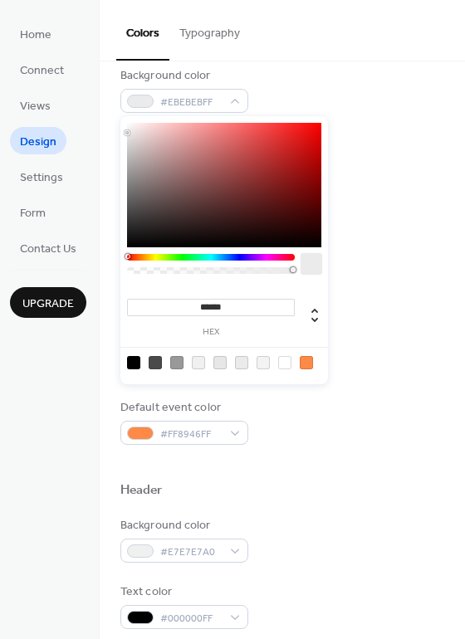
type input "*******"
click at [430, 222] on div "Border color #FFFFFFFF" at bounding box center [282, 223] width 324 height 46
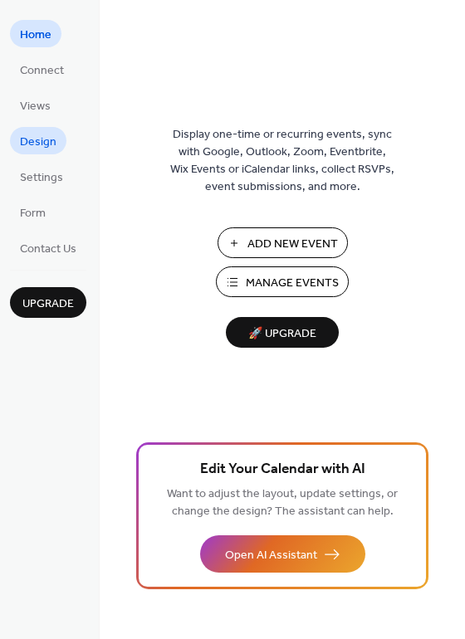
click at [43, 134] on span "Design" at bounding box center [38, 142] width 37 height 17
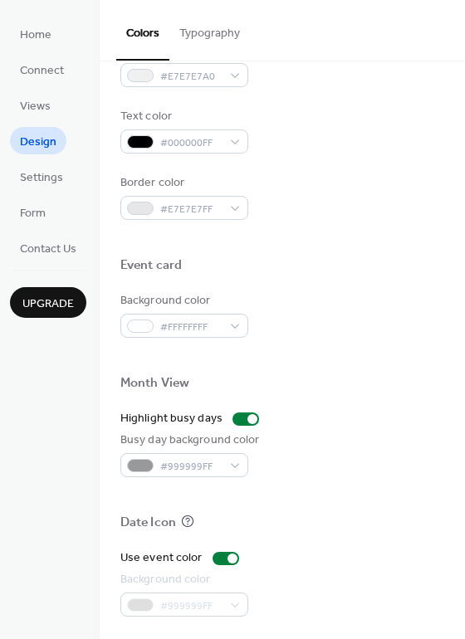
scroll to position [710, 0]
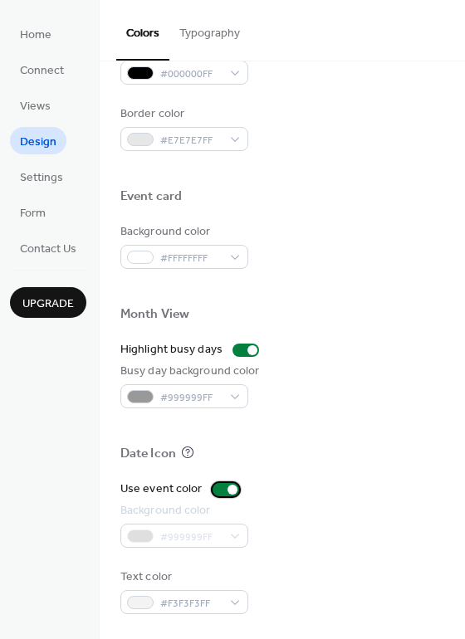
click at [217, 489] on div at bounding box center [225, 489] width 27 height 13
click at [217, 489] on div at bounding box center [219, 490] width 10 height 10
click at [222, 489] on div at bounding box center [225, 489] width 27 height 13
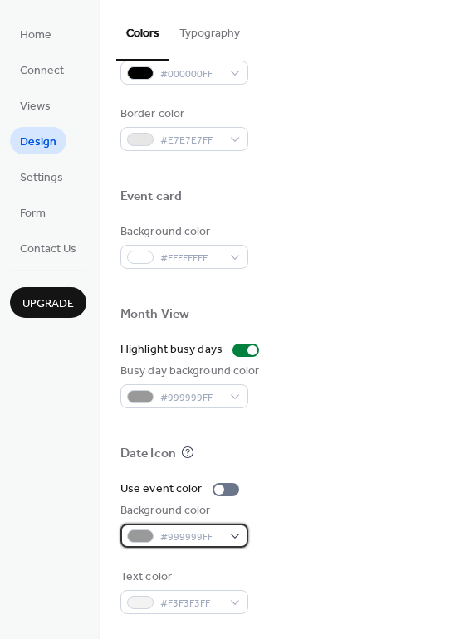
click at [217, 538] on span "#999999FF" at bounding box center [190, 536] width 61 height 17
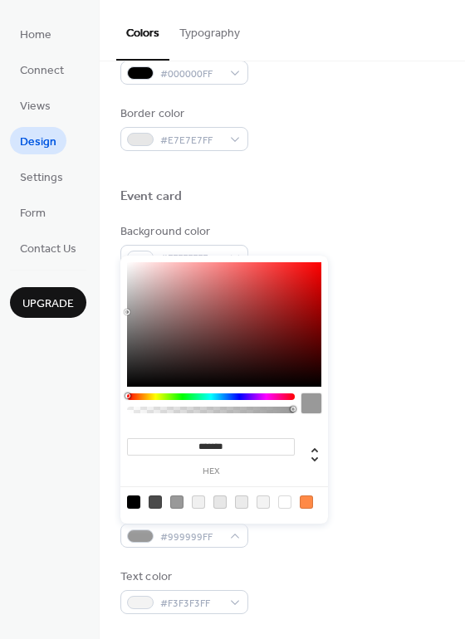
click at [335, 548] on div "Use event color Background color #999999FF Text color #F3F3F3FF" at bounding box center [282, 547] width 324 height 134
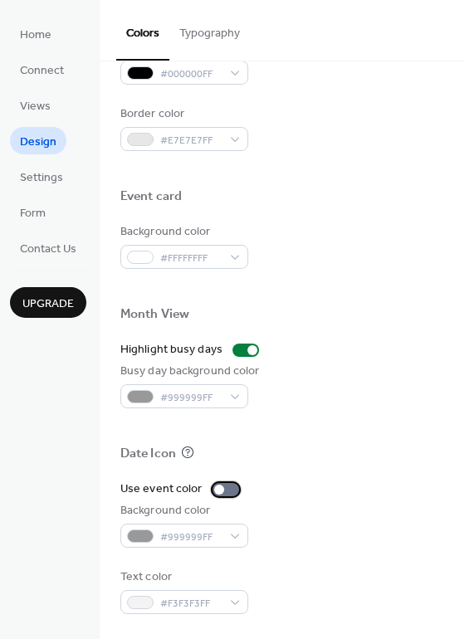
click at [220, 494] on div at bounding box center [225, 489] width 27 height 13
click at [220, 493] on div at bounding box center [225, 489] width 27 height 13
click at [224, 494] on div at bounding box center [225, 489] width 27 height 13
